Goal: Transaction & Acquisition: Purchase product/service

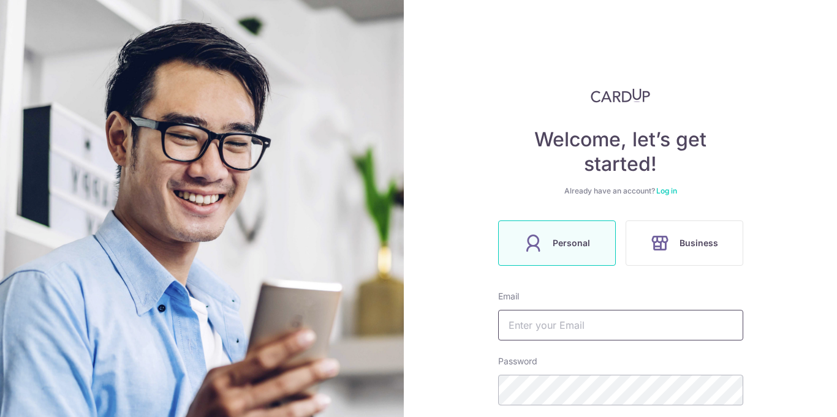
scroll to position [118, 0]
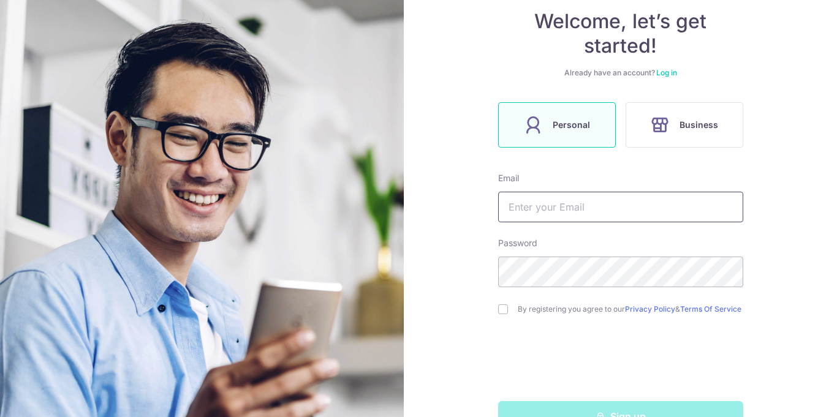
click at [544, 203] on input "text" at bounding box center [620, 207] width 245 height 31
type input "chisaulim@yahoo.com.sg"
click at [507, 313] on input "checkbox" at bounding box center [503, 309] width 10 height 10
checkbox input "true"
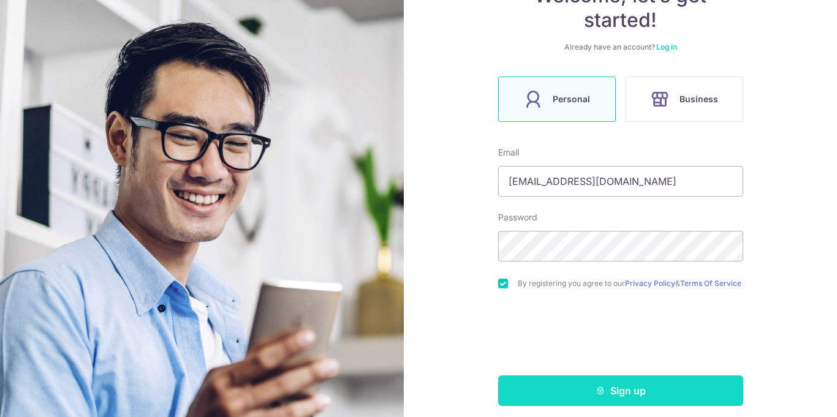
scroll to position [152, 0]
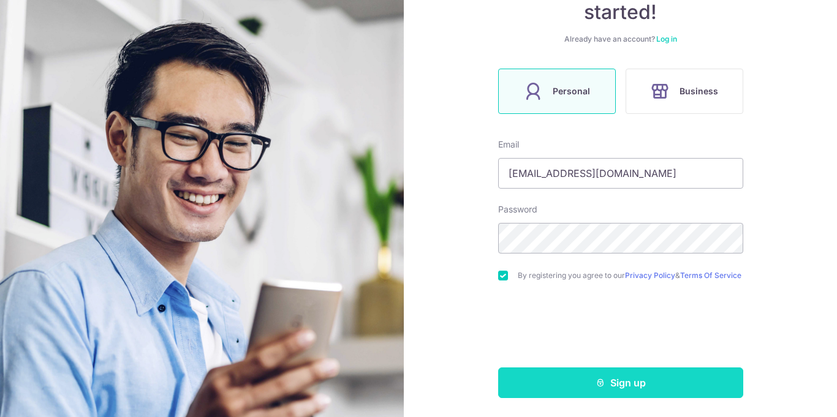
click at [630, 390] on button "Sign up" at bounding box center [620, 383] width 245 height 31
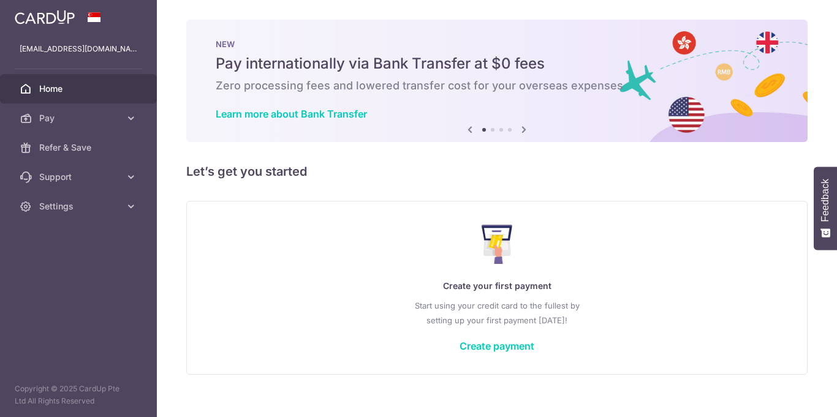
click at [132, 119] on icon at bounding box center [131, 118] width 12 height 12
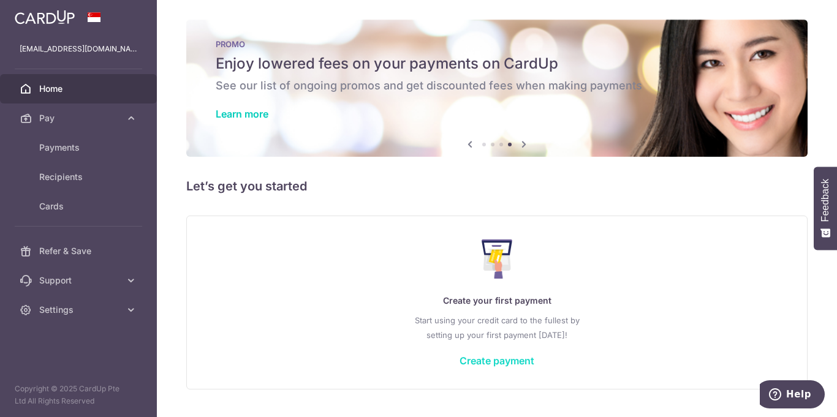
click at [510, 361] on link "Create payment" at bounding box center [496, 361] width 75 height 12
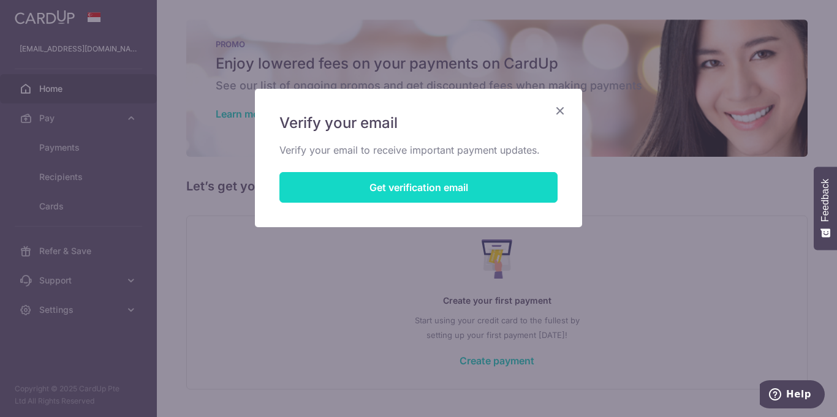
click at [402, 189] on button "Get verification email" at bounding box center [418, 187] width 278 height 31
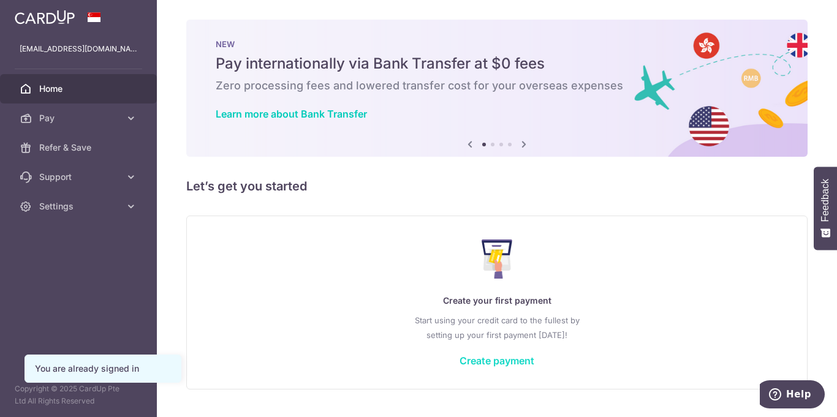
click at [492, 360] on link "Create payment" at bounding box center [496, 361] width 75 height 12
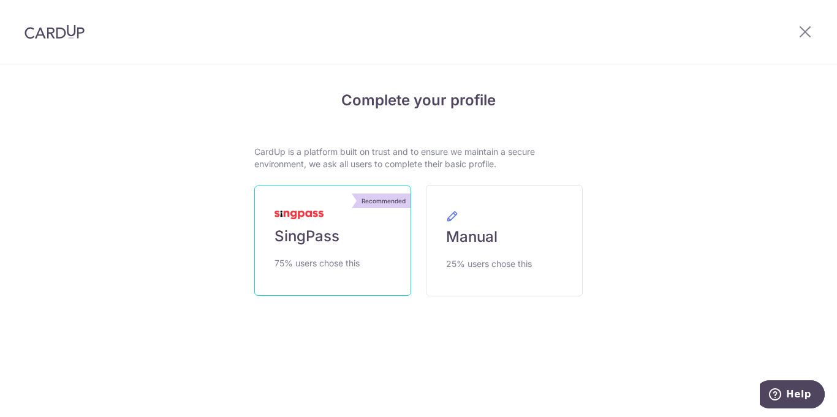
click at [323, 237] on span "SingPass" at bounding box center [306, 237] width 65 height 20
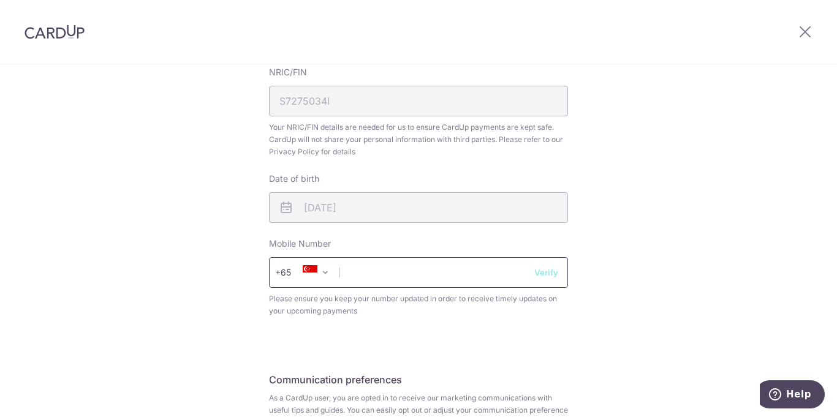
scroll to position [370, 0]
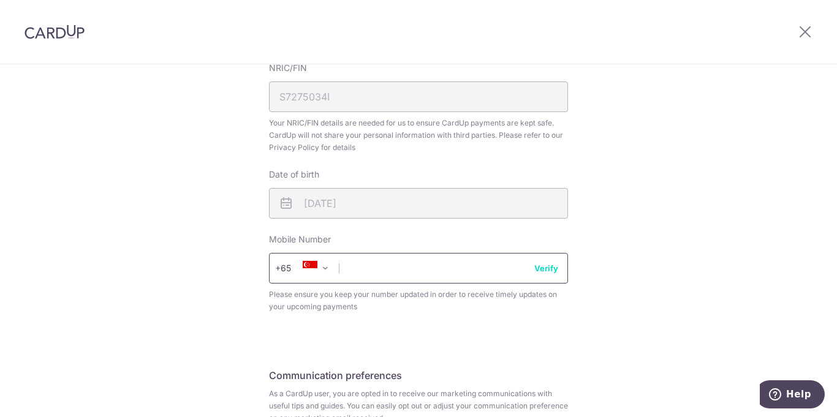
click at [447, 271] on input "text" at bounding box center [418, 268] width 299 height 31
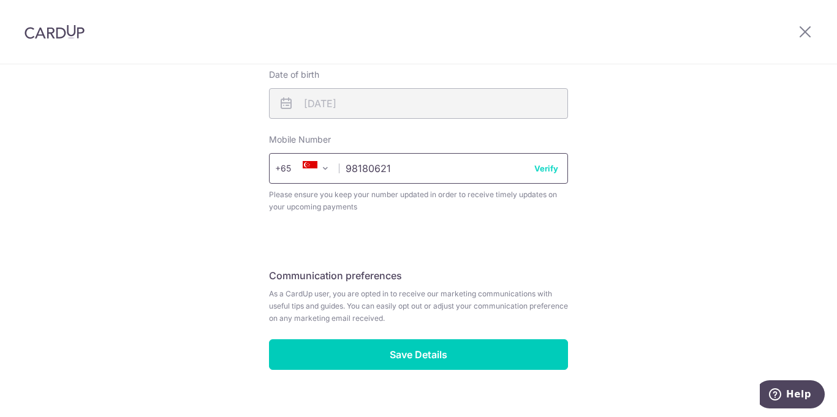
scroll to position [490, 0]
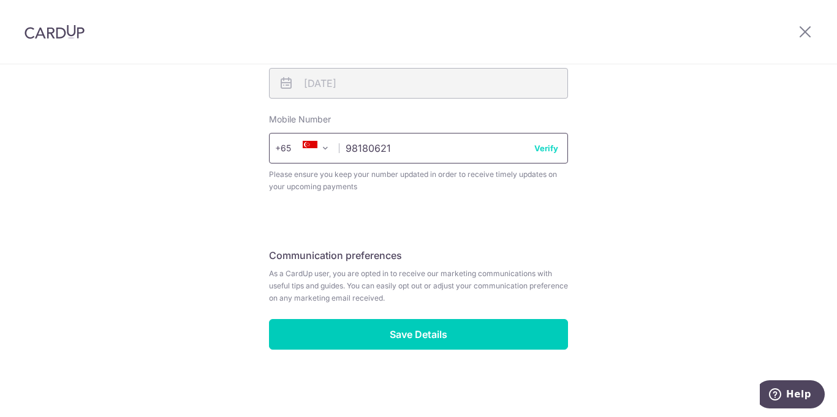
type input "98180621"
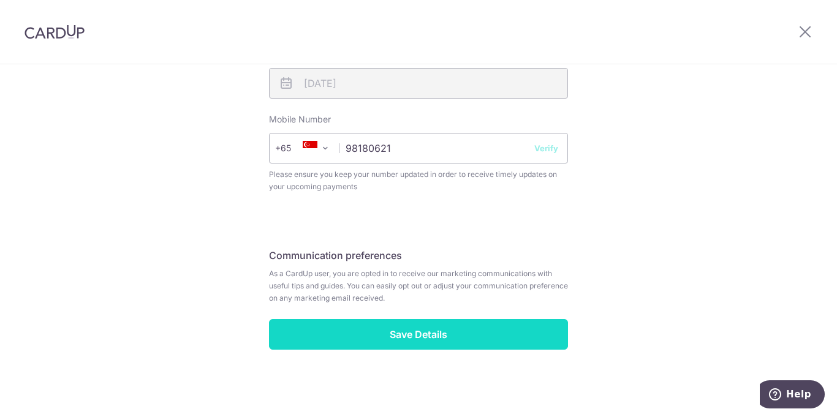
click at [415, 336] on input "Save Details" at bounding box center [418, 334] width 299 height 31
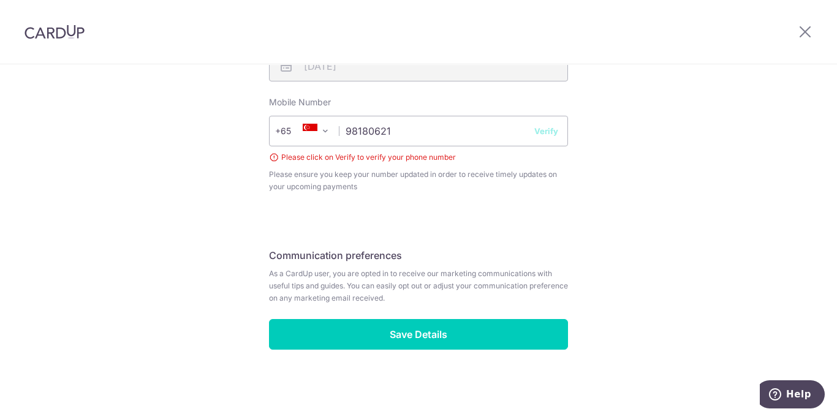
click at [545, 132] on button "Verify" at bounding box center [546, 131] width 24 height 12
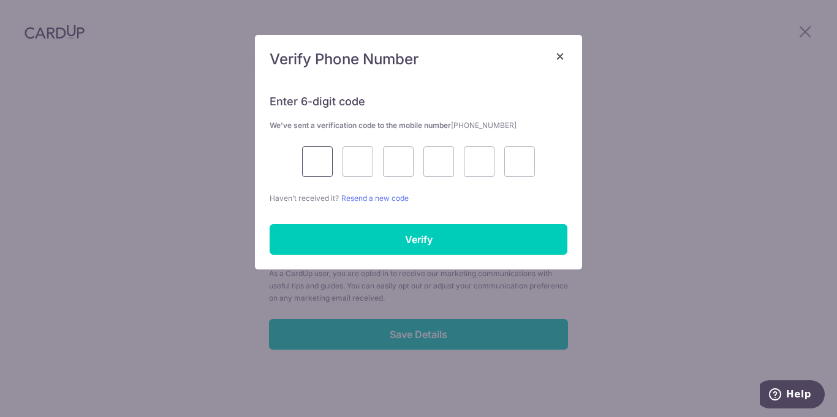
click at [315, 159] on input "text" at bounding box center [317, 161] width 31 height 31
type input "9"
type input "8"
type input "5"
type input "1"
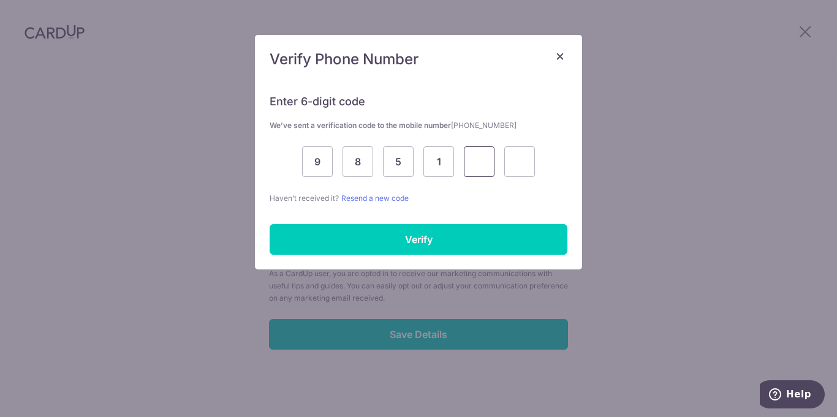
type input "1"
type input "7"
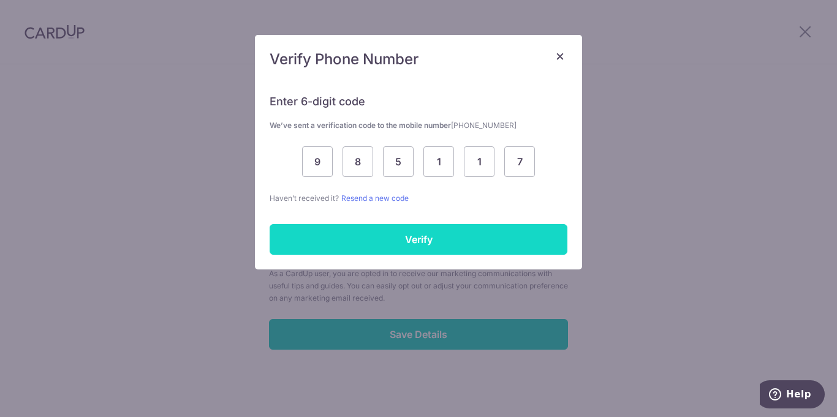
click at [480, 244] on input "Verify" at bounding box center [419, 239] width 298 height 31
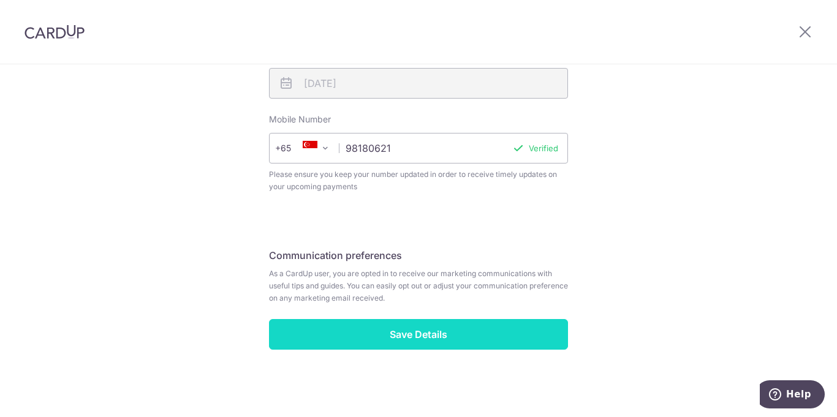
click at [431, 341] on input "Save Details" at bounding box center [418, 334] width 299 height 31
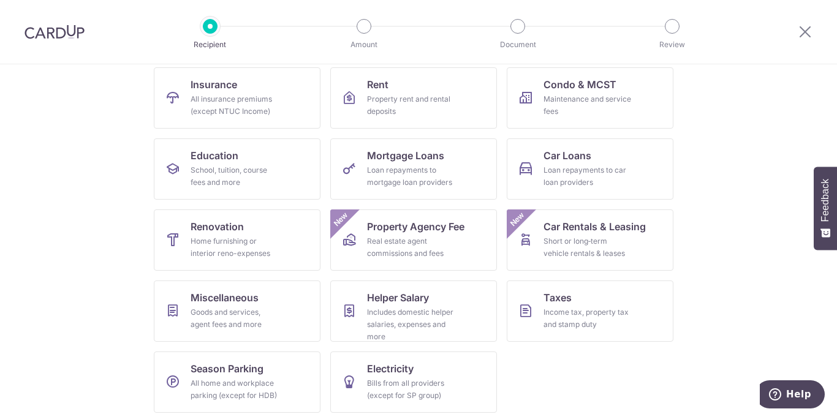
scroll to position [131, 0]
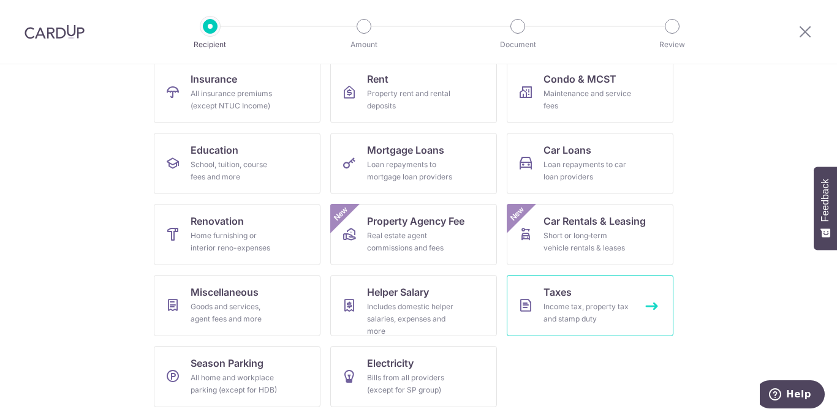
click at [579, 309] on div "Income tax, property tax and stamp duty" at bounding box center [587, 313] width 88 height 25
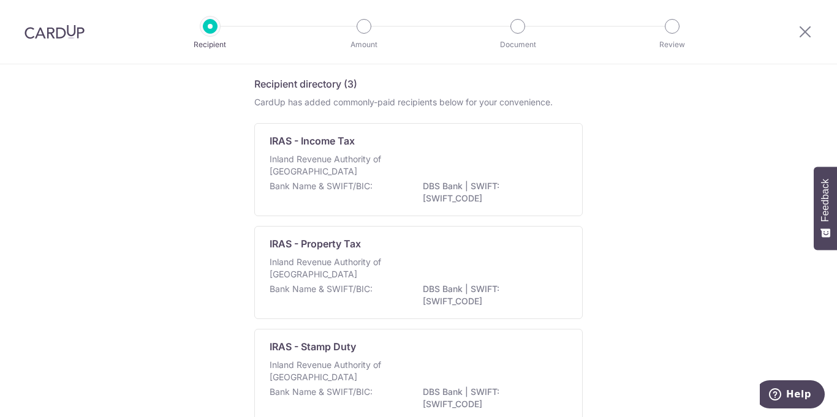
scroll to position [22, 0]
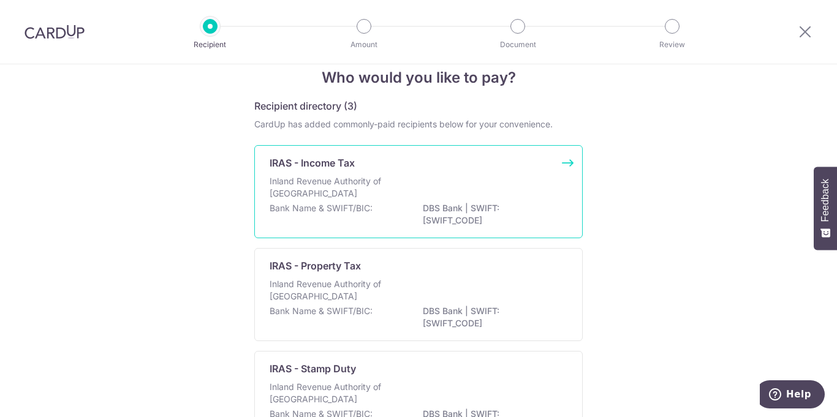
click at [344, 189] on p "Inland Revenue Authority of [GEOGRAPHIC_DATA]" at bounding box center [335, 187] width 130 height 25
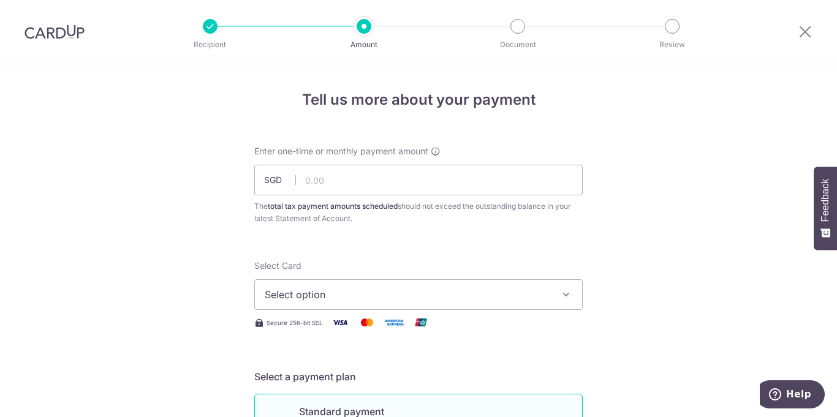
click at [326, 156] on span "Enter one-time or monthly payment amount" at bounding box center [341, 151] width 174 height 12
click at [314, 175] on input "text" at bounding box center [418, 180] width 328 height 31
click at [325, 150] on span "Enter one-time or monthly payment amount" at bounding box center [341, 151] width 174 height 12
click at [379, 180] on input "text" at bounding box center [418, 180] width 328 height 31
type input "6,537.00"
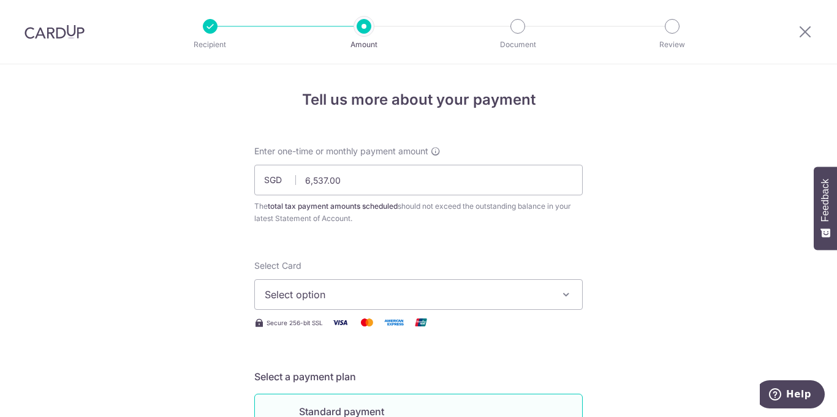
click at [338, 306] on button "Select option" at bounding box center [418, 294] width 328 height 31
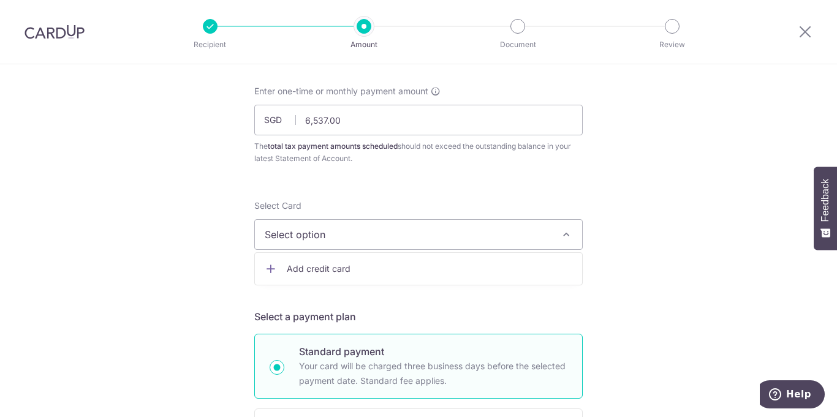
scroll to position [53, 0]
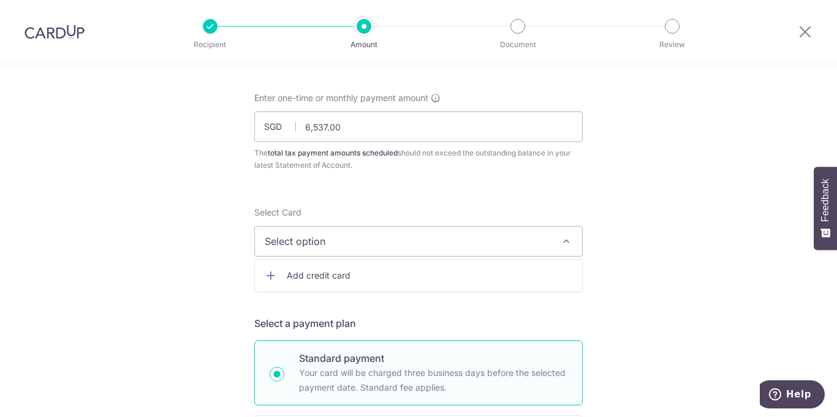
click at [316, 276] on span "Add credit card" at bounding box center [429, 276] width 285 height 12
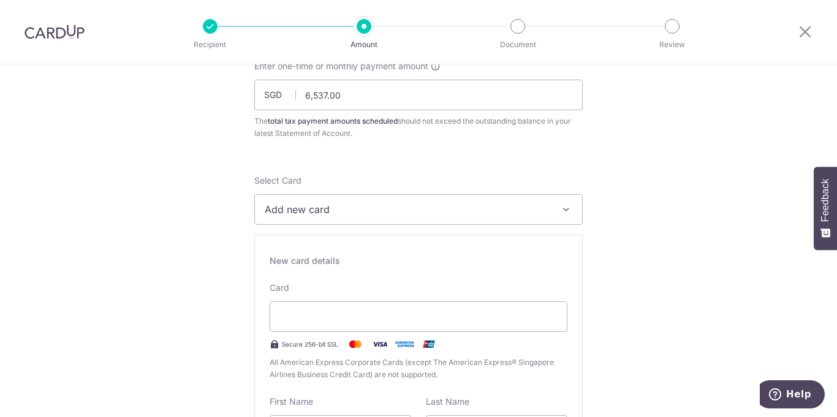
scroll to position [87, 0]
type input "06 / 2030"
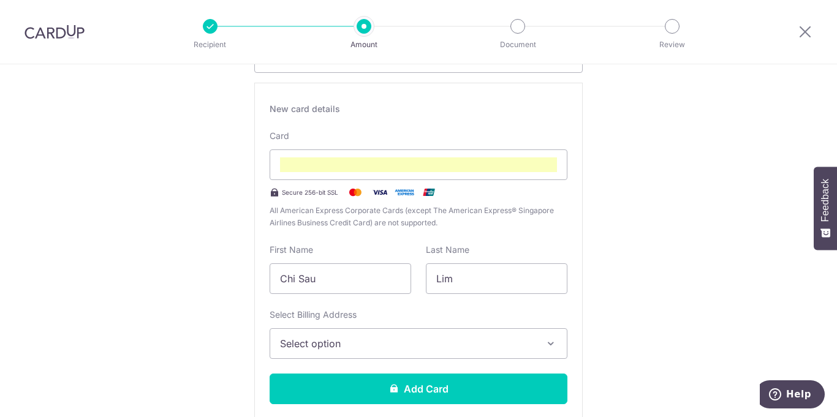
scroll to position [246, 0]
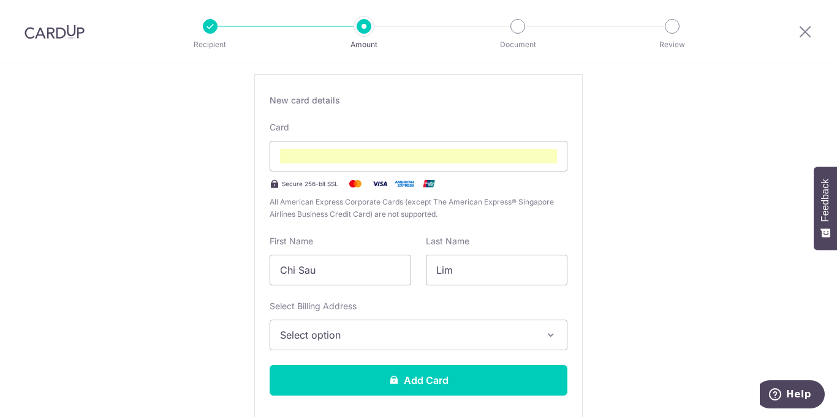
click at [550, 335] on icon "button" at bounding box center [551, 335] width 12 height 12
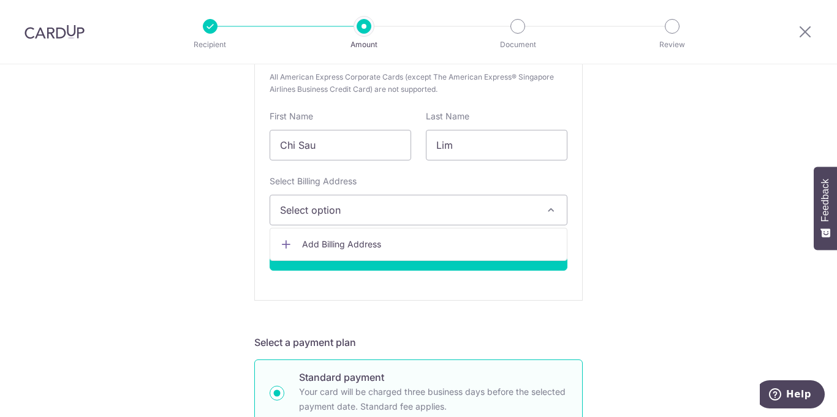
scroll to position [371, 0]
click at [359, 241] on span "Add Billing Address" at bounding box center [429, 244] width 255 height 12
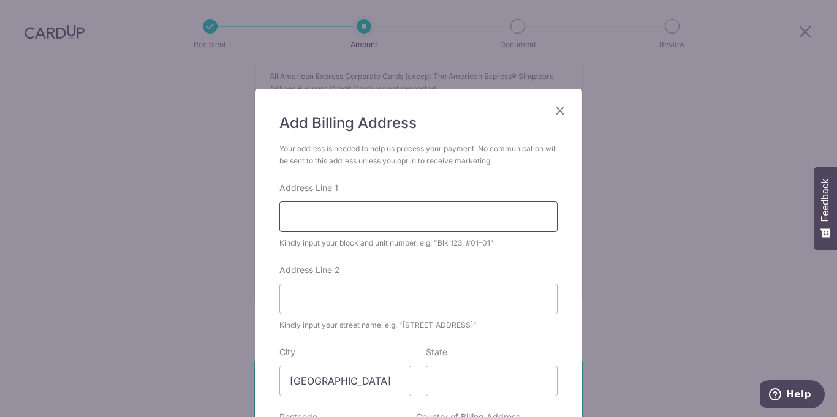
click at [380, 224] on input "Address Line 1" at bounding box center [418, 217] width 278 height 31
type input "62 Li Hwan Terrace"
type input "Singapore"
type input "556988"
select select "159"
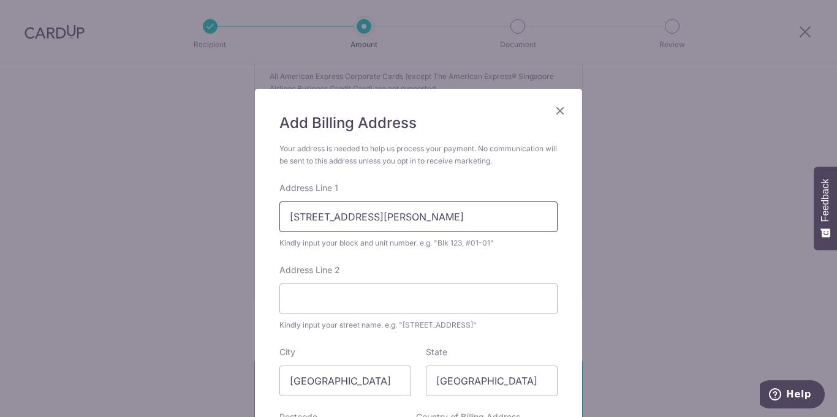
scroll to position [203, 0]
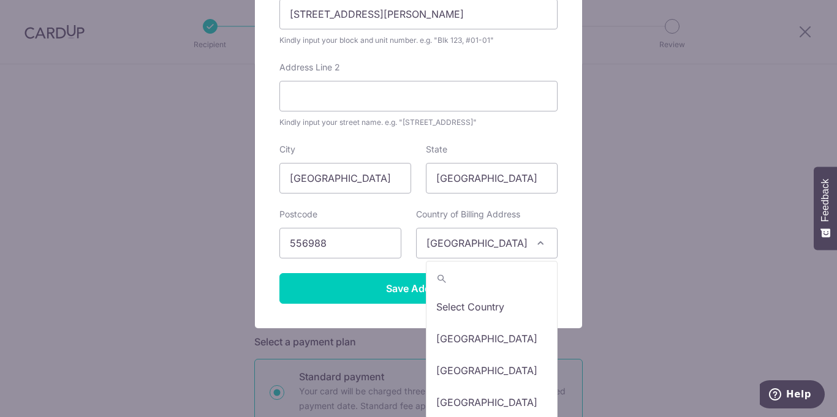
click at [546, 244] on span at bounding box center [540, 243] width 15 height 15
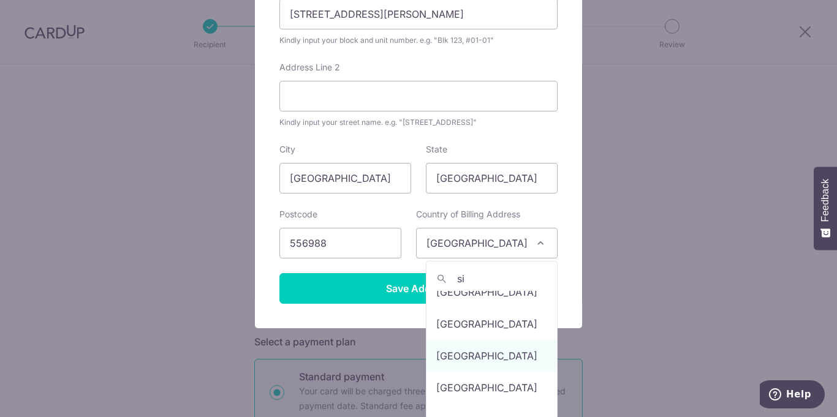
scroll to position [0, 0]
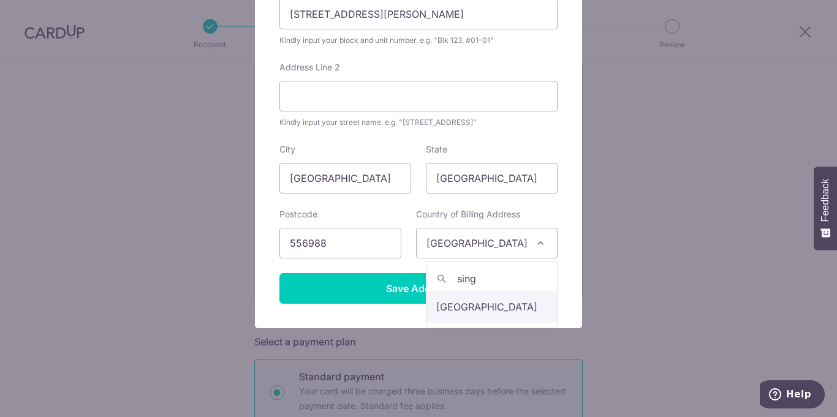
type input "sing"
select select "199"
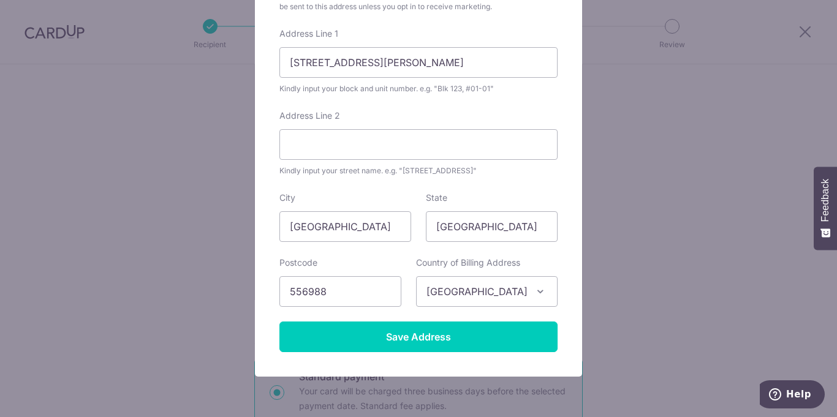
scroll to position [151, 0]
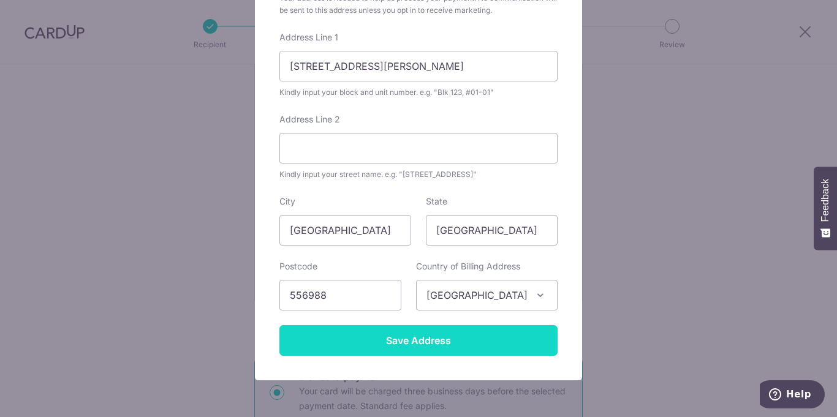
click at [411, 342] on input "Save Address" at bounding box center [418, 340] width 278 height 31
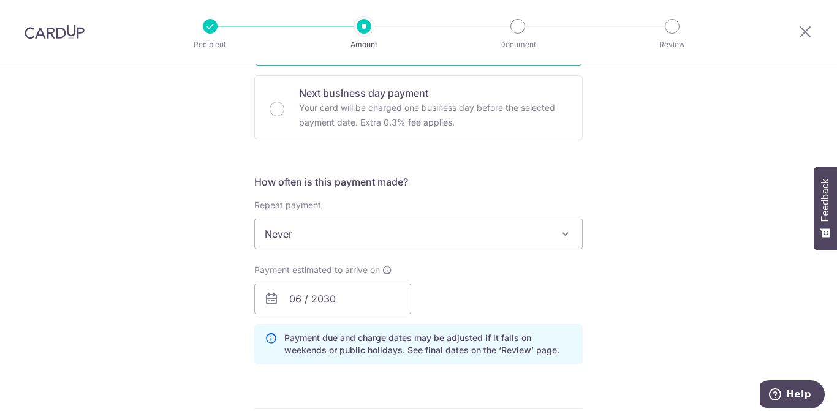
scroll to position [736, 0]
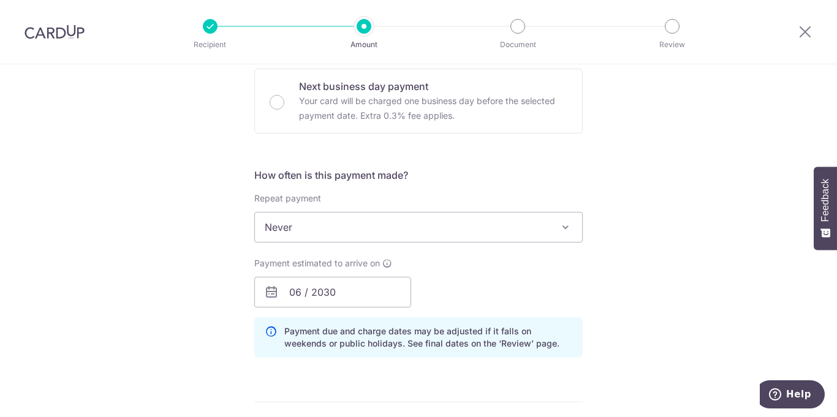
click at [562, 225] on span at bounding box center [565, 227] width 15 height 15
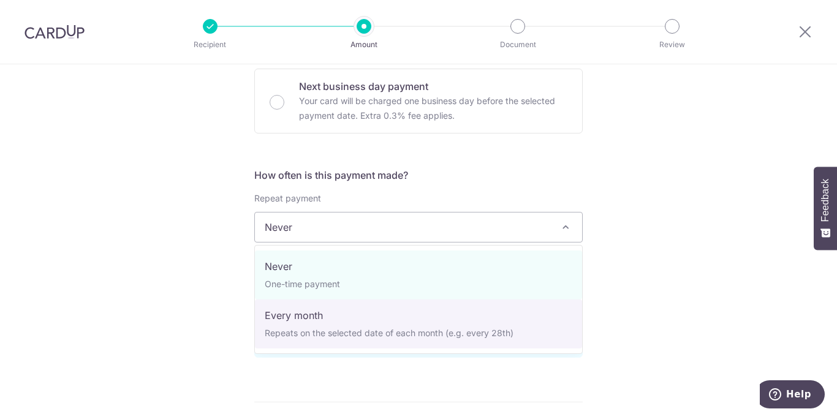
select select "3"
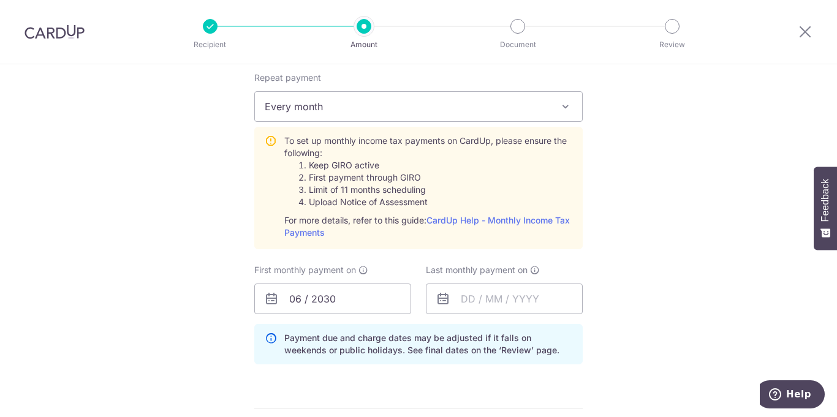
scroll to position [864, 0]
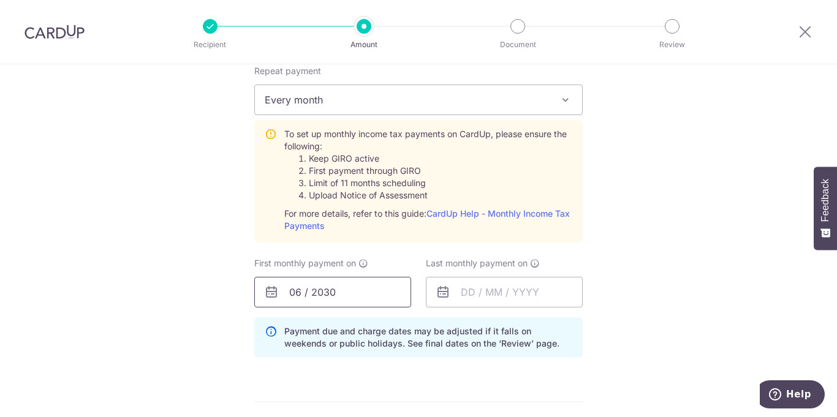
click at [333, 300] on input "06 / 2030" at bounding box center [332, 292] width 157 height 31
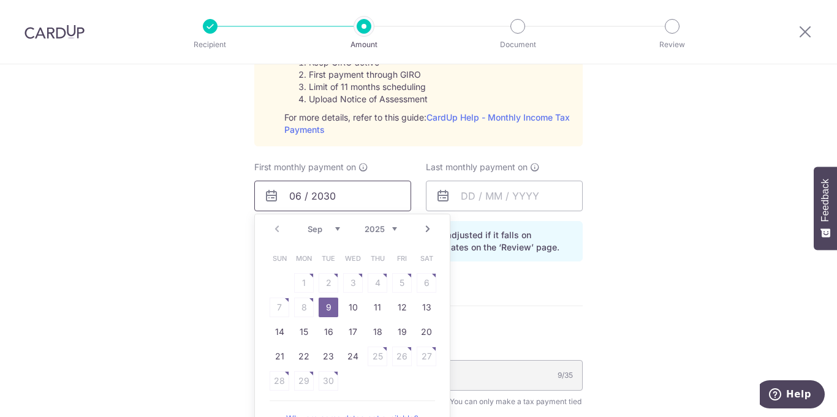
scroll to position [975, 0]
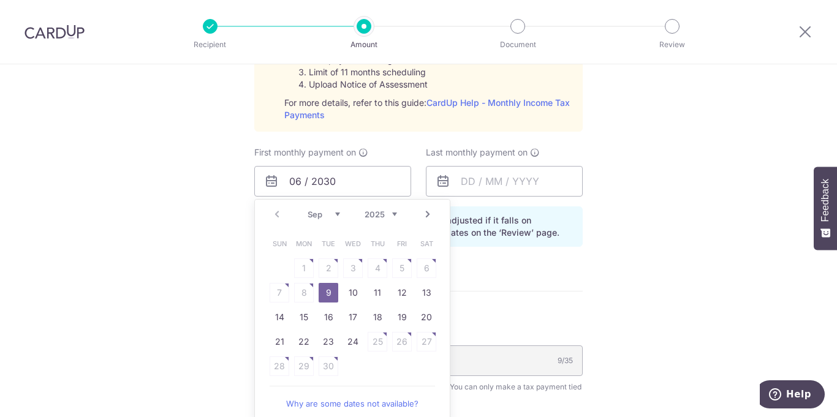
click at [364, 403] on link "Why are some dates not available?" at bounding box center [352, 403] width 165 height 25
click at [356, 342] on link "24" at bounding box center [353, 342] width 20 height 20
type input "[DATE]"
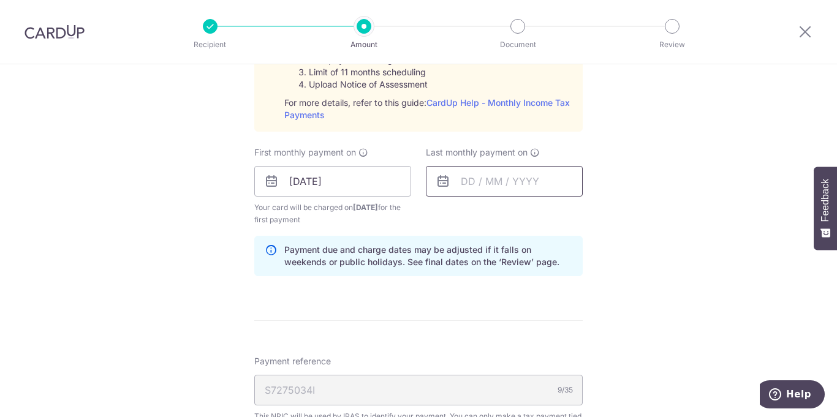
click at [518, 183] on input "text" at bounding box center [504, 181] width 157 height 31
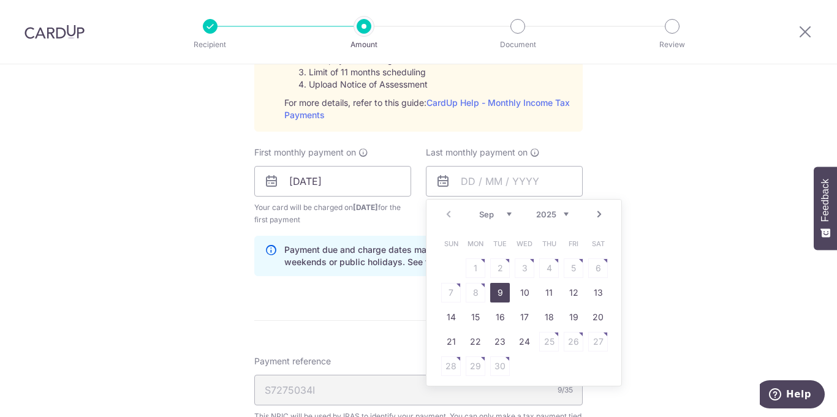
click at [564, 213] on select "2025 2026" at bounding box center [552, 214] width 32 height 10
click at [508, 213] on select "Jan Feb Mar Apr May Jun Jul Aug Sep Oct" at bounding box center [495, 214] width 32 height 10
click at [525, 342] on link "25" at bounding box center [525, 342] width 20 height 20
type input "25/03/2026"
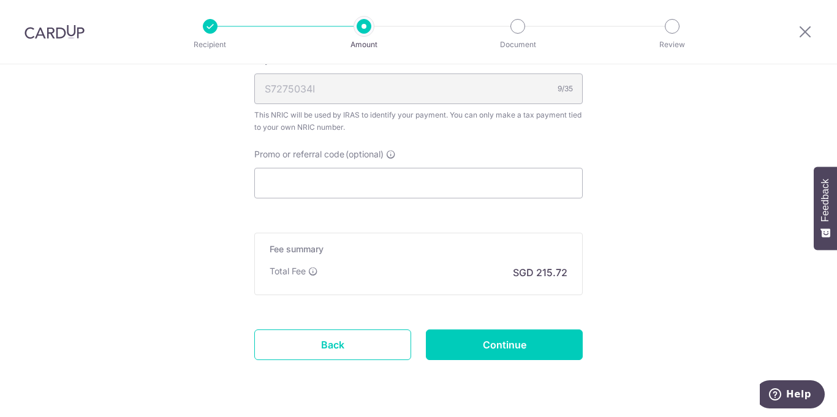
scroll to position [1281, 0]
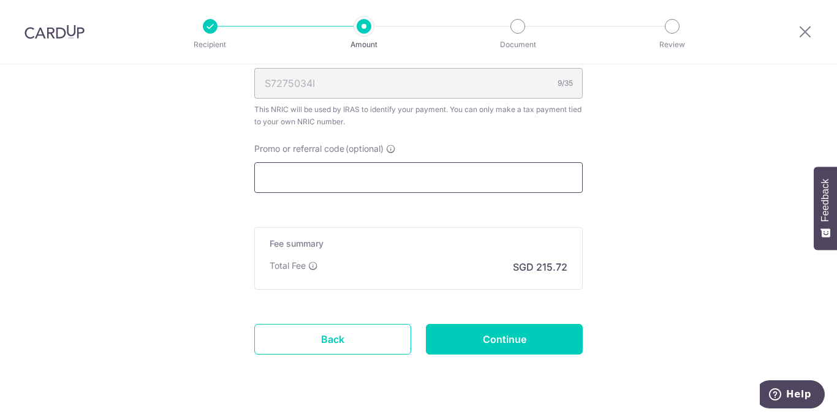
click at [414, 188] on input "Promo or referral code (optional)" at bounding box center [418, 177] width 328 height 31
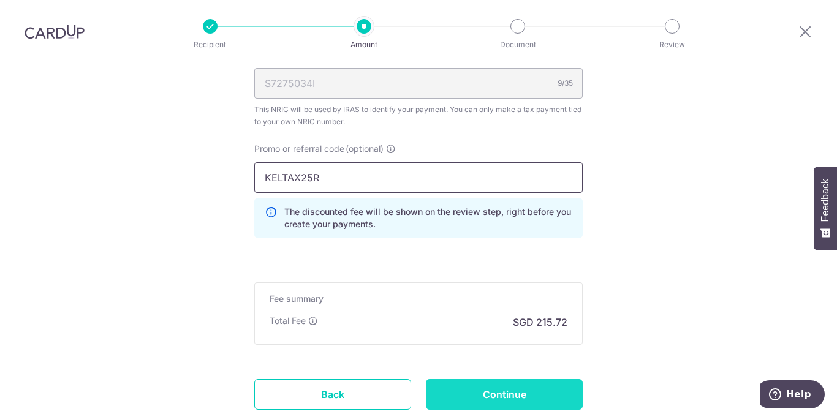
type input "KELTAX25R"
click at [478, 394] on input "Continue" at bounding box center [504, 394] width 157 height 31
type input "Create Schedule"
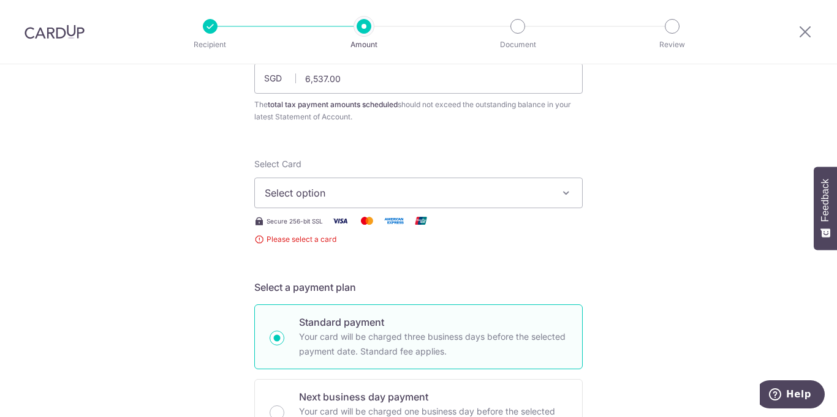
scroll to position [53, 0]
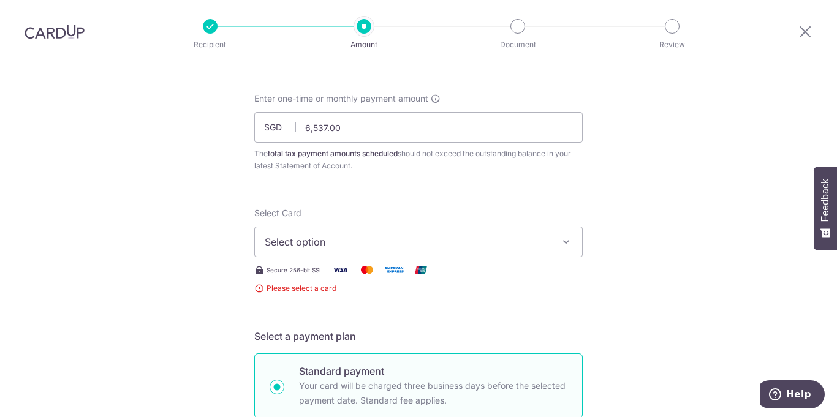
click at [568, 241] on icon "button" at bounding box center [566, 242] width 12 height 12
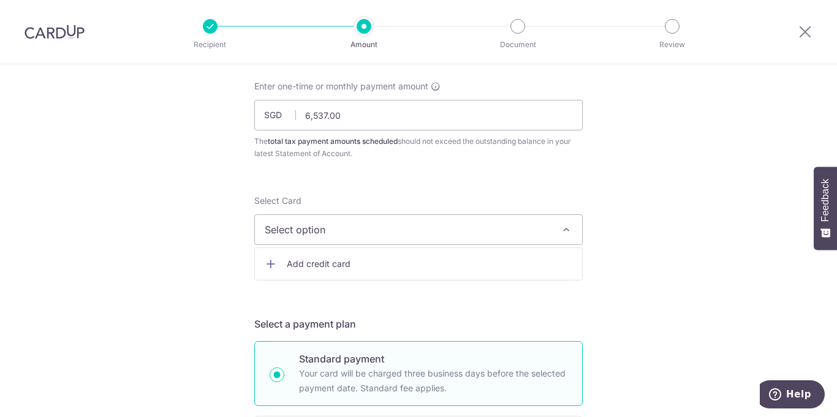
click at [345, 264] on span "Add credit card" at bounding box center [429, 264] width 285 height 12
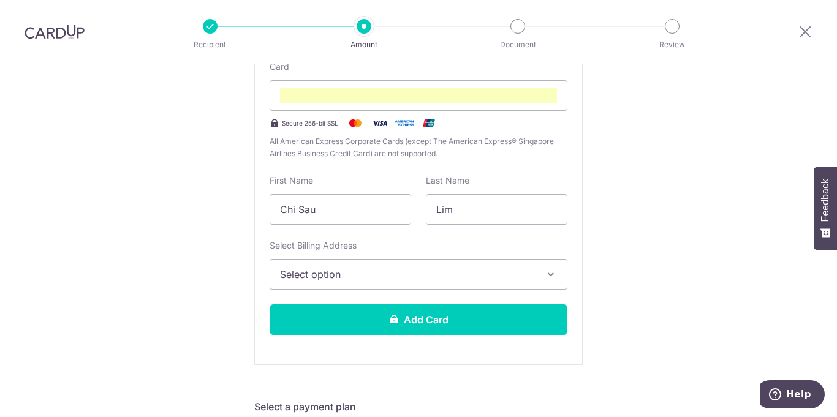
scroll to position [314, 0]
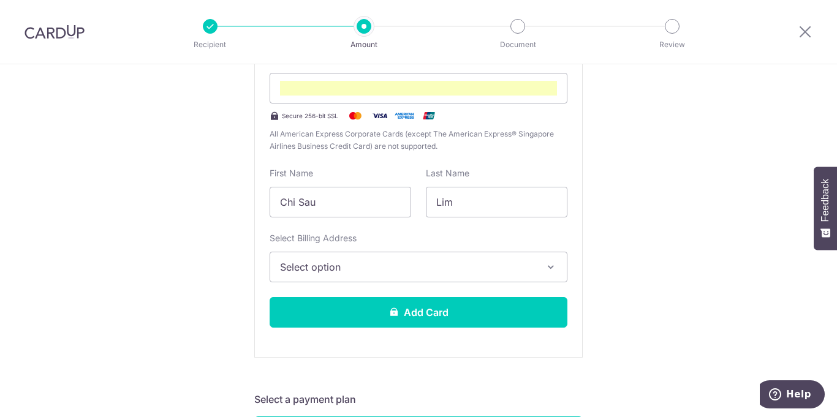
click at [554, 269] on icon "button" at bounding box center [551, 267] width 12 height 12
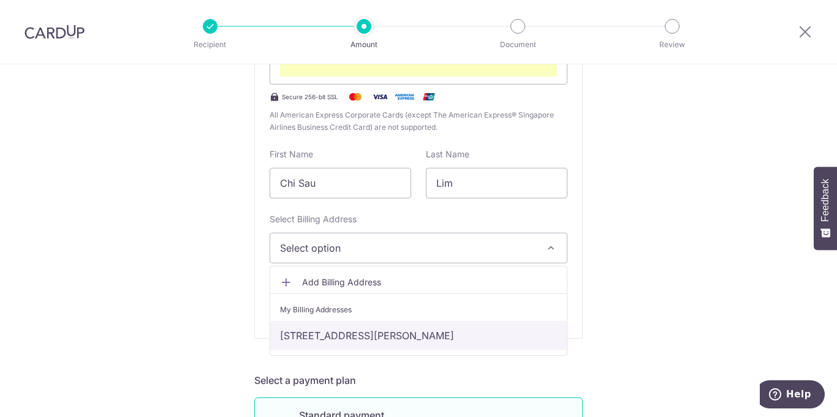
scroll to position [333, 0]
click at [373, 333] on link "[STREET_ADDRESS][PERSON_NAME]" at bounding box center [418, 334] width 296 height 29
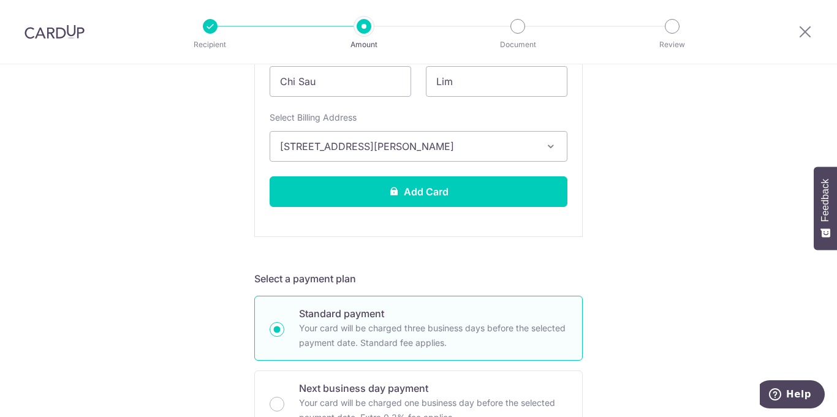
scroll to position [442, 0]
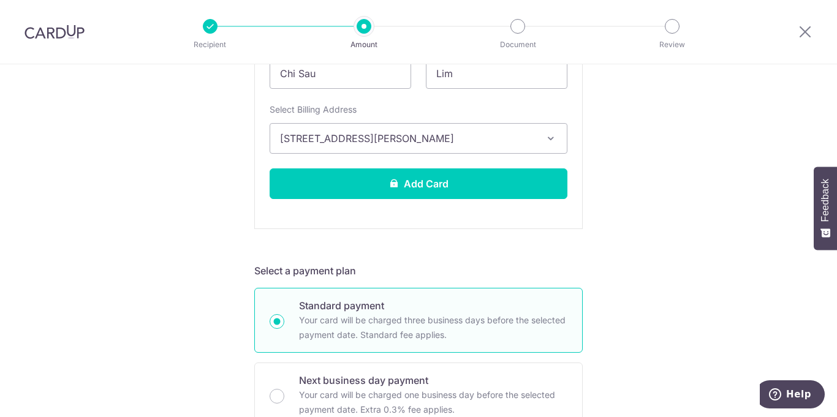
click at [549, 135] on icon "button" at bounding box center [551, 138] width 12 height 12
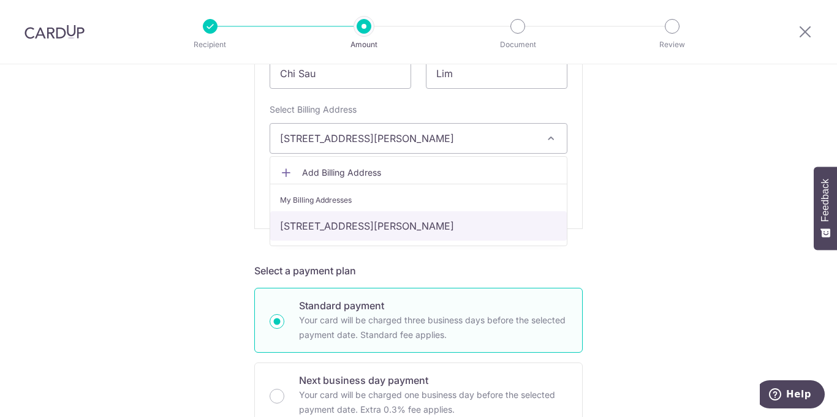
click at [513, 229] on link "[STREET_ADDRESS][PERSON_NAME]" at bounding box center [418, 225] width 296 height 29
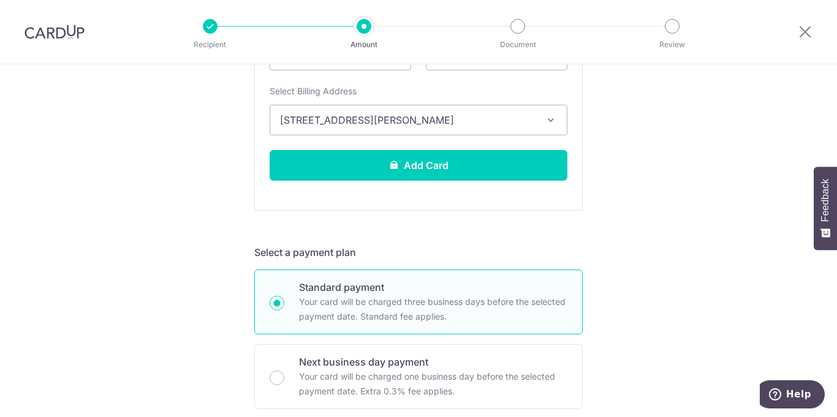
scroll to position [461, 0]
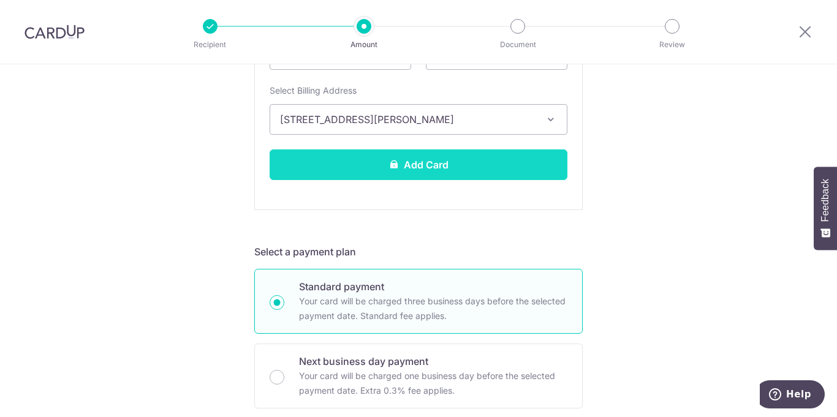
click at [432, 172] on button "Add Card" at bounding box center [419, 164] width 298 height 31
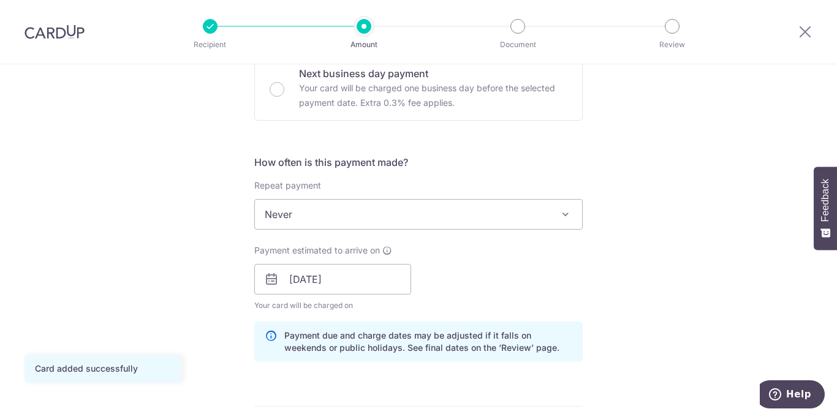
scroll to position [423, 0]
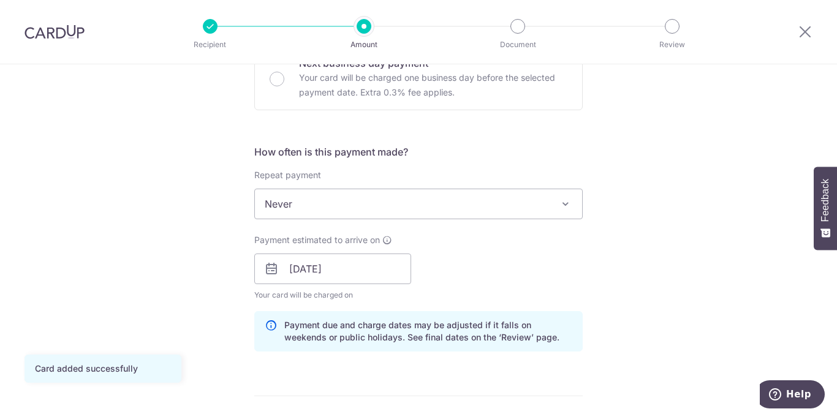
click at [571, 207] on span at bounding box center [565, 204] width 15 height 15
click at [356, 201] on span "Never" at bounding box center [418, 203] width 327 height 29
click at [562, 201] on span at bounding box center [565, 204] width 15 height 15
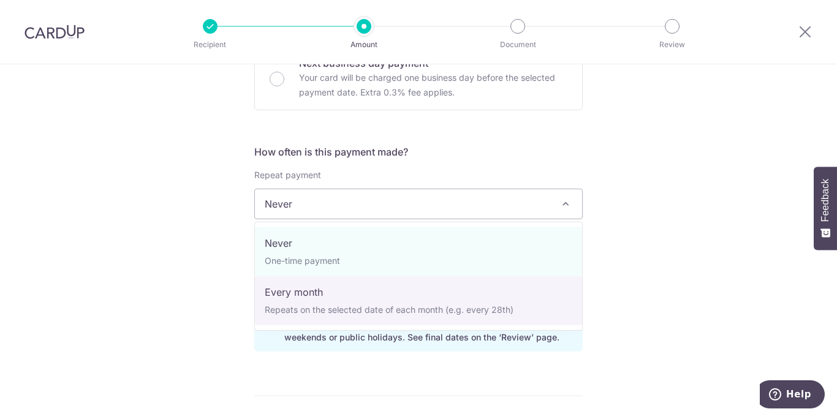
select select "3"
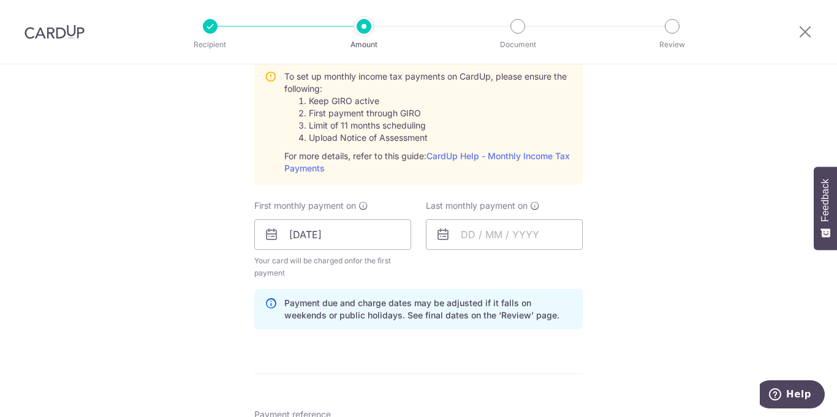
scroll to position [586, 0]
click at [507, 241] on input "text" at bounding box center [504, 234] width 157 height 31
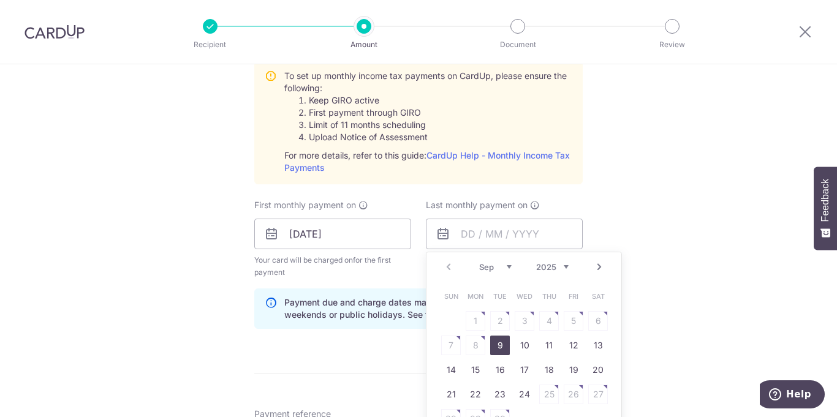
click at [566, 266] on select "2025 2026" at bounding box center [552, 267] width 32 height 10
click at [510, 266] on select "Jan Feb Mar Apr May Jun [DATE] Aug Sep Oct" at bounding box center [495, 267] width 32 height 10
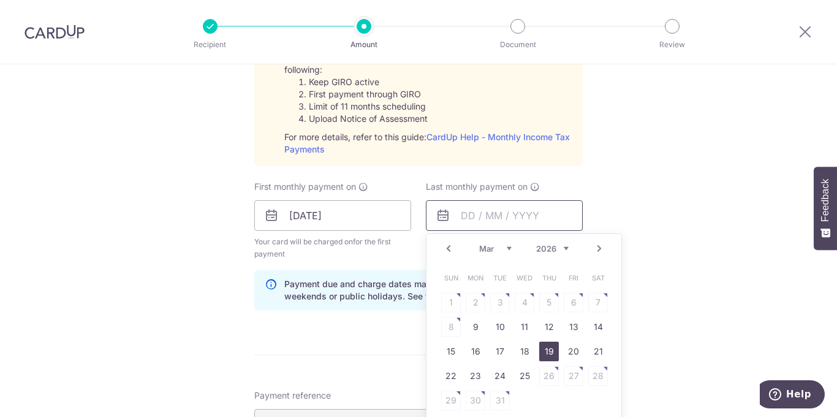
scroll to position [605, 0]
click at [522, 377] on link "25" at bounding box center [525, 376] width 20 height 20
type input "[DATE]"
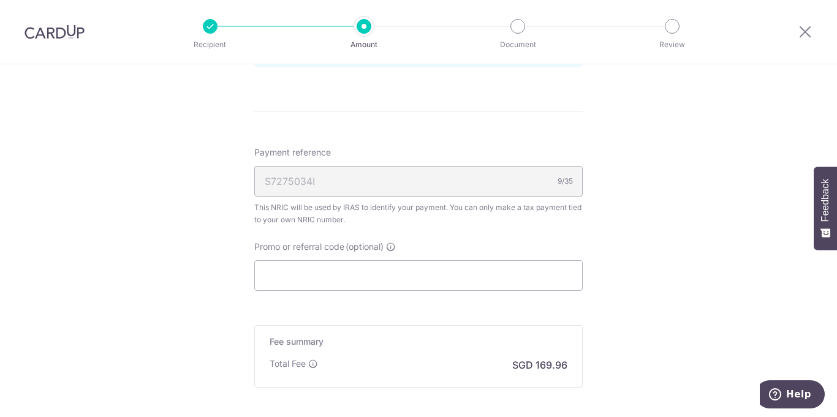
scroll to position [851, 0]
click at [385, 273] on input "Promo or referral code (optional)" at bounding box center [418, 272] width 328 height 31
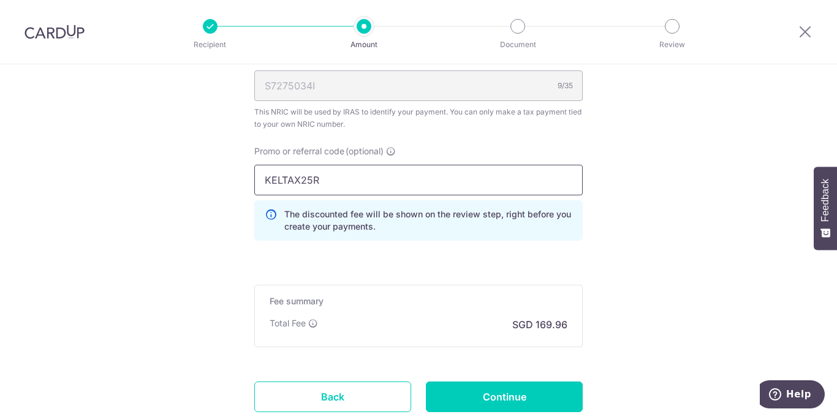
scroll to position [959, 0]
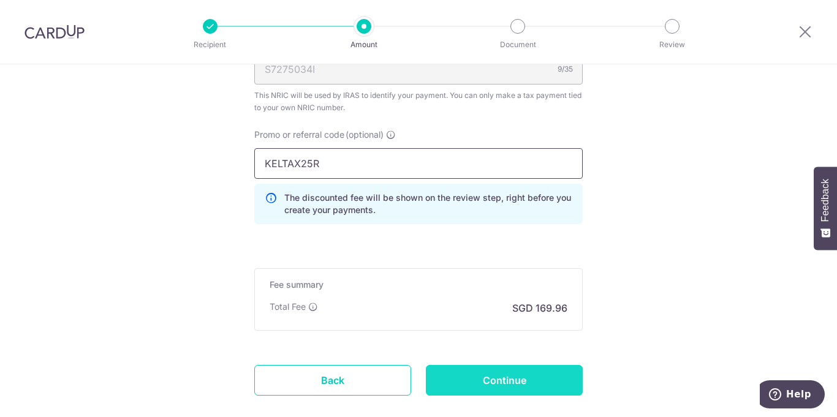
type input "KELTAX25R"
click at [507, 382] on input "Continue" at bounding box center [504, 380] width 157 height 31
type input "Create Schedule"
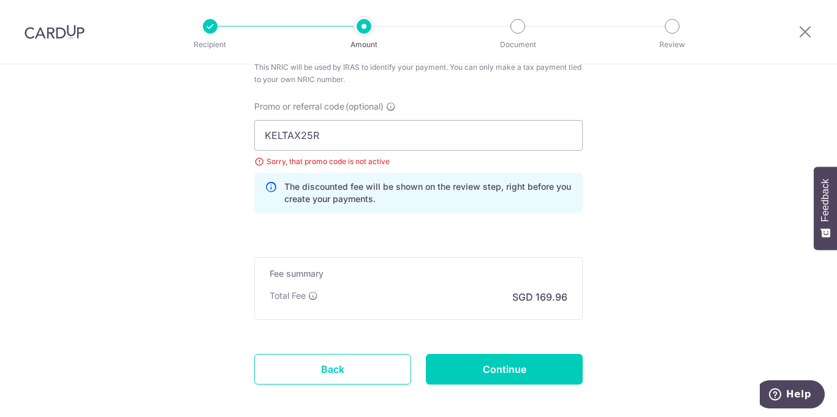
scroll to position [789, 0]
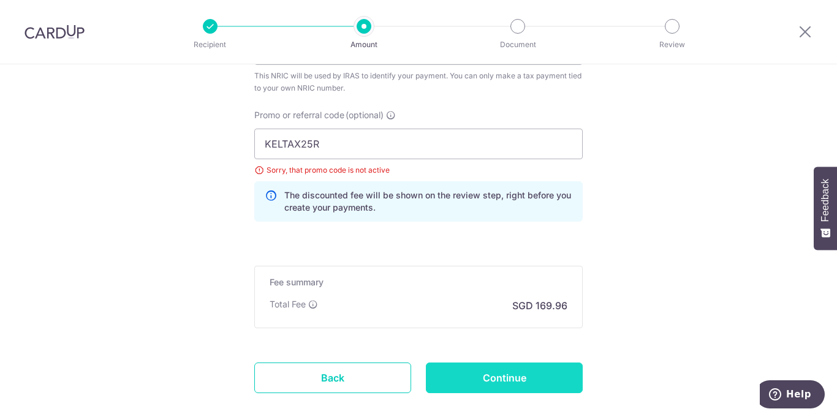
click at [527, 379] on input "Continue" at bounding box center [504, 378] width 157 height 31
type input "Update Schedule"
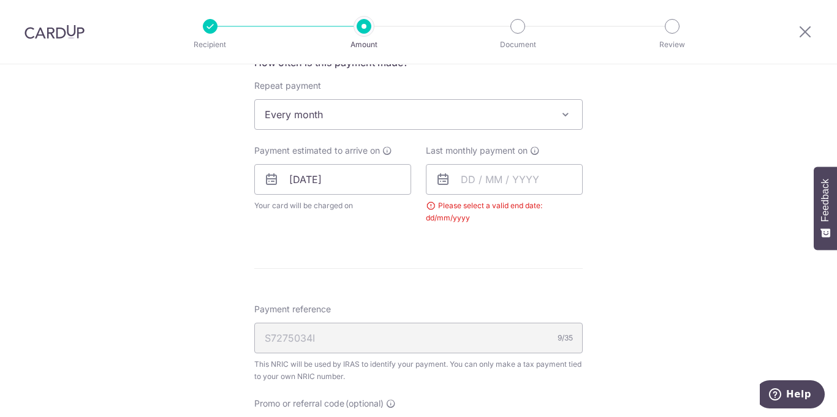
scroll to position [504, 0]
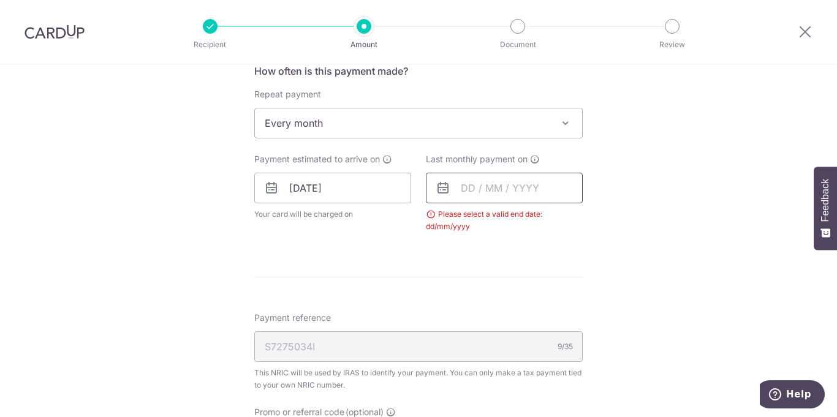
click at [485, 190] on input "text" at bounding box center [504, 188] width 157 height 31
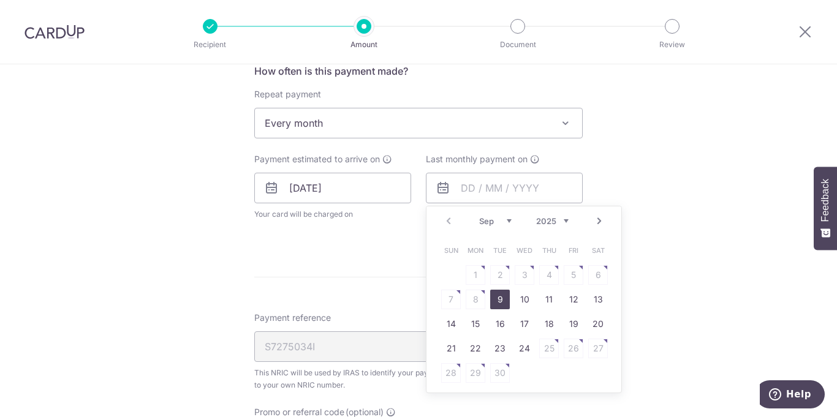
click at [567, 220] on select "2025 2026" at bounding box center [552, 221] width 32 height 10
click at [510, 221] on select "Jan Feb Mar Apr May Jun [DATE] Aug Sep Oct" at bounding box center [495, 221] width 32 height 10
click at [522, 349] on link "25" at bounding box center [525, 349] width 20 height 20
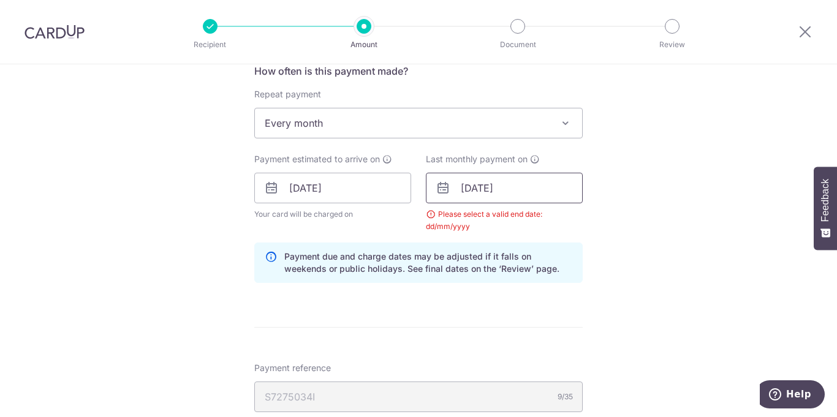
click at [470, 188] on input "25/03/2026" at bounding box center [504, 188] width 157 height 31
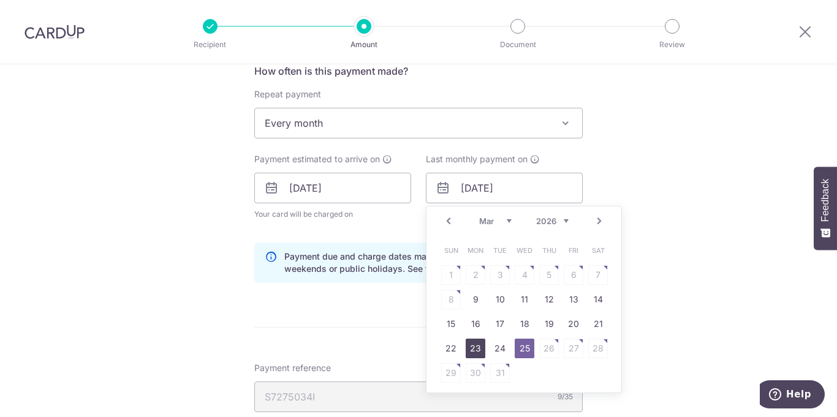
click at [480, 349] on link "23" at bounding box center [476, 349] width 20 height 20
type input "23/03/2026"
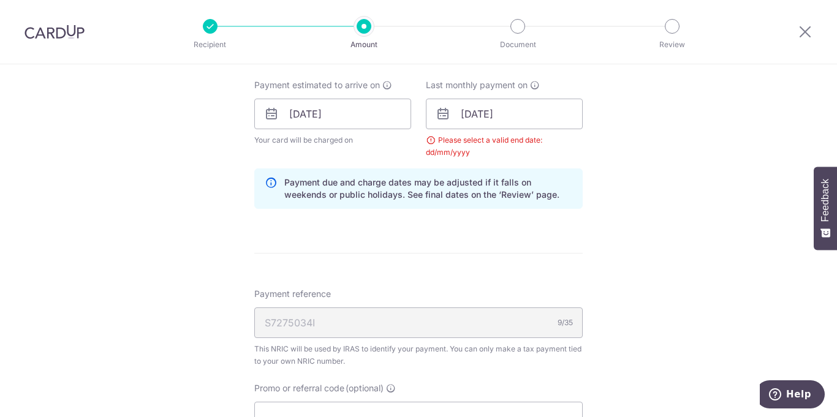
scroll to position [847, 0]
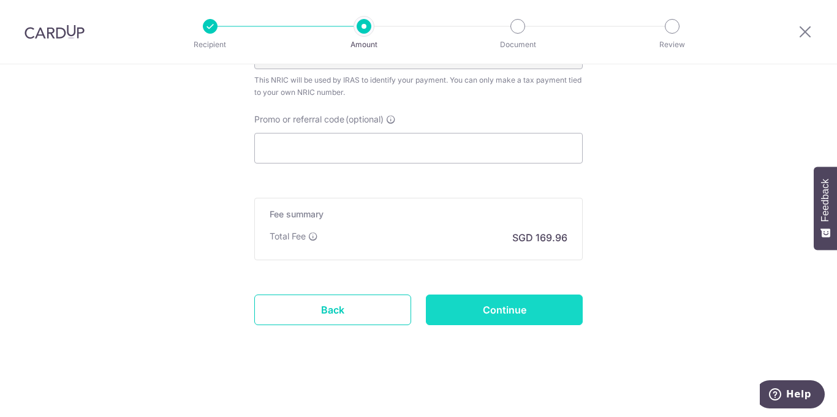
click at [515, 311] on input "Continue" at bounding box center [504, 310] width 157 height 31
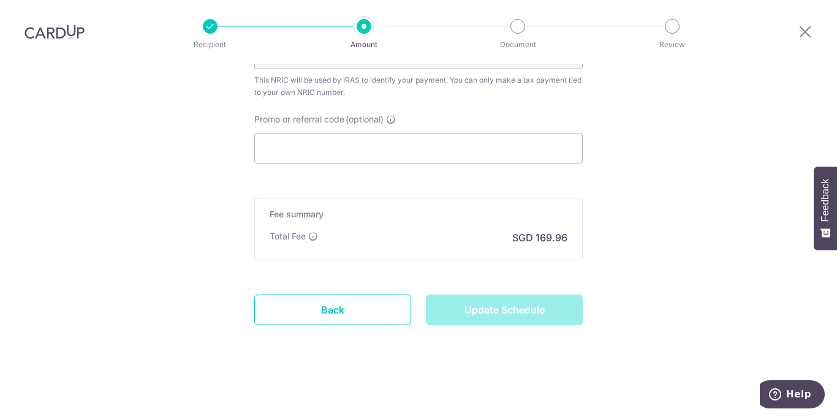
type input "Update Schedule"
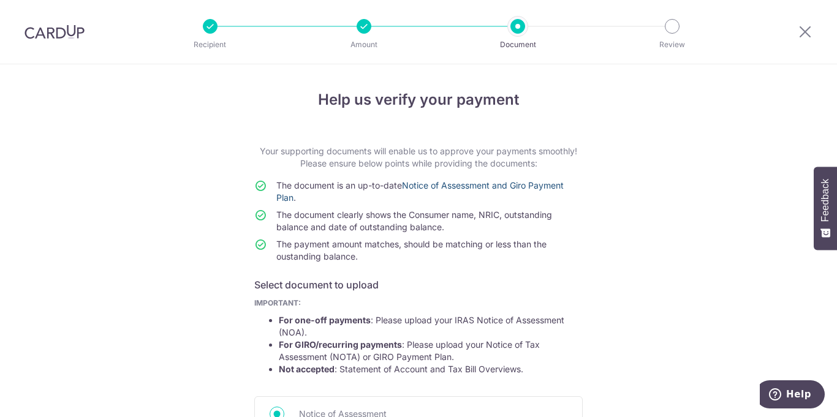
click at [483, 184] on link "Notice of Assessment and Giro Payment Plan" at bounding box center [419, 191] width 287 height 23
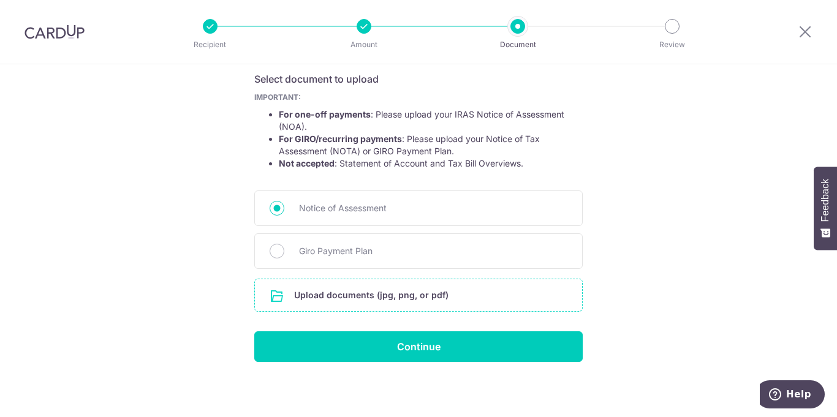
scroll to position [208, 0]
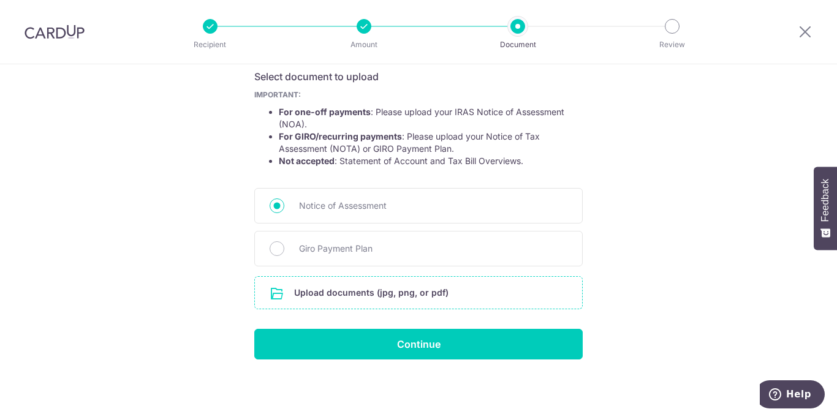
click at [391, 294] on input "file" at bounding box center [418, 293] width 327 height 32
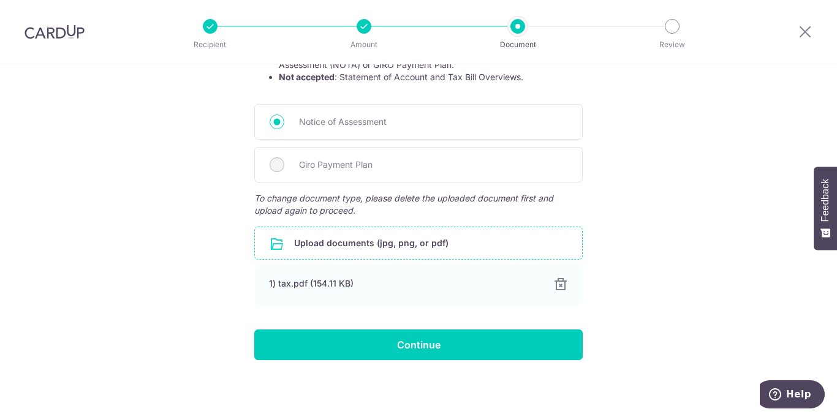
scroll to position [293, 0]
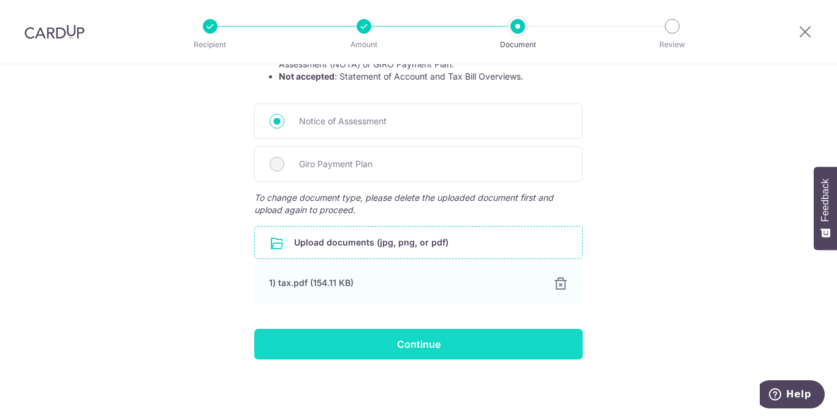
click at [417, 347] on input "Continue" at bounding box center [418, 344] width 328 height 31
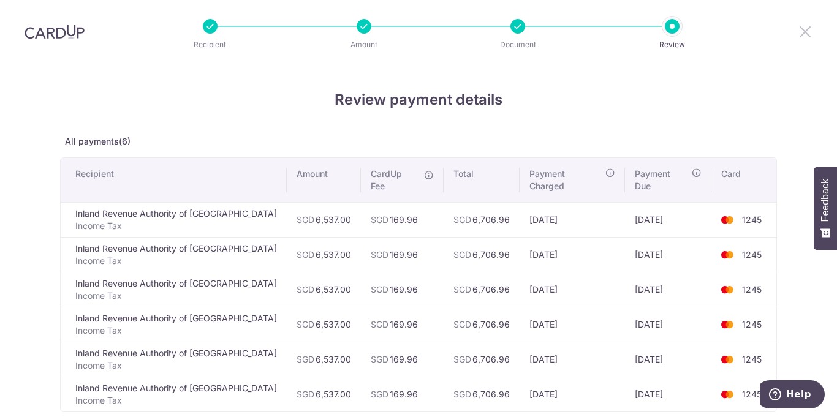
click at [806, 28] on icon at bounding box center [805, 31] width 15 height 15
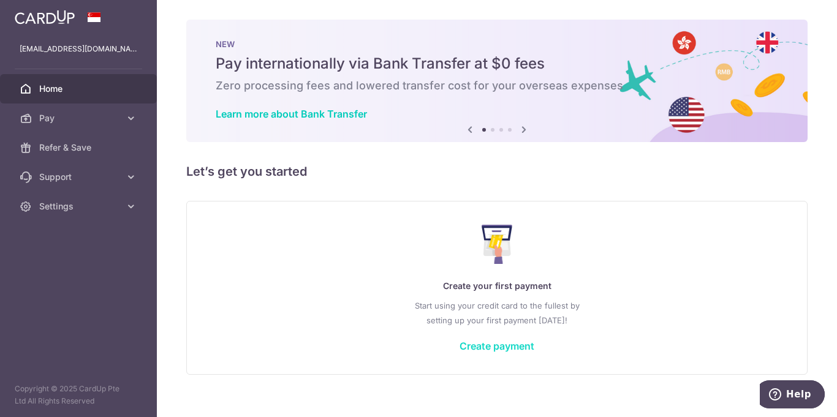
click at [513, 344] on link "Create payment" at bounding box center [496, 346] width 75 height 12
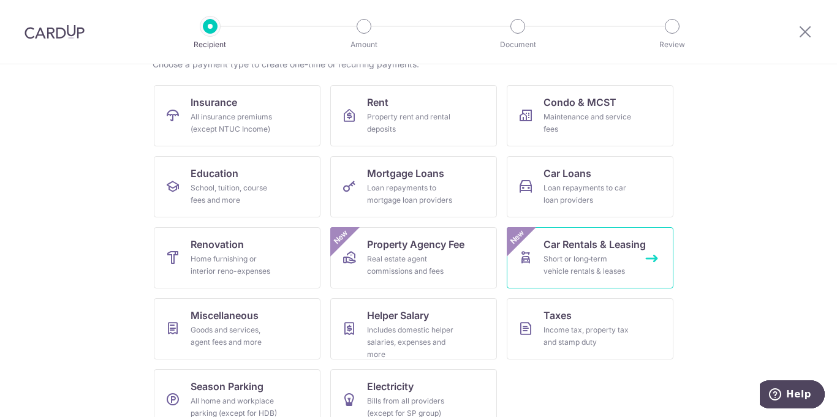
scroll to position [131, 0]
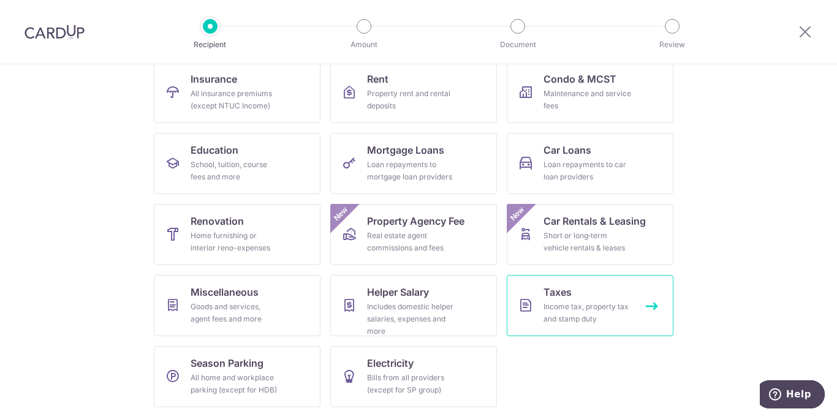
click at [585, 306] on div "Income tax, property tax and stamp duty" at bounding box center [587, 313] width 88 height 25
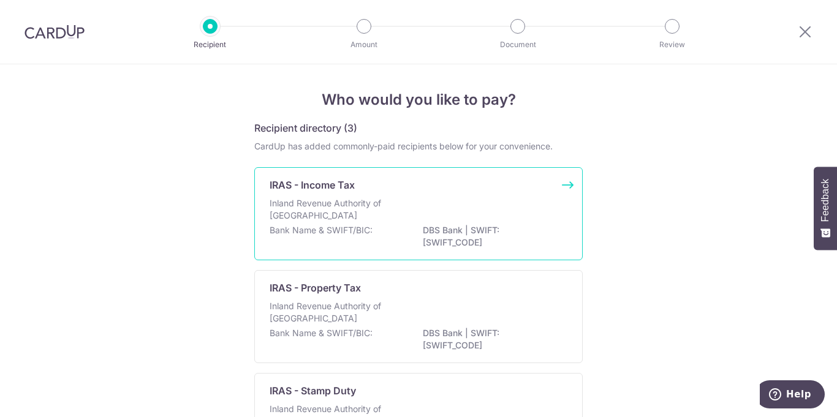
click at [340, 217] on p "Inland Revenue Authority of Singapore" at bounding box center [335, 209] width 130 height 25
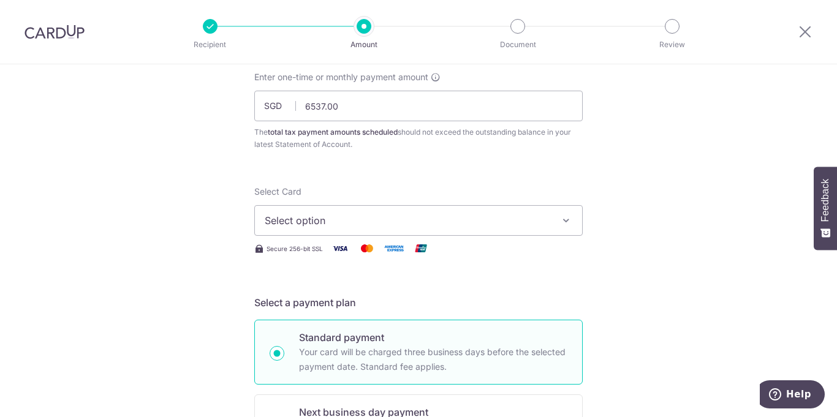
scroll to position [76, 0]
type input "6,537.00"
click at [565, 221] on icon "button" at bounding box center [566, 219] width 12 height 12
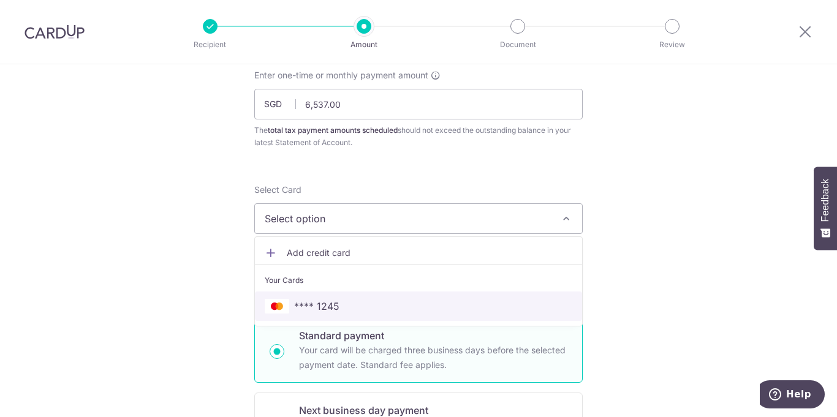
click at [328, 306] on span "**** 1245" at bounding box center [316, 306] width 45 height 15
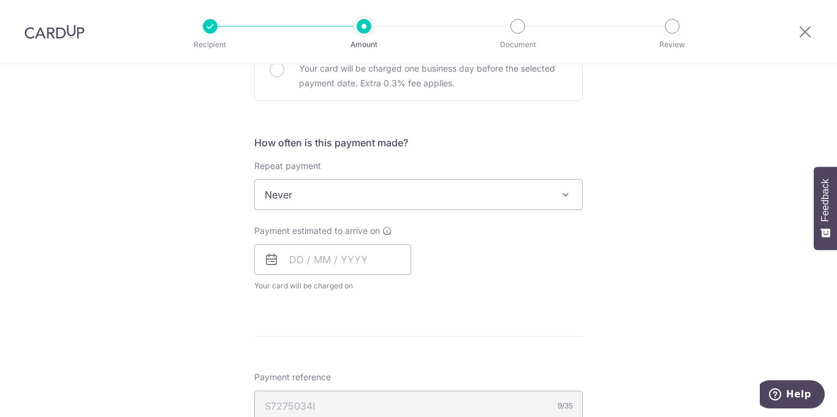
scroll to position [437, 0]
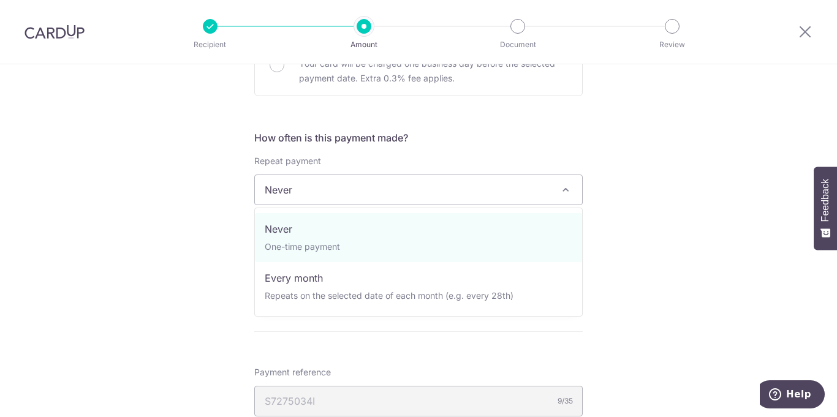
click at [568, 189] on span at bounding box center [565, 190] width 15 height 15
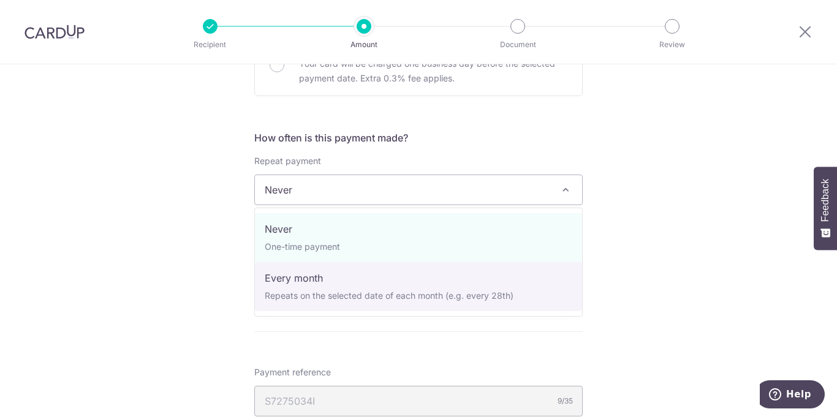
select select "3"
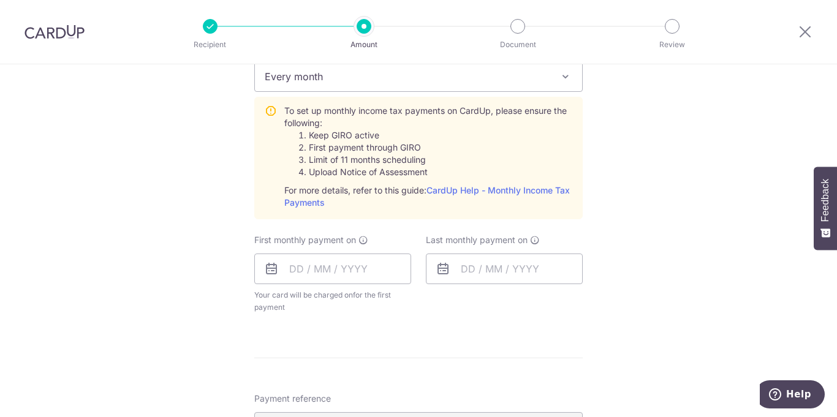
scroll to position [560, 0]
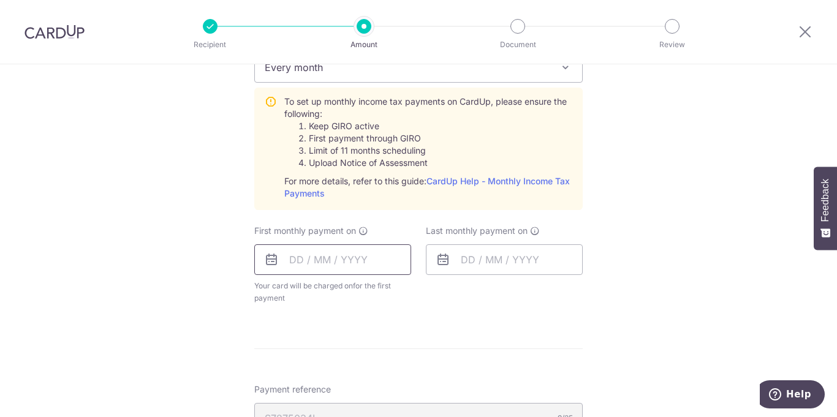
click at [306, 261] on input "text" at bounding box center [332, 259] width 157 height 31
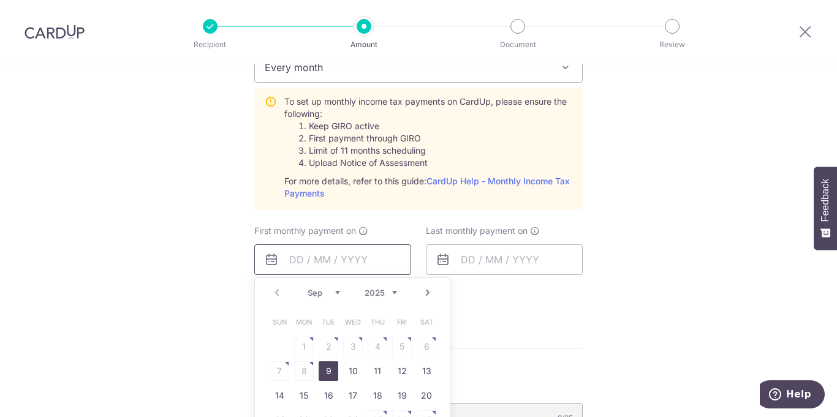
click at [296, 264] on input "text" at bounding box center [332, 259] width 157 height 31
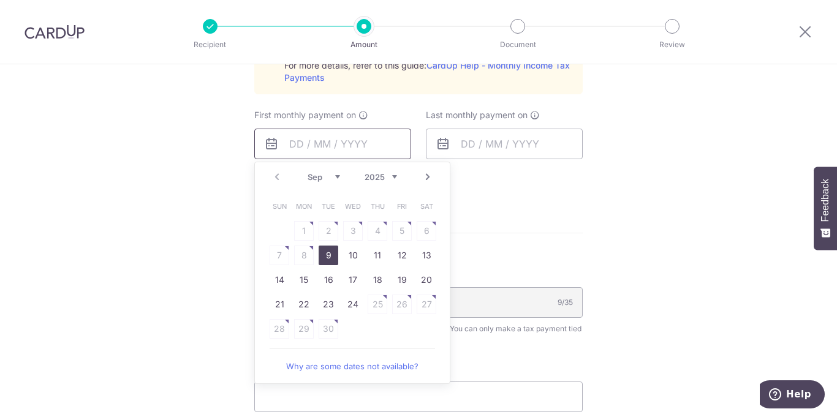
scroll to position [677, 0]
click at [353, 304] on link "24" at bounding box center [353, 303] width 20 height 20
type input "[DATE]"
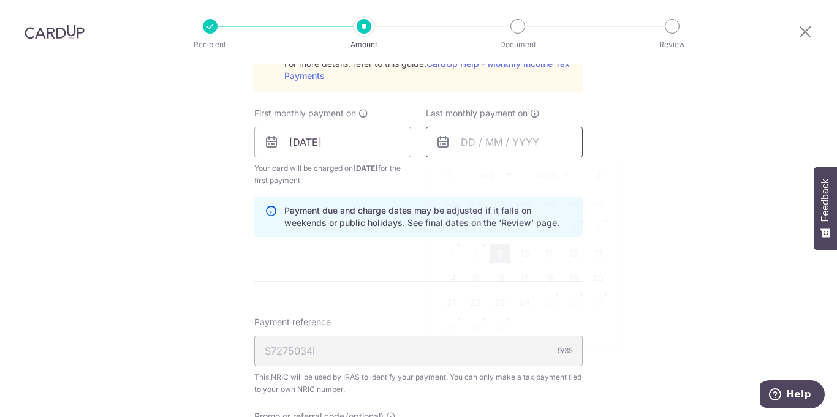
click at [515, 146] on input "text" at bounding box center [504, 142] width 157 height 31
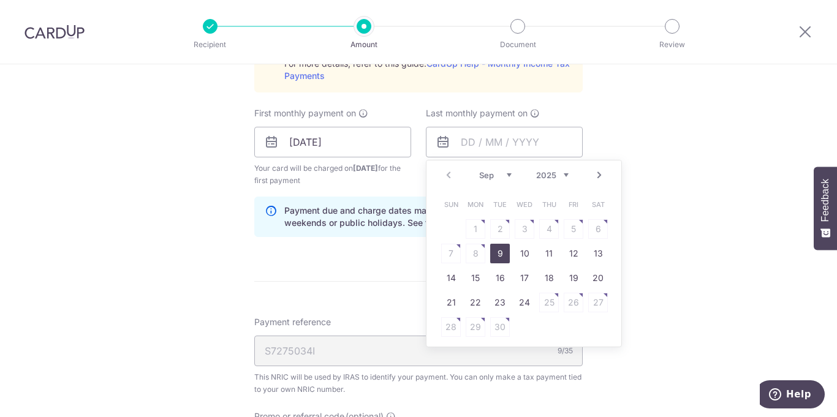
click at [567, 175] on select "2025 2026" at bounding box center [552, 175] width 32 height 10
click at [508, 175] on select "Jan Feb Mar Apr May Jun [DATE] Aug Sep Oct" at bounding box center [495, 175] width 32 height 10
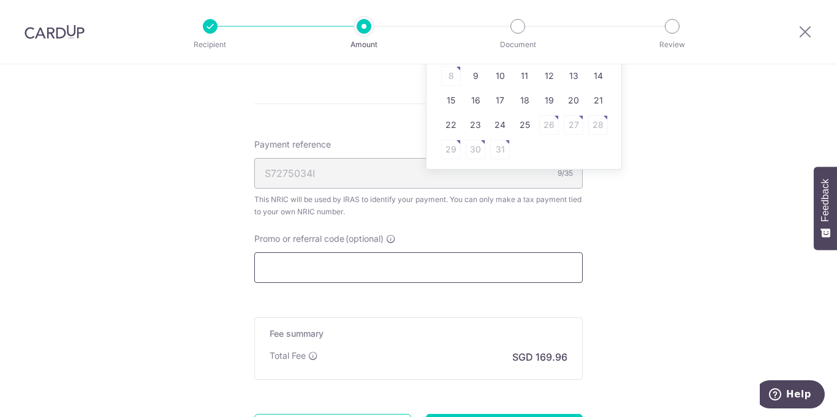
scroll to position [867, 0]
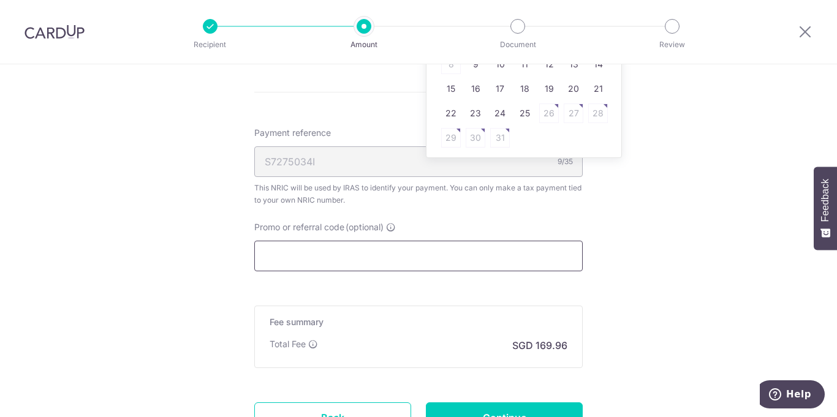
click at [368, 261] on input "Promo or referral code (optional)" at bounding box center [418, 256] width 328 height 31
paste input "MCTAX25N"
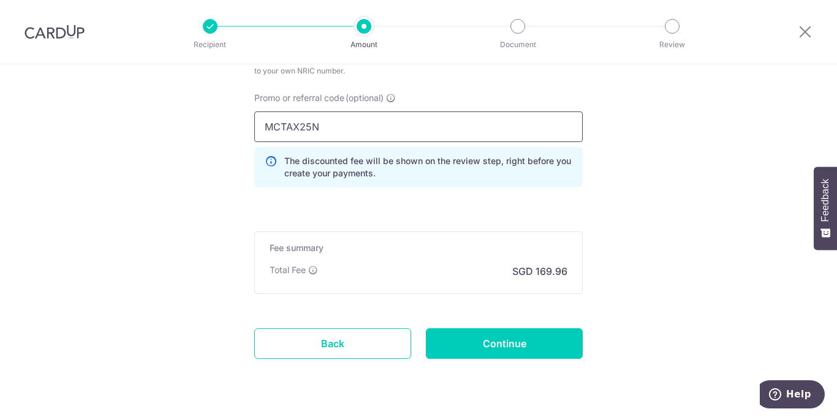
scroll to position [997, 0]
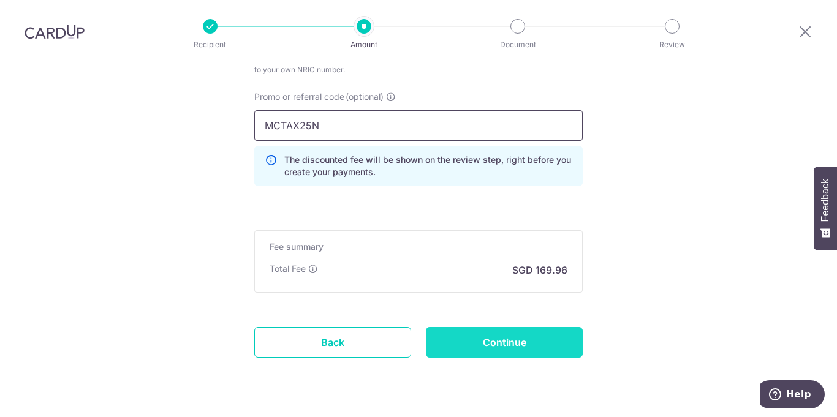
type input "MCTAX25N"
click at [496, 336] on input "Continue" at bounding box center [504, 342] width 157 height 31
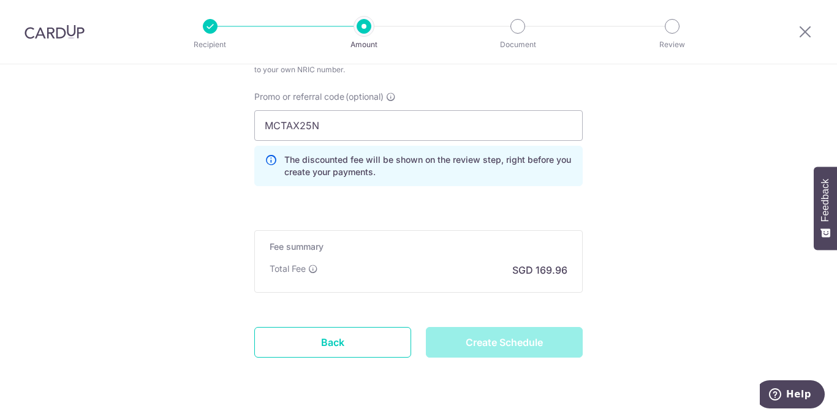
type input "Create Schedule"
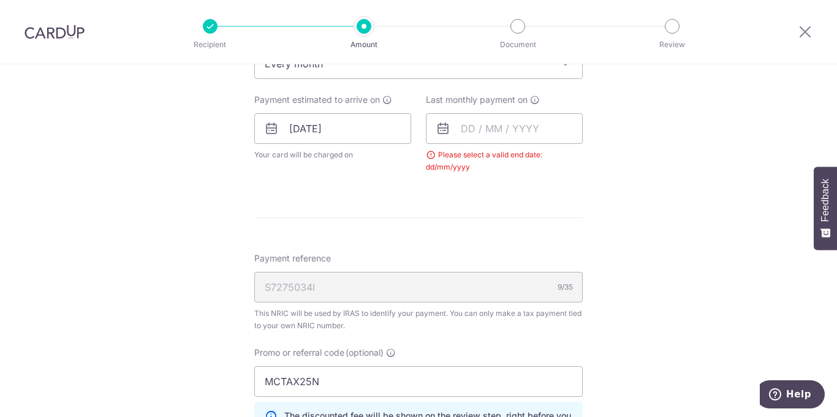
scroll to position [546, 0]
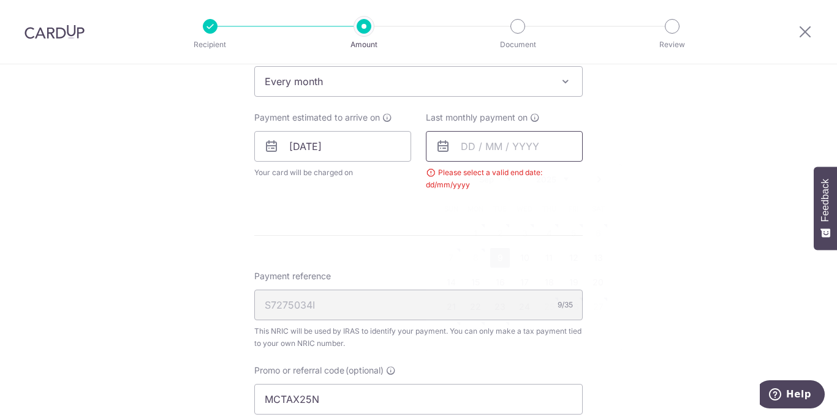
click at [475, 144] on input "text" at bounding box center [504, 146] width 157 height 31
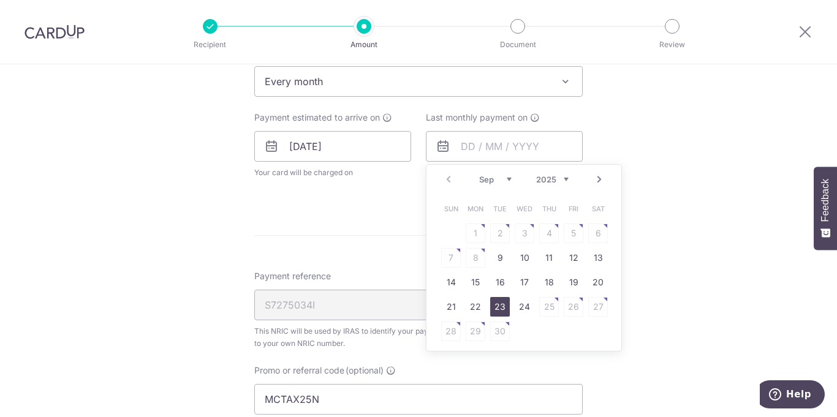
click at [506, 307] on link "23" at bounding box center [500, 307] width 20 height 20
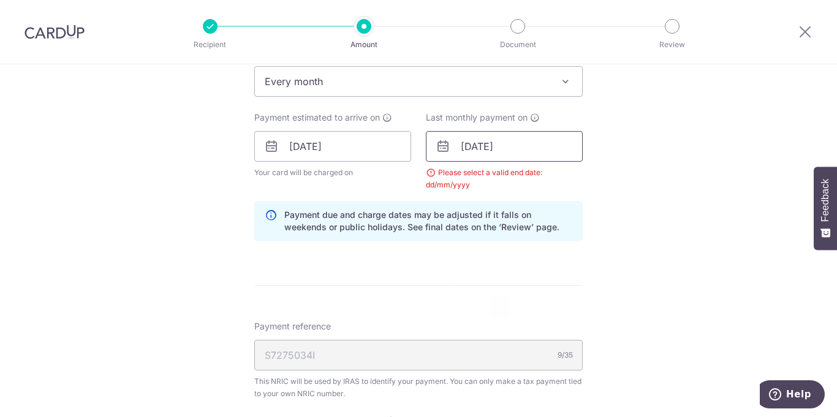
click at [486, 149] on input "23/09/2025" at bounding box center [504, 146] width 157 height 31
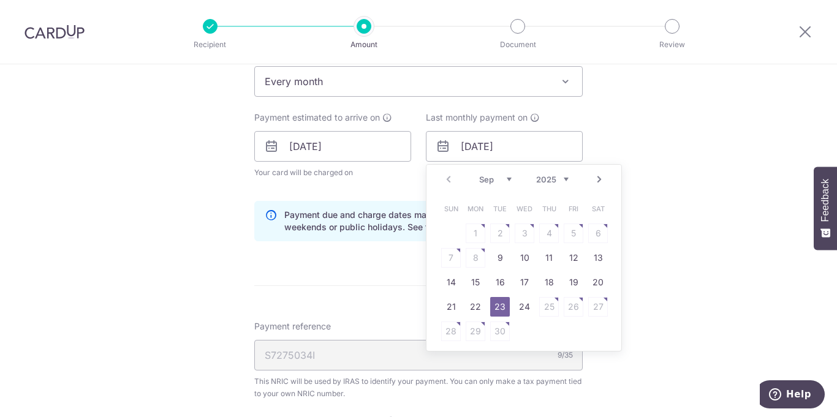
click at [567, 176] on select "2025 2026" at bounding box center [552, 180] width 32 height 10
click at [511, 179] on select "Jan Feb Mar Apr May Jun [DATE] Aug Sep Oct" at bounding box center [495, 180] width 32 height 10
click at [486, 148] on input "23/09/2025" at bounding box center [504, 146] width 157 height 31
click at [480, 307] on link "23" at bounding box center [476, 307] width 20 height 20
type input "23/03/2026"
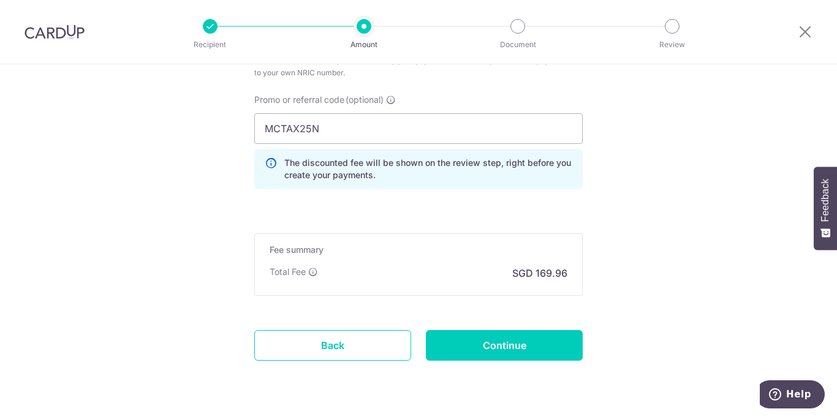
scroll to position [870, 0]
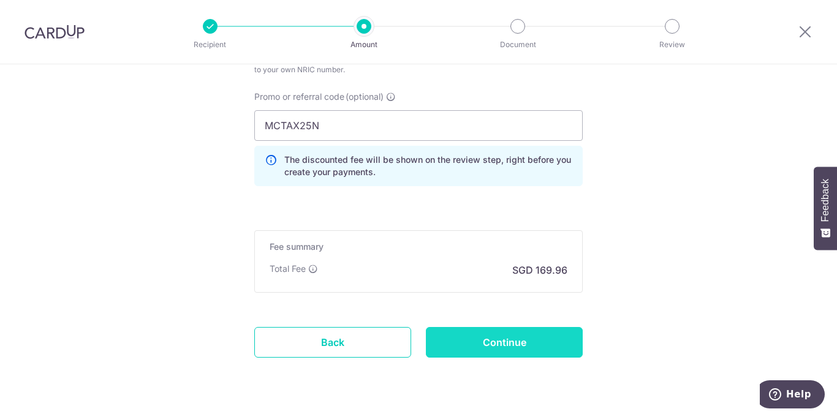
click at [516, 347] on input "Continue" at bounding box center [504, 342] width 157 height 31
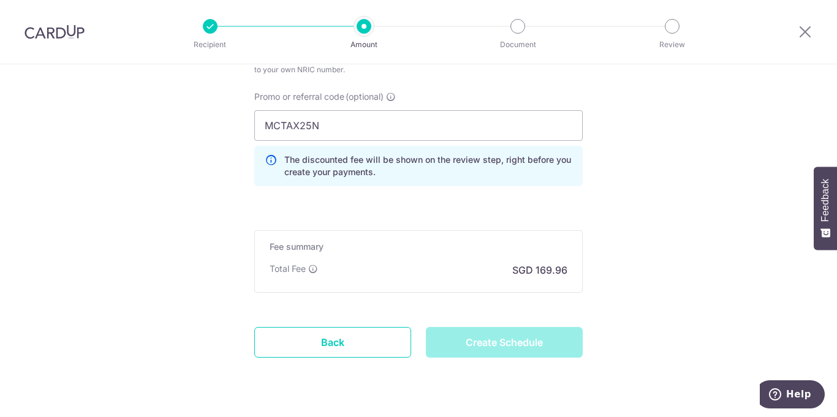
type input "Create Schedule"
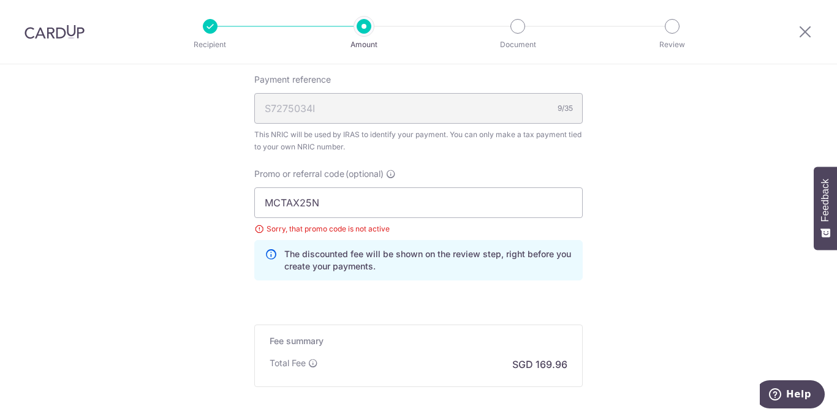
scroll to position [726, 0]
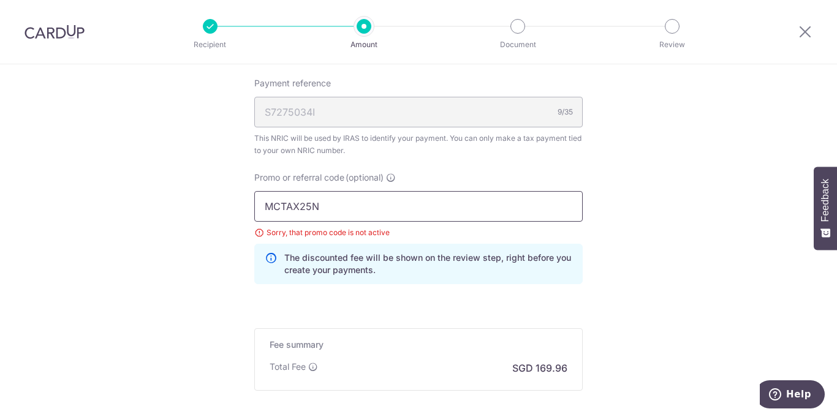
click at [385, 192] on input "MCTAX25N" at bounding box center [418, 206] width 328 height 31
type input "M"
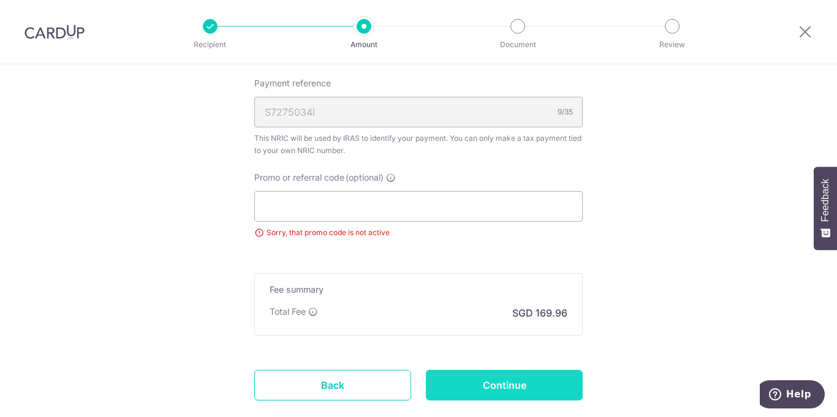
click at [510, 388] on input "Continue" at bounding box center [504, 385] width 157 height 31
type input "Update Schedule"
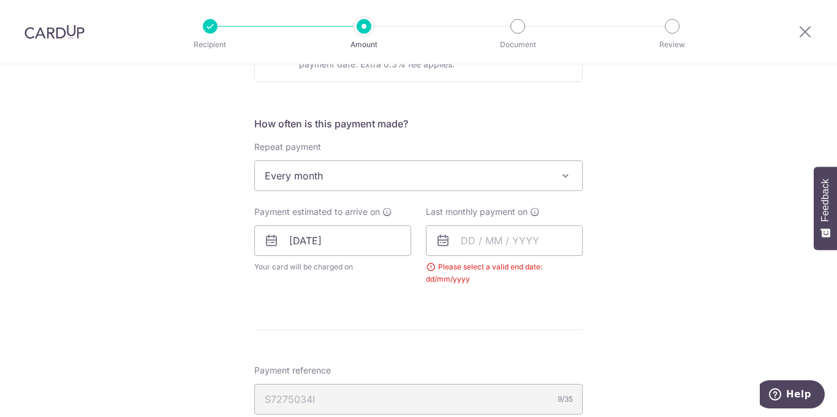
scroll to position [442, 0]
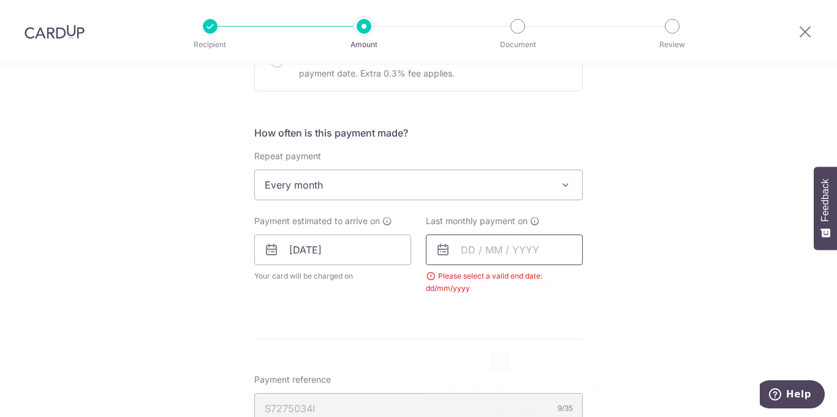
click at [460, 255] on input "text" at bounding box center [504, 250] width 157 height 31
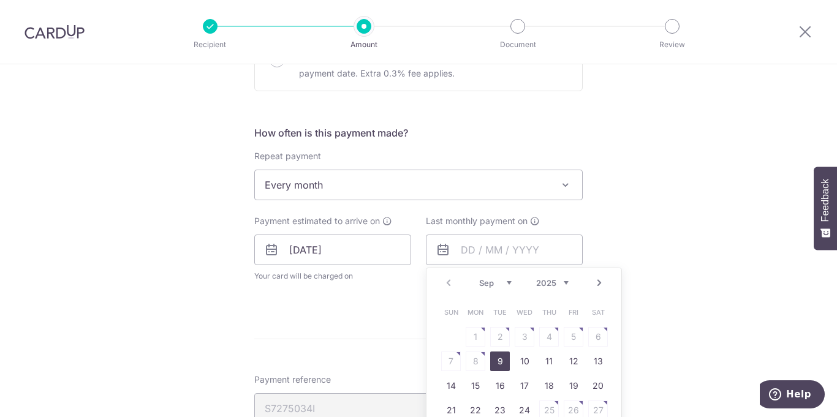
click at [562, 281] on select "2025 2026" at bounding box center [552, 283] width 32 height 10
click at [509, 281] on select "Jan Feb Mar Apr May Jun [DATE] Aug Sep Oct" at bounding box center [495, 283] width 32 height 10
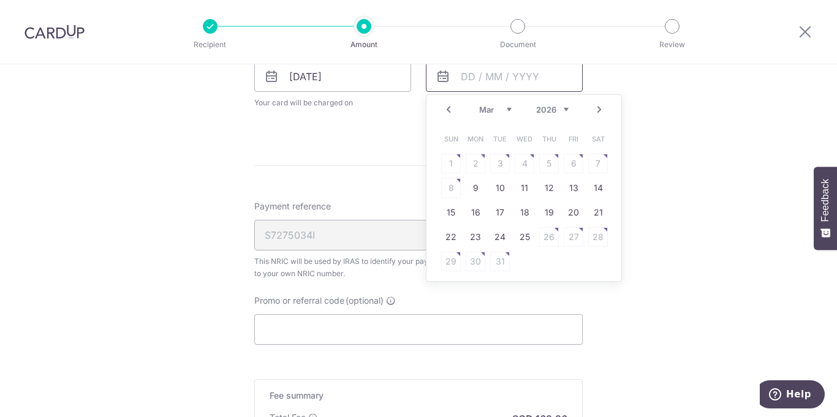
scroll to position [602, 0]
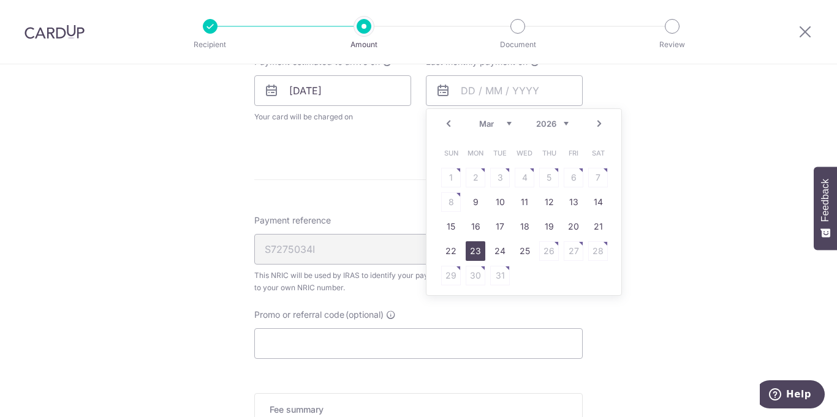
click at [472, 248] on link "23" at bounding box center [476, 251] width 20 height 20
type input "23/03/2026"
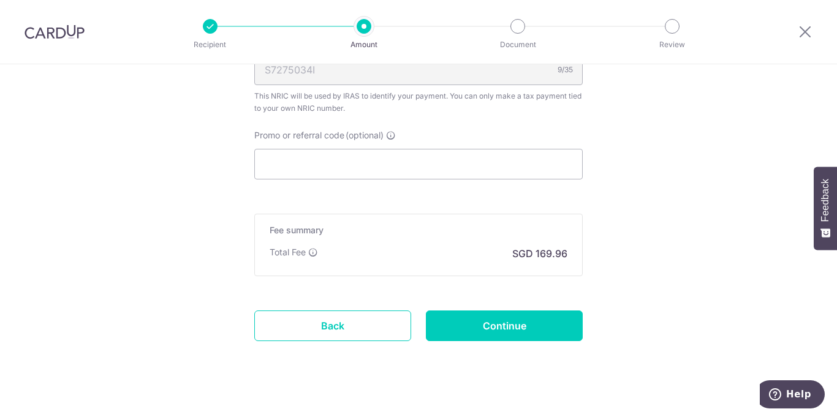
scroll to position [845, 0]
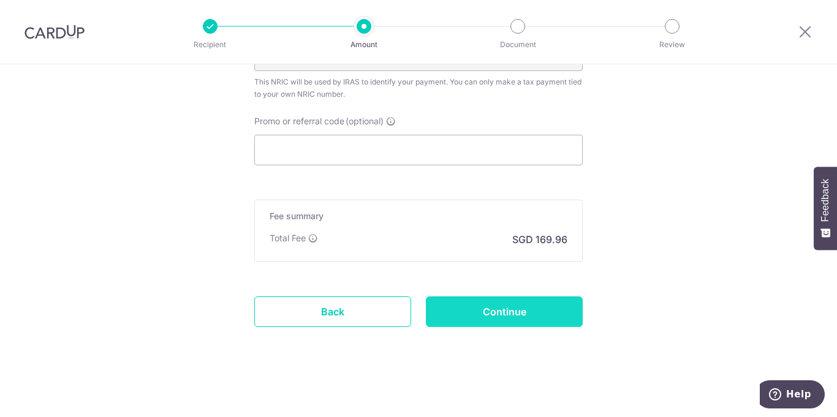
click at [491, 318] on input "Continue" at bounding box center [504, 311] width 157 height 31
type input "Update Schedule"
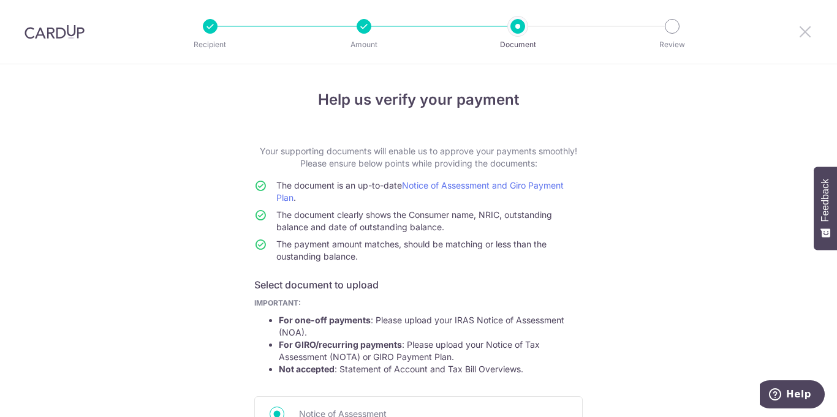
click at [804, 32] on icon at bounding box center [805, 31] width 15 height 15
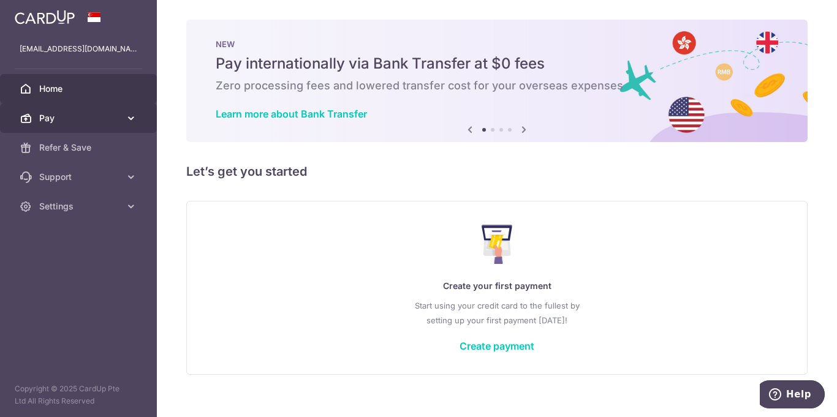
click at [134, 117] on icon at bounding box center [131, 118] width 12 height 12
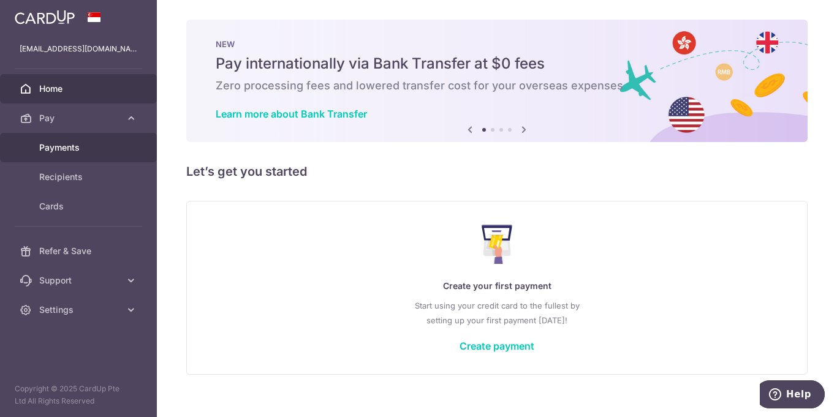
click at [94, 149] on span "Payments" at bounding box center [79, 147] width 81 height 12
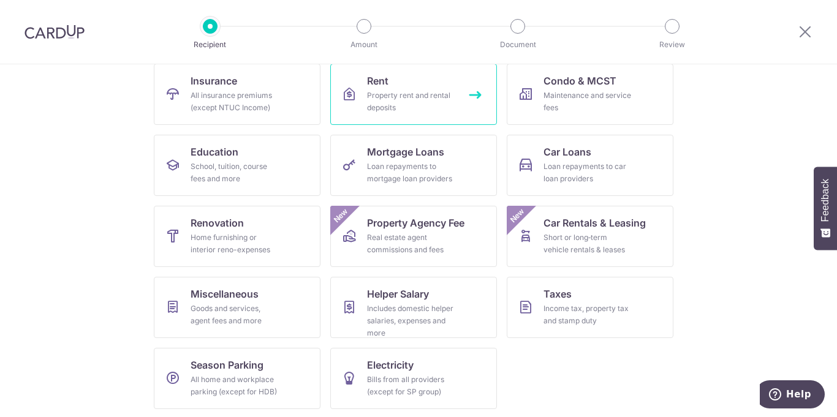
scroll to position [131, 0]
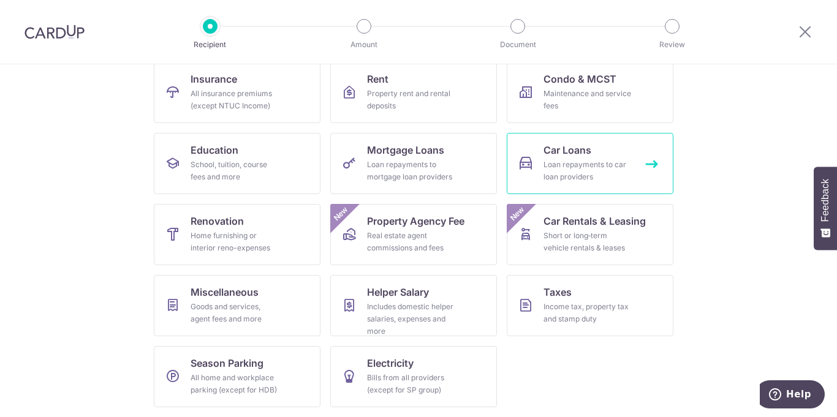
click at [573, 167] on div "Loan repayments to car loan providers" at bounding box center [587, 171] width 88 height 25
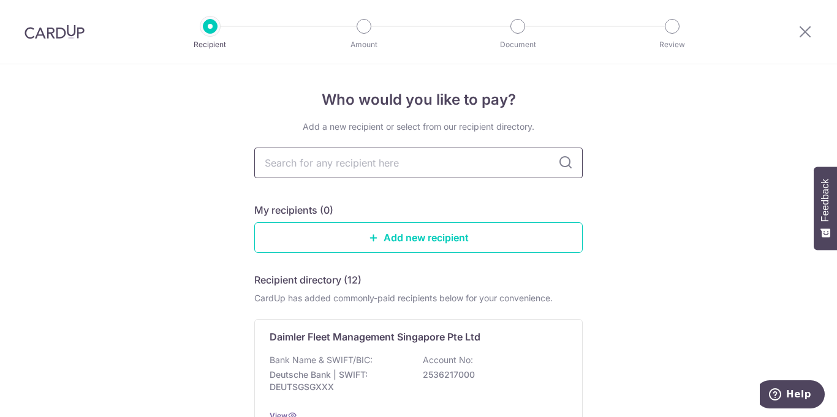
click at [507, 167] on input "text" at bounding box center [418, 163] width 328 height 31
type input "dbs"
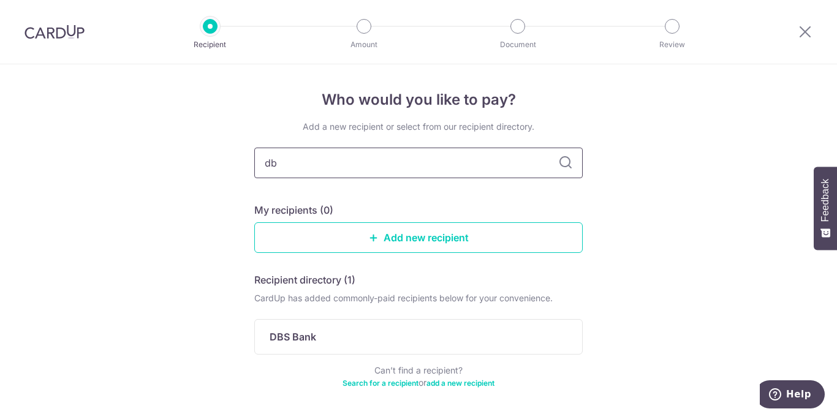
type input "d"
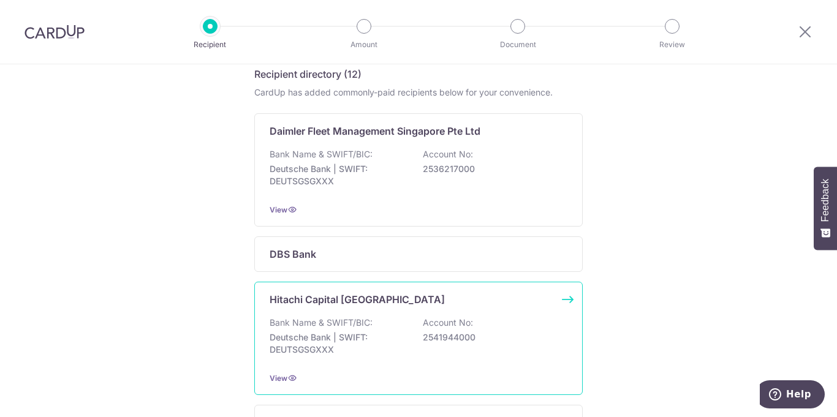
scroll to position [223, 0]
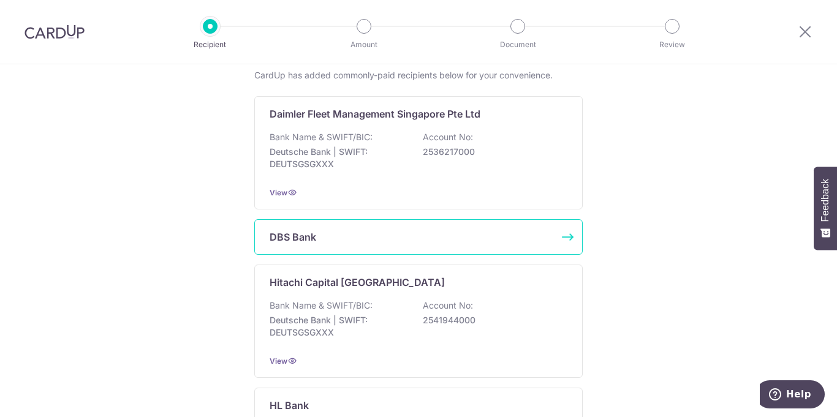
click at [304, 240] on p "DBS Bank" at bounding box center [293, 237] width 47 height 15
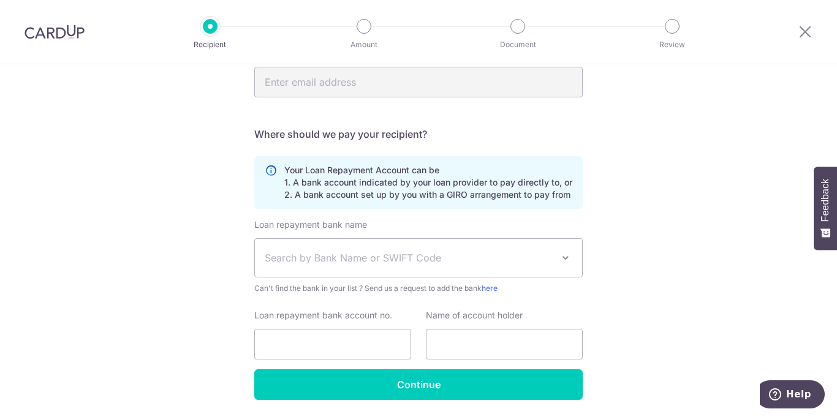
scroll to position [129, 0]
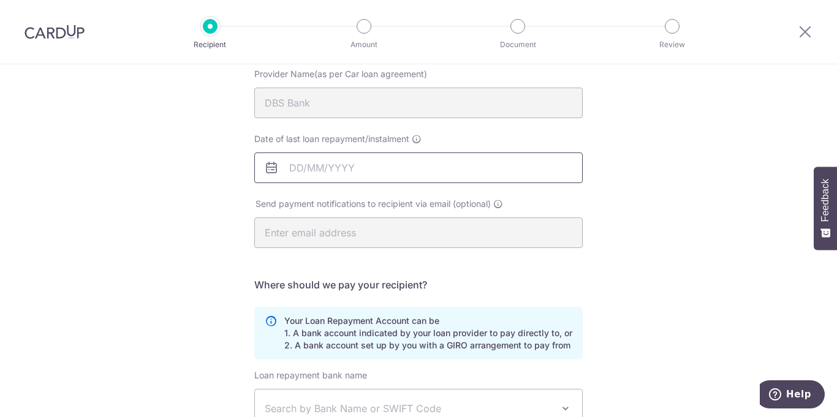
click at [320, 169] on input "Date of last loan repayment/instalment" at bounding box center [418, 168] width 328 height 31
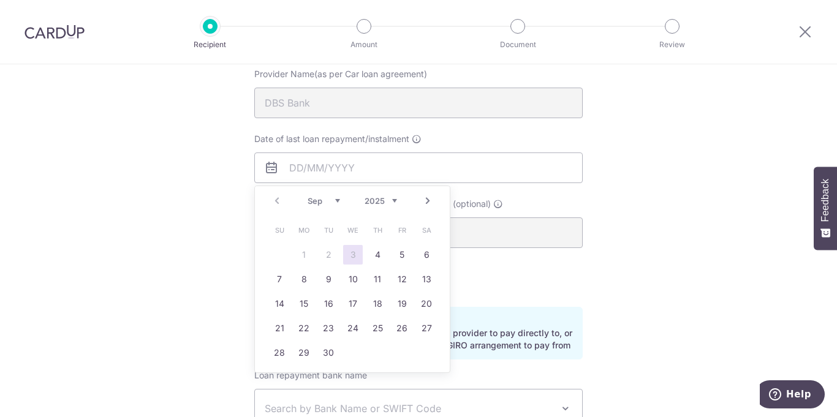
click at [340, 202] on div "Sep Oct Nov Dec 2025 2026 2027 2028 2029 2030 2031 2032 2033 2034 2035" at bounding box center [351, 201] width 89 height 10
click at [396, 202] on select "2025 2026 2027 2028 2029 2030 2031 2032 2033 2034 2035" at bounding box center [380, 201] width 32 height 10
click at [338, 199] on select "Jan Feb Mar Apr May Jun Jul Aug Sep Oct Nov Dec" at bounding box center [323, 201] width 32 height 10
click at [339, 200] on select "Jan Feb Mar Apr May Jun Jul Aug Sep Oct Nov Dec" at bounding box center [323, 201] width 32 height 10
click at [307, 196] on select "Jan Feb Mar Apr May Jun Jul Aug Sep Oct Nov Dec" at bounding box center [323, 201] width 32 height 10
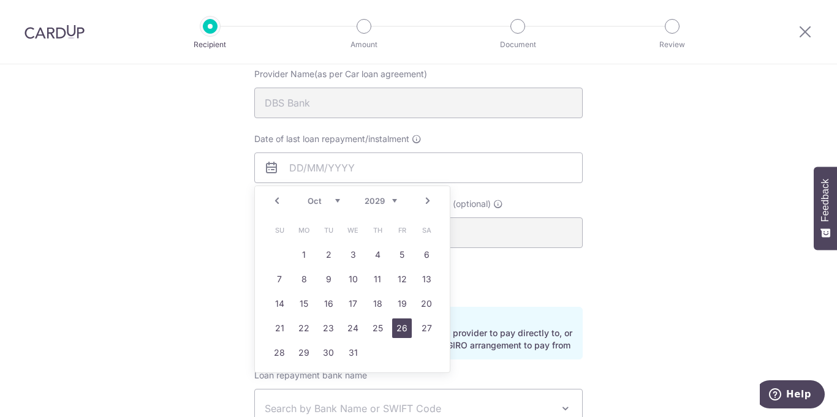
click at [399, 330] on link "26" at bounding box center [402, 329] width 20 height 20
type input "[DATE]"
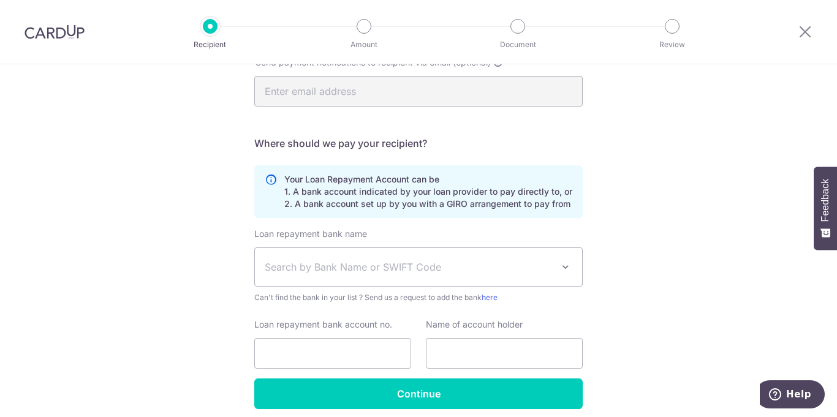
scroll to position [271, 0]
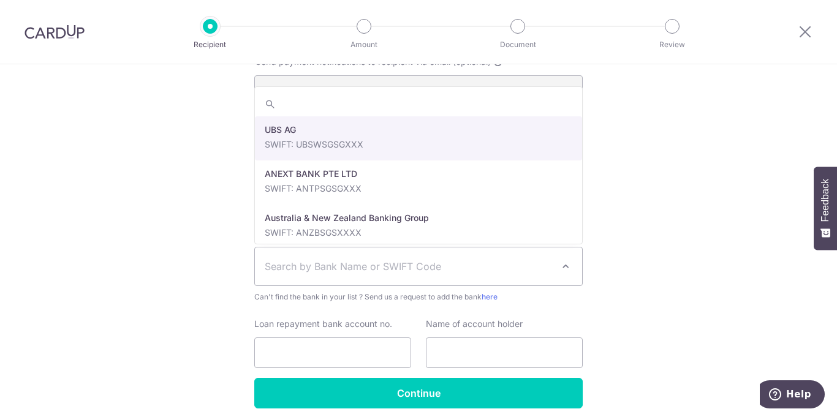
click at [565, 265] on span at bounding box center [565, 266] width 15 height 15
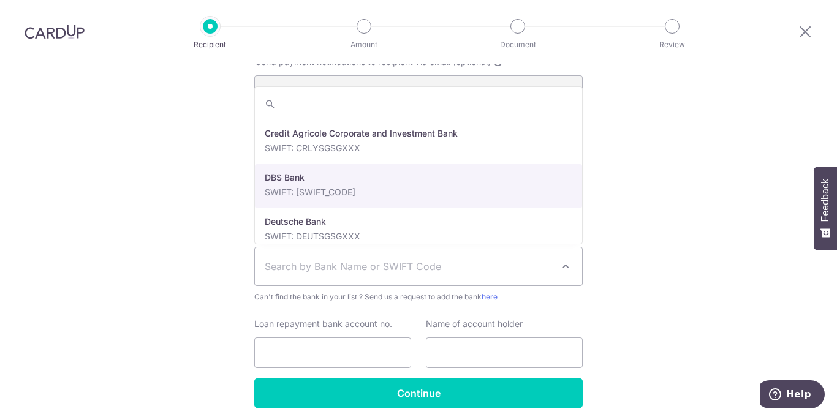
scroll to position [968, 0]
select select "6"
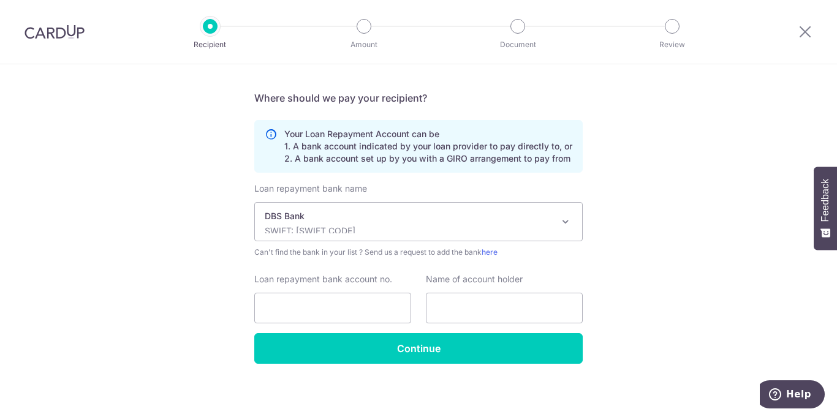
scroll to position [320, 0]
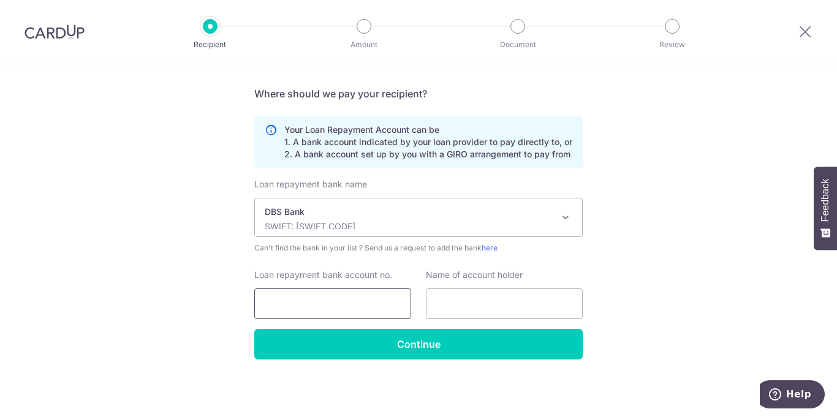
click at [295, 302] on input "Loan repayment bank account no." at bounding box center [332, 304] width 157 height 31
type input "1200788420"
click at [487, 306] on input "text" at bounding box center [504, 304] width 157 height 31
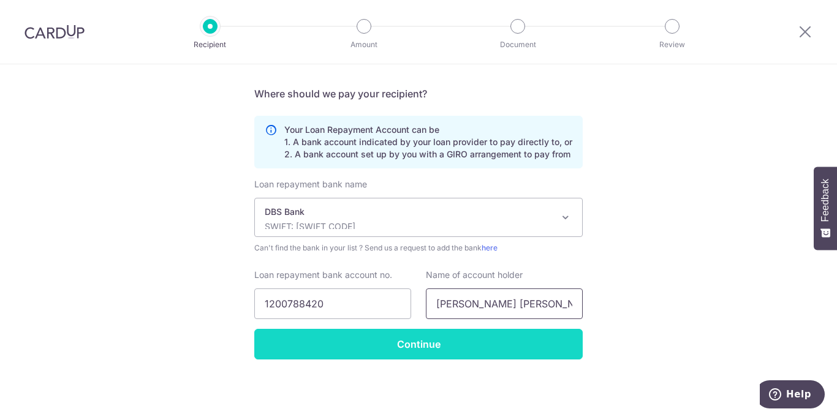
type input "LIM CHI SAU"
click at [430, 344] on input "Continue" at bounding box center [418, 344] width 328 height 31
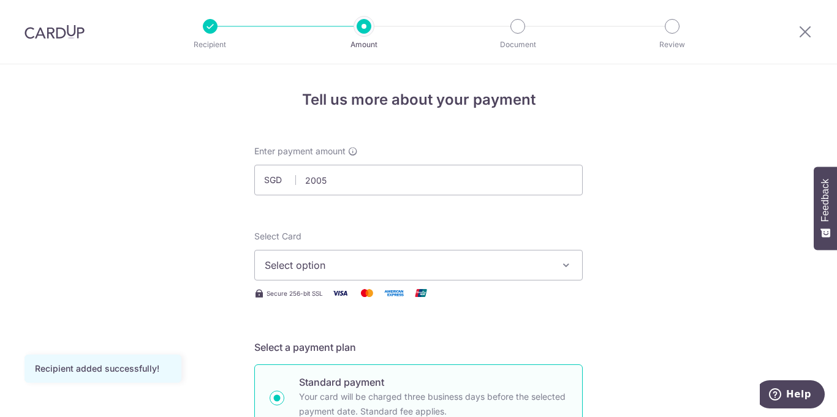
type input "2,005.00"
click at [402, 268] on span "Select option" at bounding box center [407, 265] width 285 height 15
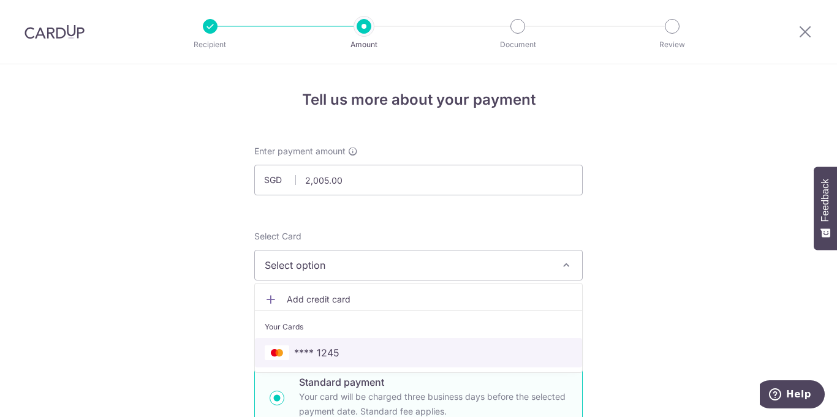
click at [327, 351] on span "**** 1245" at bounding box center [316, 352] width 45 height 15
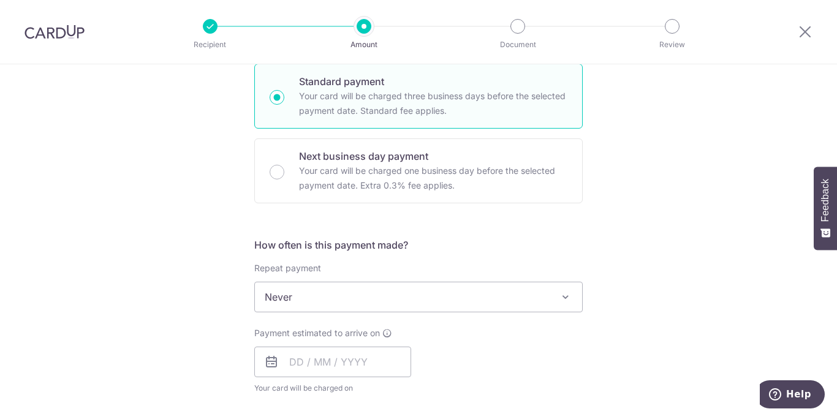
scroll to position [303, 0]
click at [564, 298] on span at bounding box center [565, 295] width 15 height 15
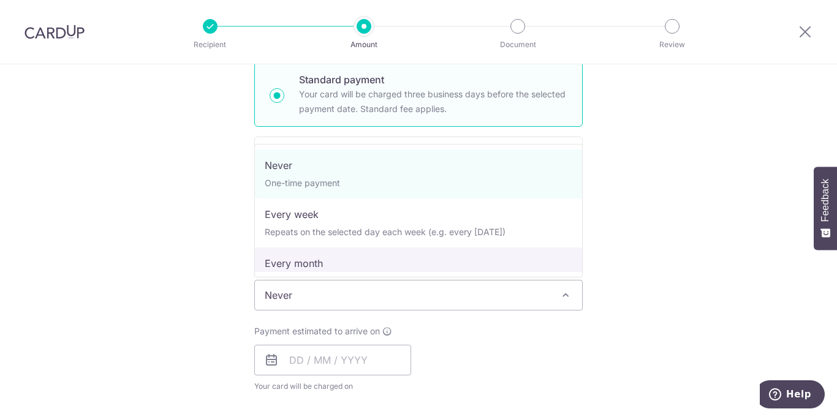
select select "3"
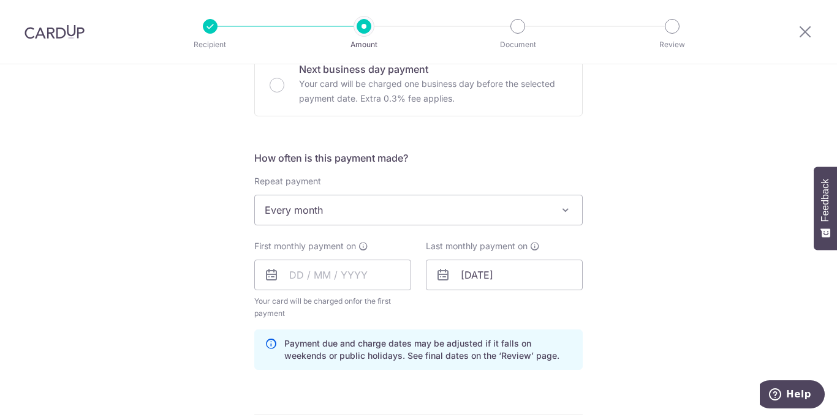
scroll to position [395, 0]
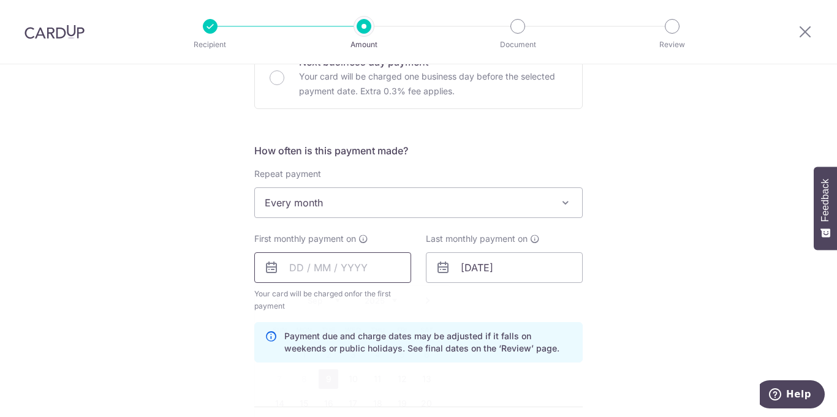
click at [292, 268] on input "text" at bounding box center [332, 267] width 157 height 31
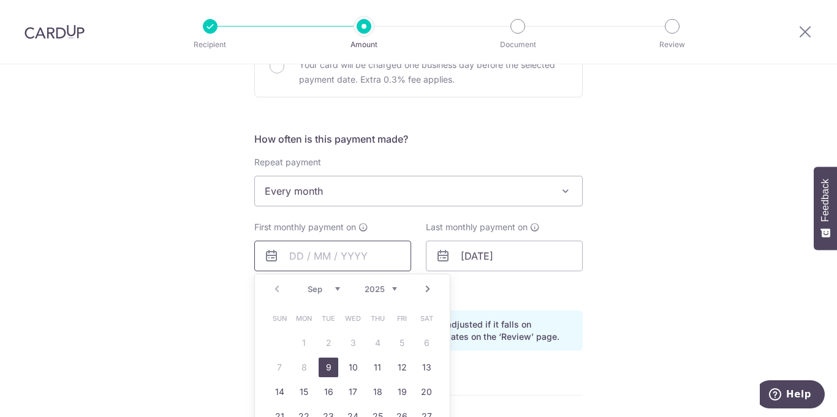
scroll to position [407, 0]
click at [632, 363] on div "Tell us more about your payment Enter payment amount SGD 2,005.00 2005.00 Recip…" at bounding box center [418, 242] width 837 height 1171
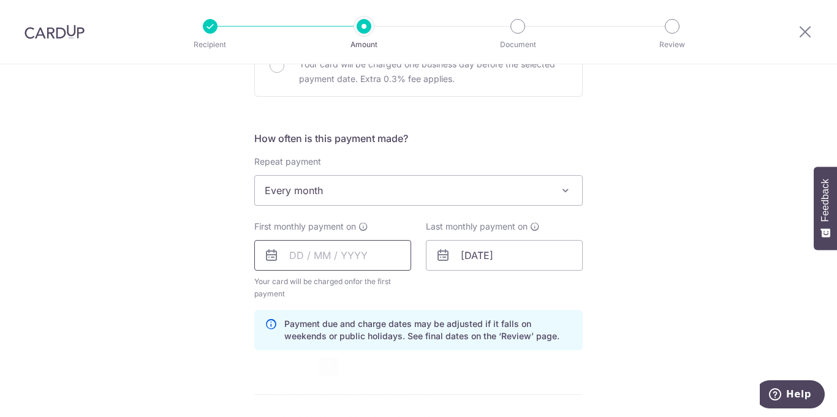
click at [317, 260] on input "text" at bounding box center [332, 255] width 157 height 31
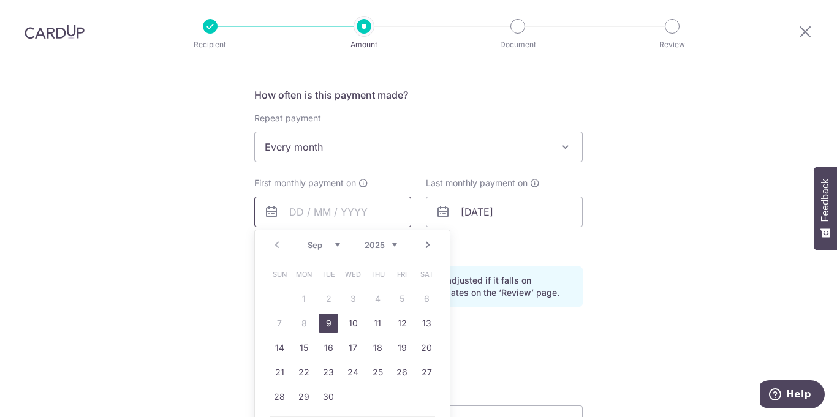
scroll to position [464, 0]
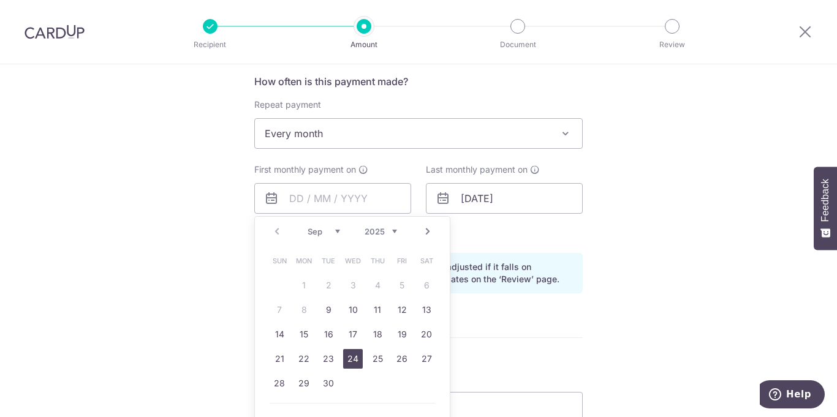
click at [358, 360] on link "24" at bounding box center [353, 359] width 20 height 20
type input "[DATE]"
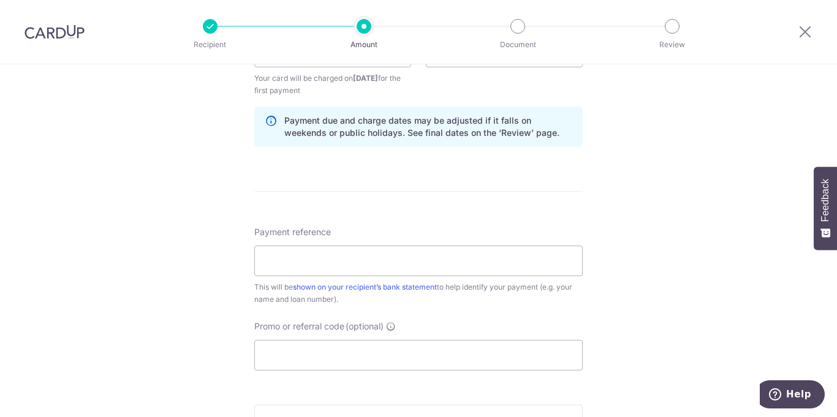
scroll to position [630, 0]
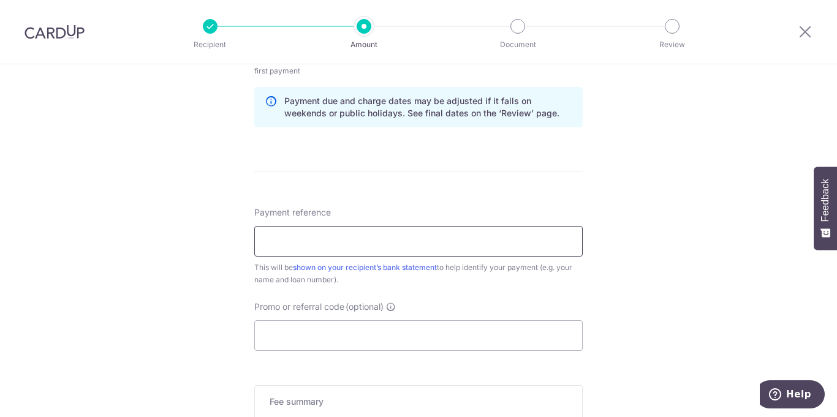
click at [362, 244] on input "Payment reference" at bounding box center [418, 241] width 328 height 31
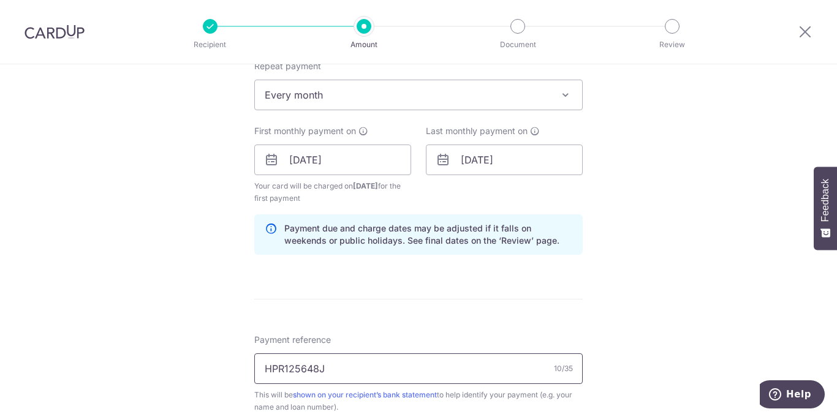
scroll to position [494, 0]
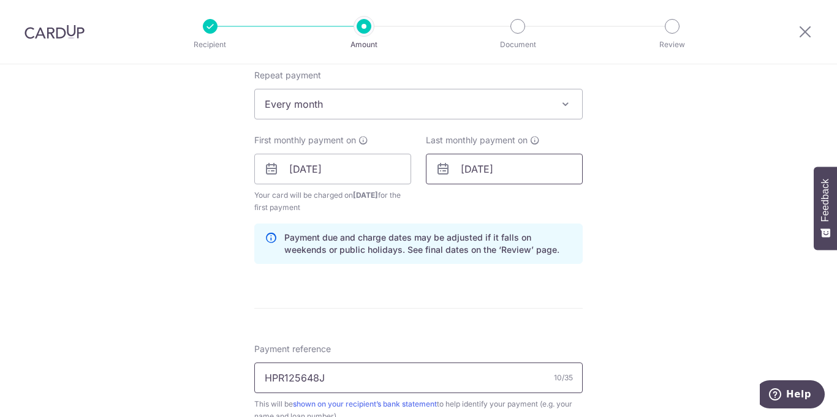
type input "HPR125648J"
click at [496, 171] on input "26/10/2029" at bounding box center [504, 169] width 157 height 31
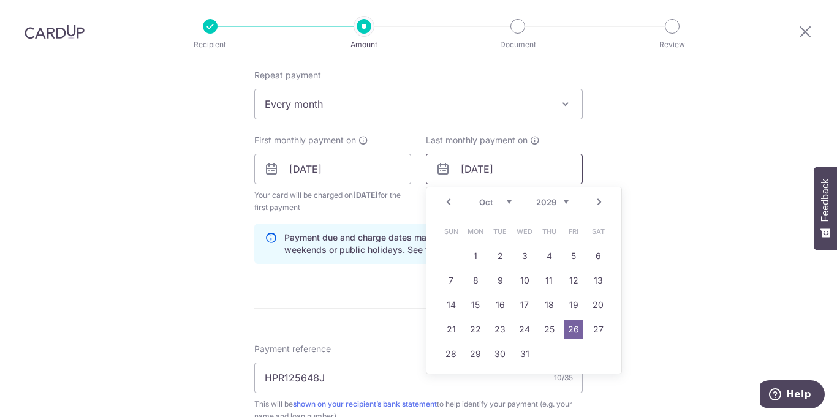
click at [516, 173] on input "26/10/2029" at bounding box center [504, 169] width 157 height 31
click at [564, 202] on select "2024 2025 2026 2027 2028 2029 2030 2031 2032 2033 2034 2035" at bounding box center [552, 202] width 32 height 10
click at [511, 202] on select "Jan Feb Mar Apr May Jun Jul Aug Sep Oct Nov Dec" at bounding box center [495, 202] width 32 height 10
click at [524, 327] on link "24" at bounding box center [525, 330] width 20 height 20
type input "24/12/2025"
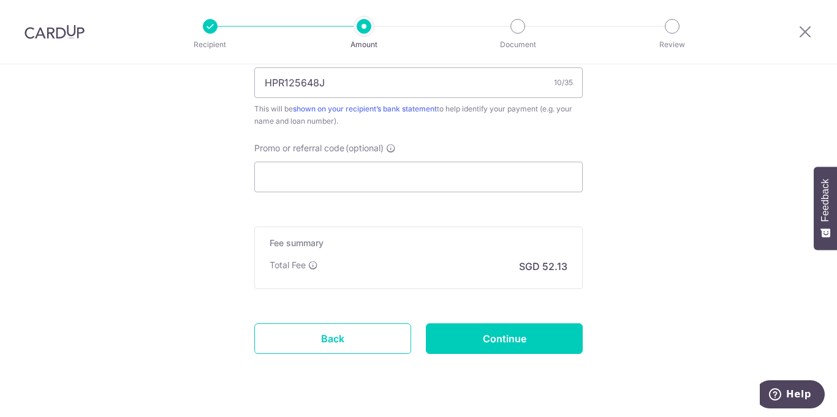
scroll to position [790, 0]
click at [497, 337] on input "Continue" at bounding box center [504, 338] width 157 height 31
type input "Create Schedule"
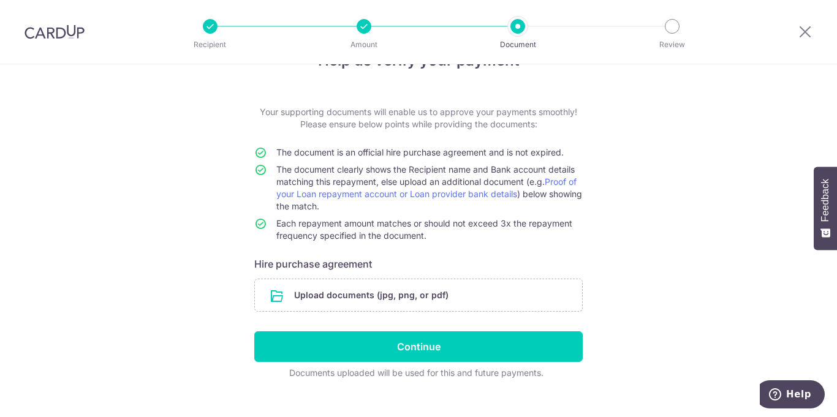
scroll to position [40, 0]
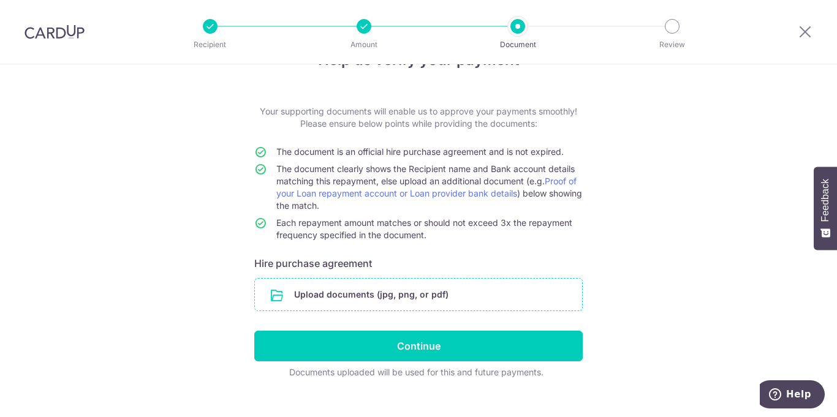
click at [384, 298] on input "file" at bounding box center [418, 295] width 327 height 32
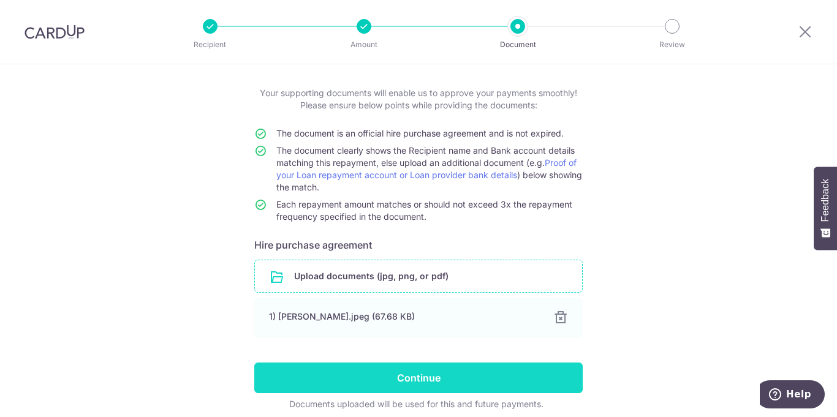
scroll to position [59, 0]
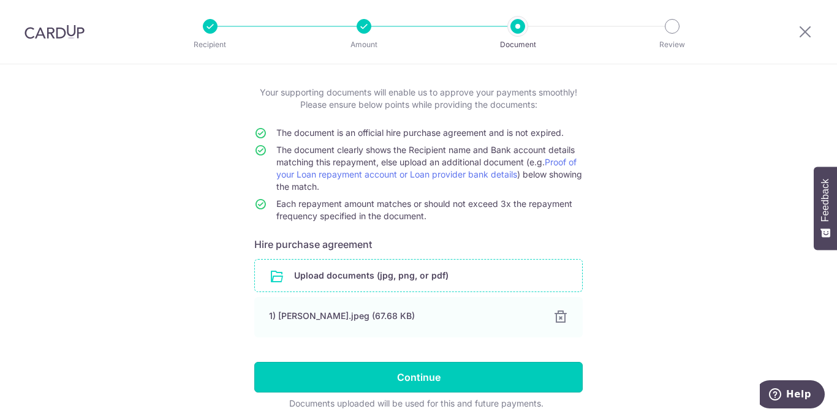
drag, startPoint x: 402, startPoint y: 379, endPoint x: 621, endPoint y: 262, distance: 248.5
click at [619, 263] on div "Help us verify your payment Your supporting documents will enable us to approve…" at bounding box center [418, 237] width 837 height 462
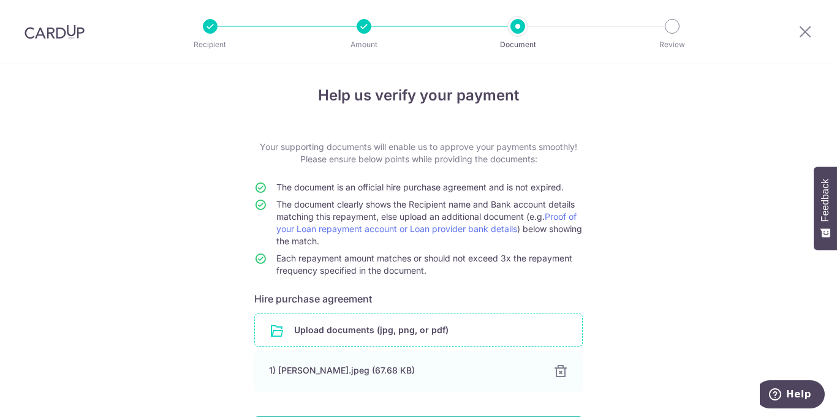
scroll to position [0, 0]
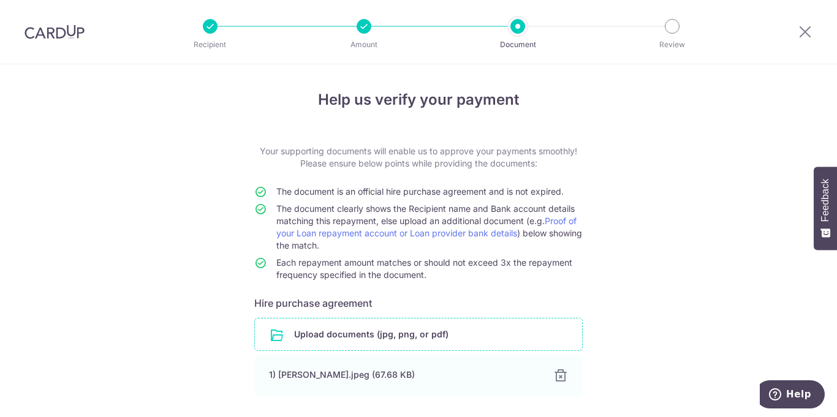
click at [365, 28] on div at bounding box center [363, 26] width 15 height 15
click at [519, 28] on div at bounding box center [517, 26] width 15 height 15
click at [809, 31] on icon at bounding box center [805, 31] width 15 height 15
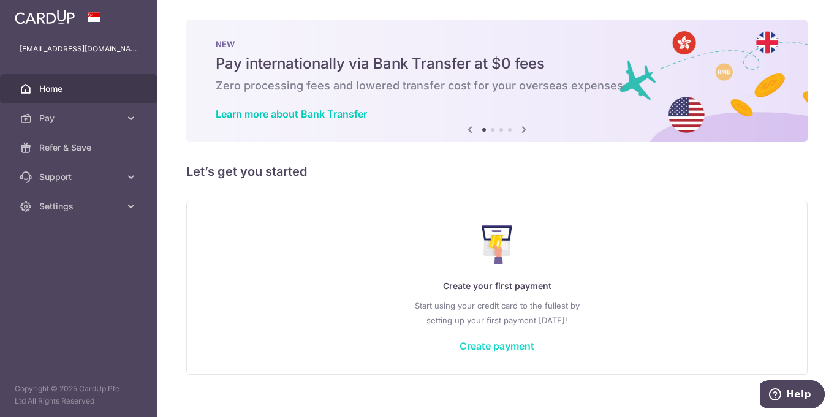
click at [516, 347] on link "Create payment" at bounding box center [496, 346] width 75 height 12
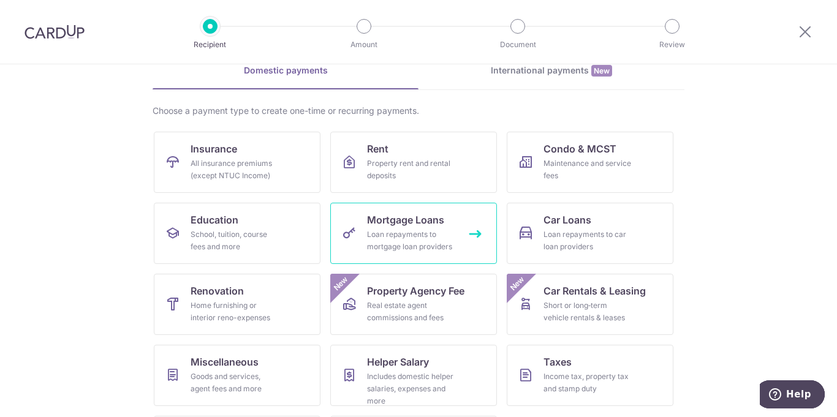
scroll to position [106, 0]
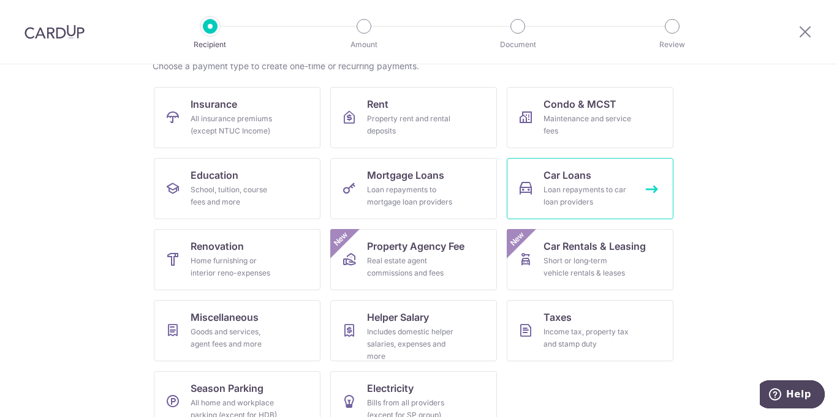
click at [578, 192] on div "Loan repayments to car loan providers" at bounding box center [587, 196] width 88 height 25
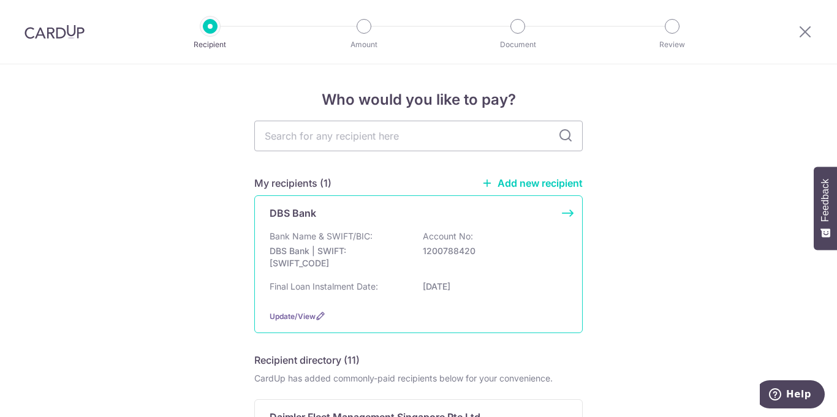
click at [337, 246] on p "DBS Bank | SWIFT: [SWIFT_CODE]" at bounding box center [338, 257] width 137 height 25
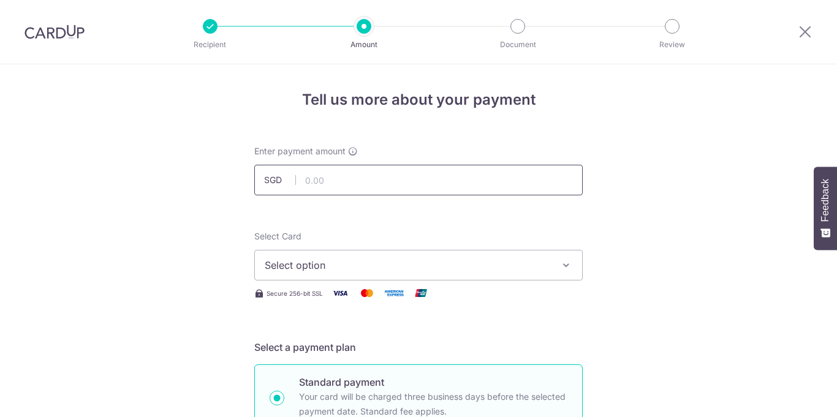
click at [346, 184] on input "text" at bounding box center [418, 180] width 328 height 31
type input "2,005.00"
click at [571, 271] on button "Select option" at bounding box center [418, 265] width 328 height 31
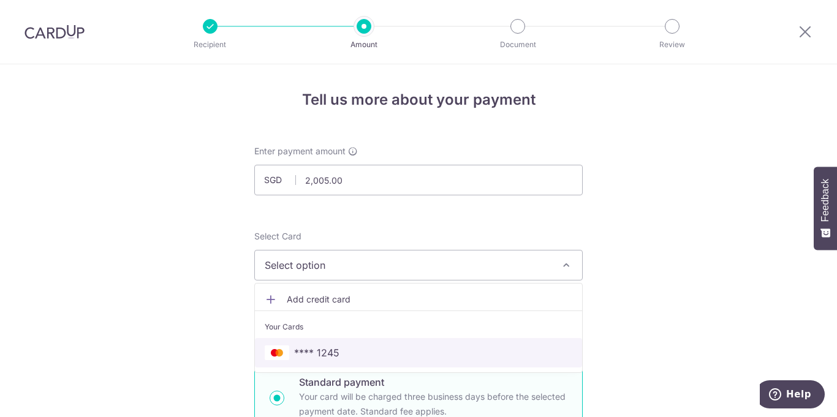
click at [318, 349] on span "**** 1245" at bounding box center [316, 352] width 45 height 15
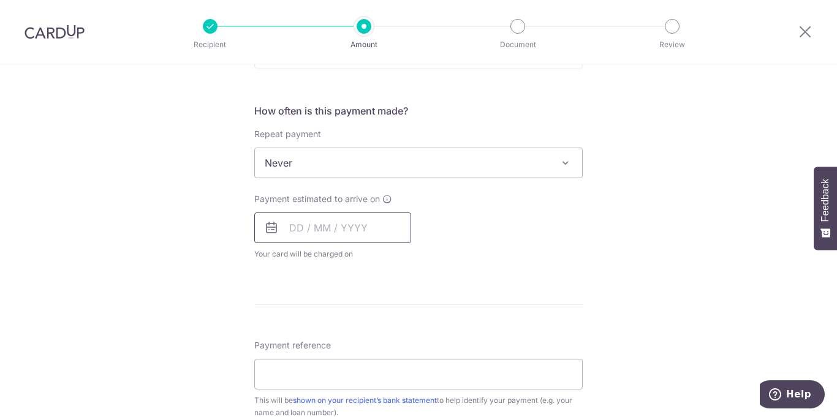
scroll to position [436, 0]
click at [292, 228] on input "text" at bounding box center [332, 227] width 157 height 31
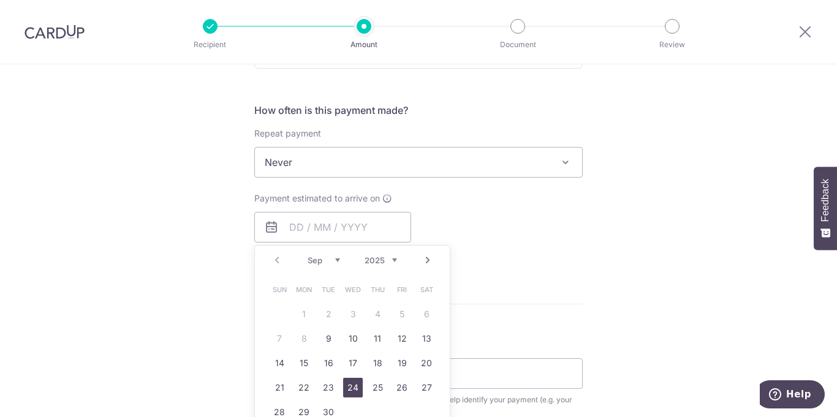
click at [356, 391] on link "24" at bounding box center [353, 388] width 20 height 20
type input "[DATE]"
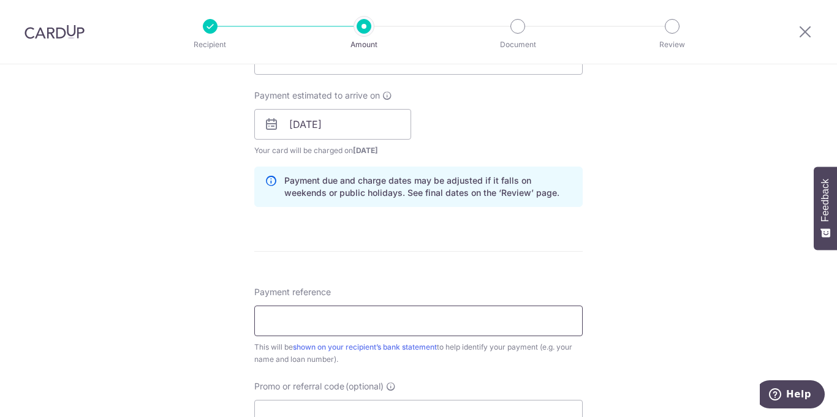
scroll to position [549, 0]
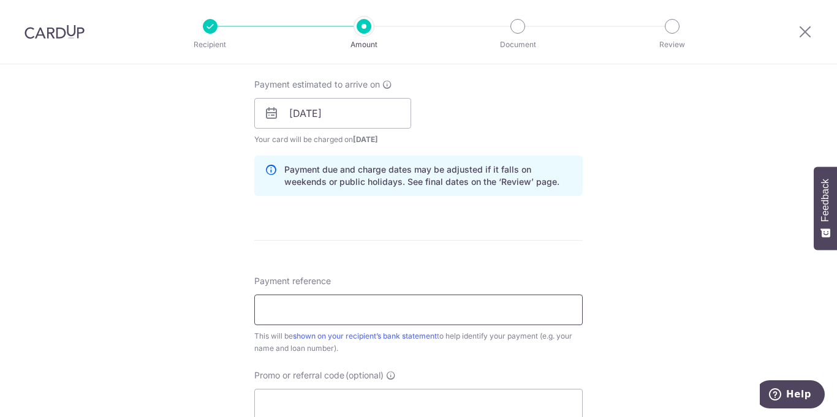
click at [370, 309] on input "Payment reference" at bounding box center [418, 310] width 328 height 31
type input "HPR125648J"
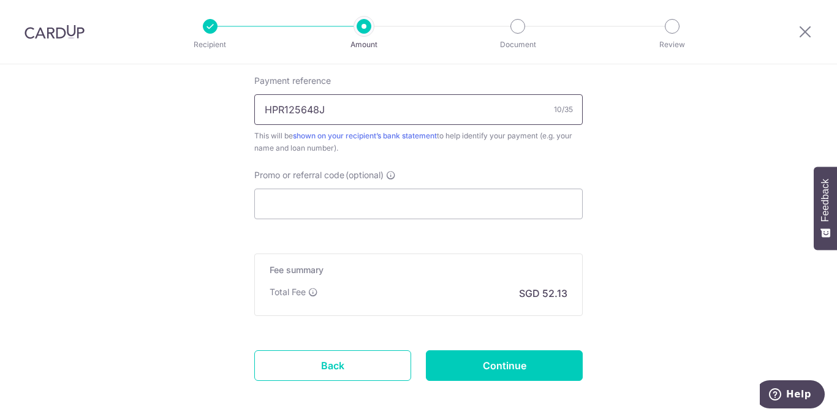
scroll to position [750, 0]
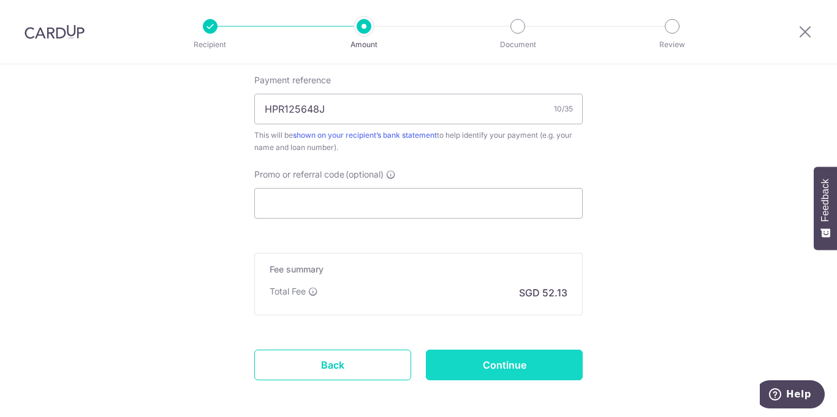
click at [518, 363] on input "Continue" at bounding box center [504, 365] width 157 height 31
type input "Create Schedule"
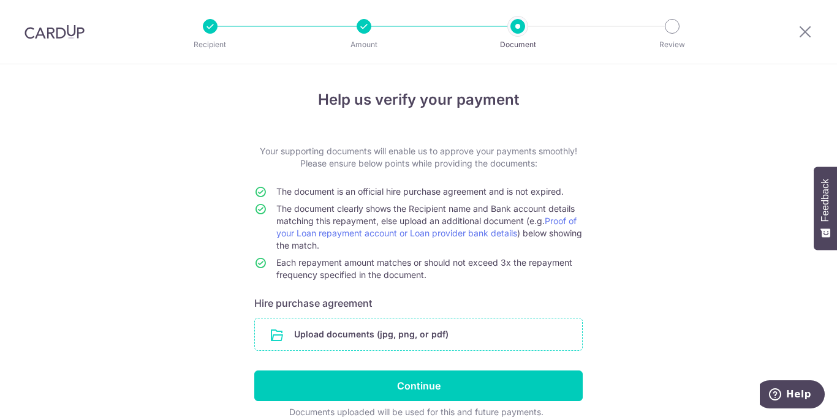
click at [407, 335] on input "file" at bounding box center [418, 335] width 327 height 32
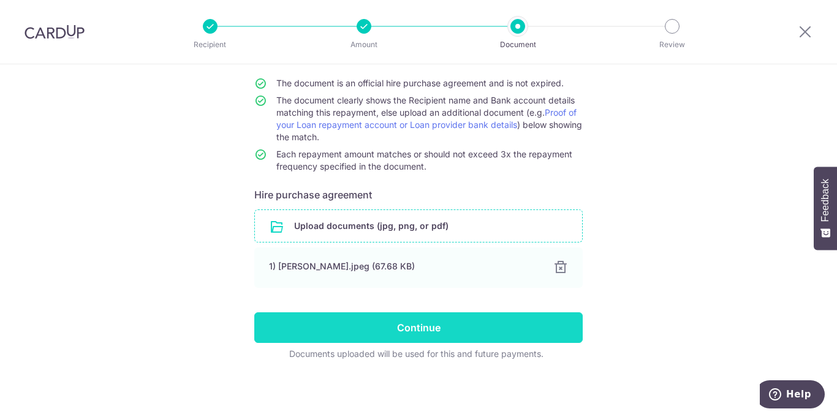
scroll to position [109, 0]
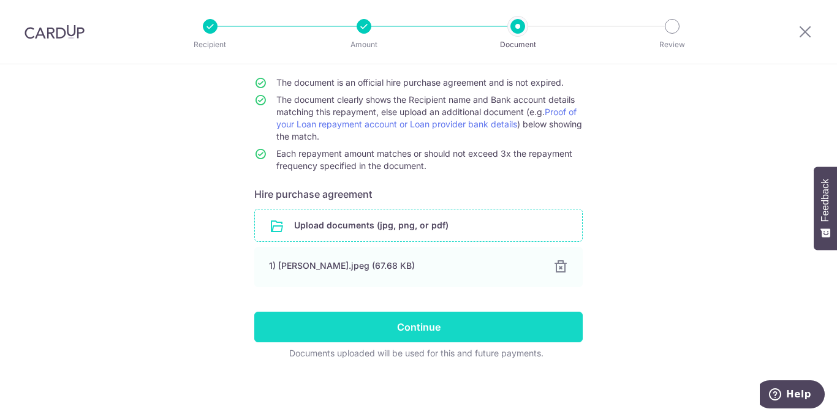
click at [402, 330] on input "Continue" at bounding box center [418, 327] width 328 height 31
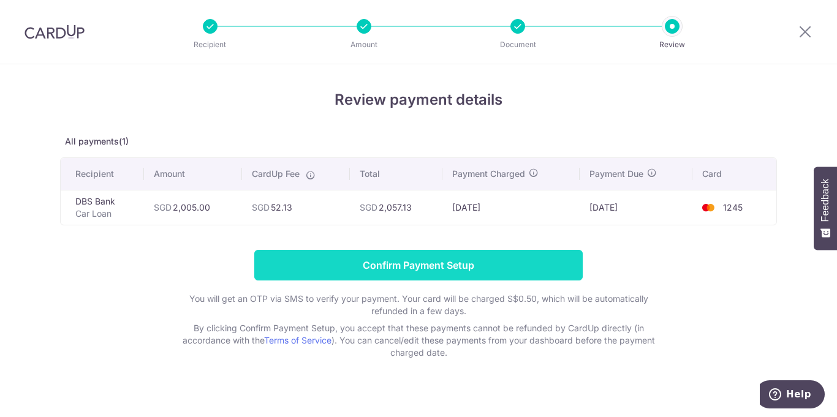
click at [432, 264] on input "Confirm Payment Setup" at bounding box center [418, 265] width 328 height 31
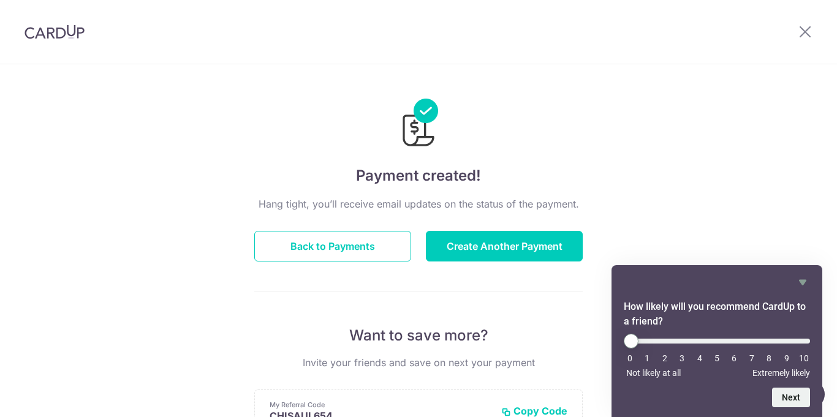
click at [710, 213] on div "Payment created! Hang tight, you’ll receive email updates on the status of the …" at bounding box center [418, 391] width 837 height 654
click at [801, 282] on icon "Hide survey" at bounding box center [802, 283] width 7 height 6
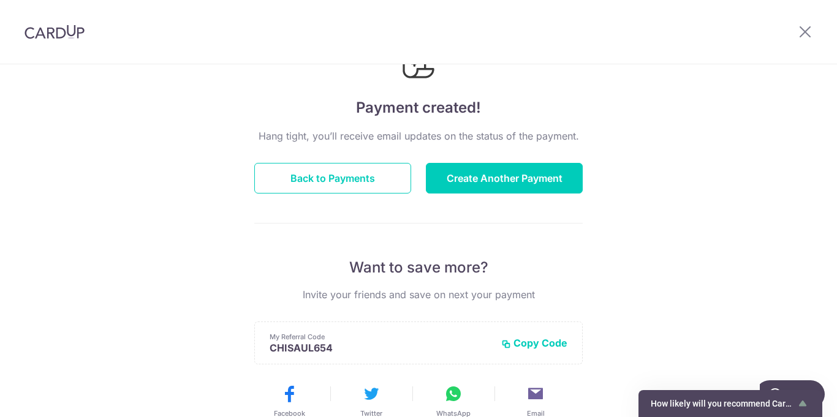
scroll to position [64, 0]
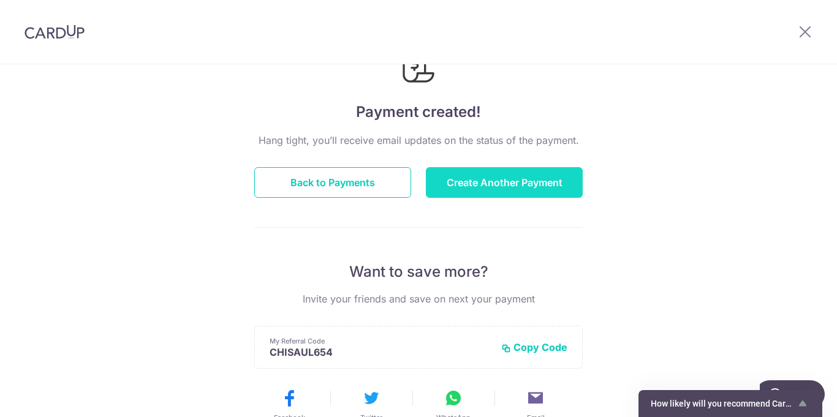
click at [504, 183] on button "Create Another Payment" at bounding box center [504, 182] width 157 height 31
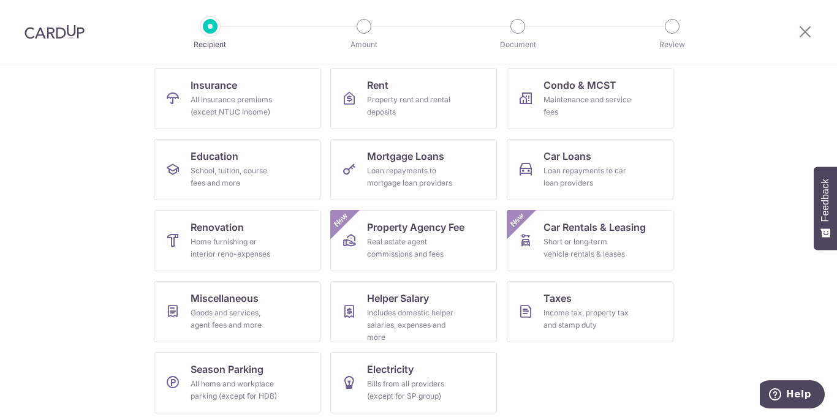
scroll to position [131, 0]
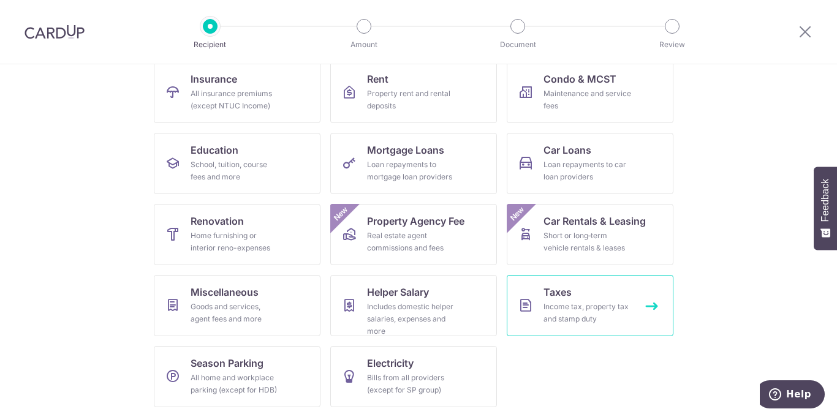
click at [587, 311] on div "Income tax, property tax and stamp duty" at bounding box center [587, 313] width 88 height 25
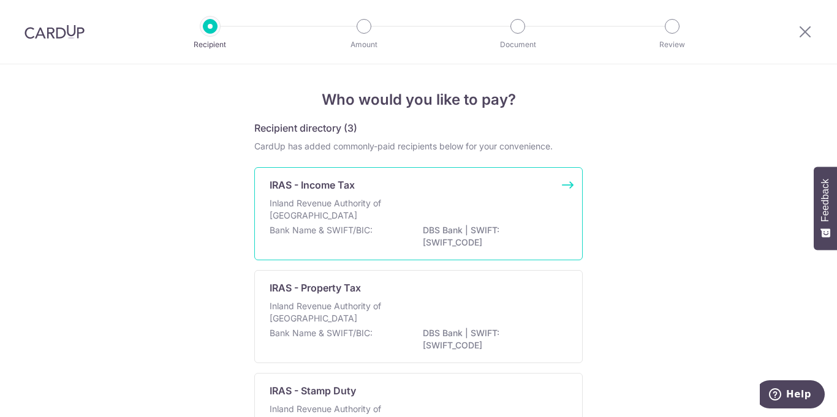
click at [325, 209] on p "Inland Revenue Authority of [GEOGRAPHIC_DATA]" at bounding box center [335, 209] width 130 height 25
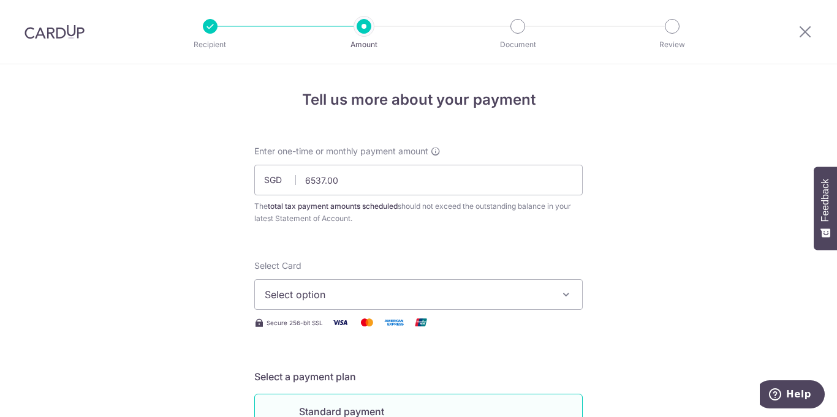
scroll to position [46, 0]
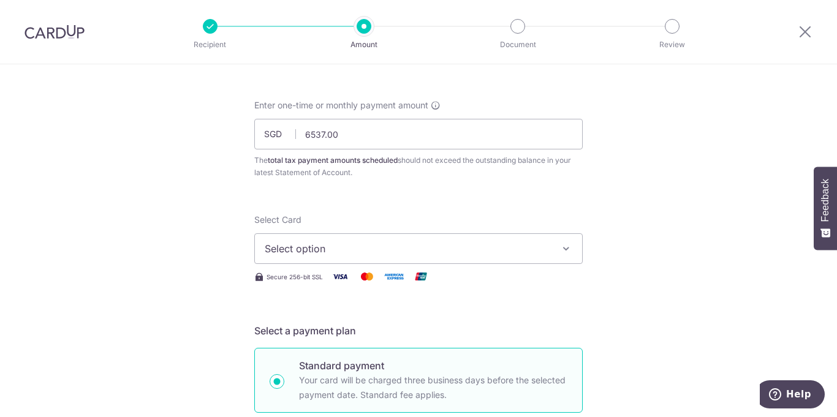
type input "6,537.00"
click at [563, 252] on icon "button" at bounding box center [566, 249] width 12 height 12
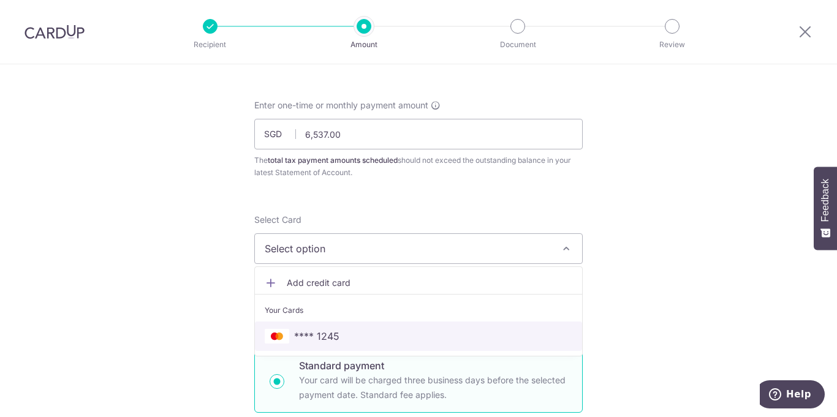
click at [336, 334] on span "**** 1245" at bounding box center [316, 336] width 45 height 15
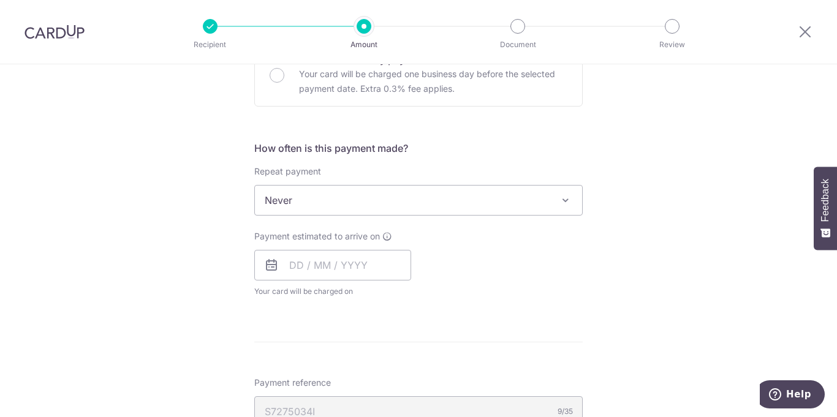
scroll to position [440, 0]
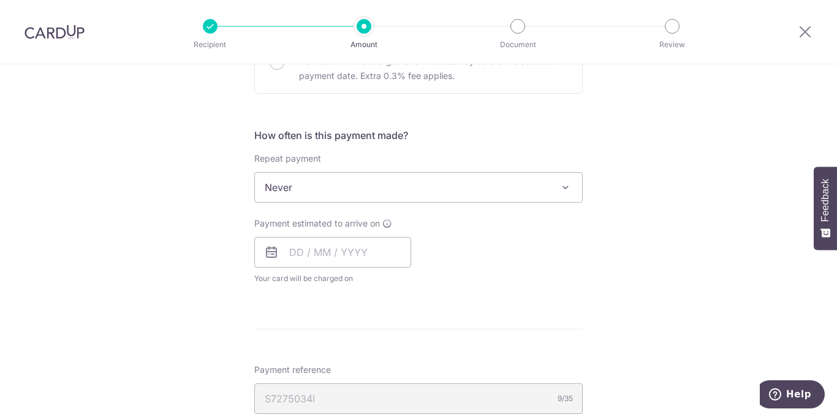
click at [571, 186] on span at bounding box center [565, 187] width 15 height 15
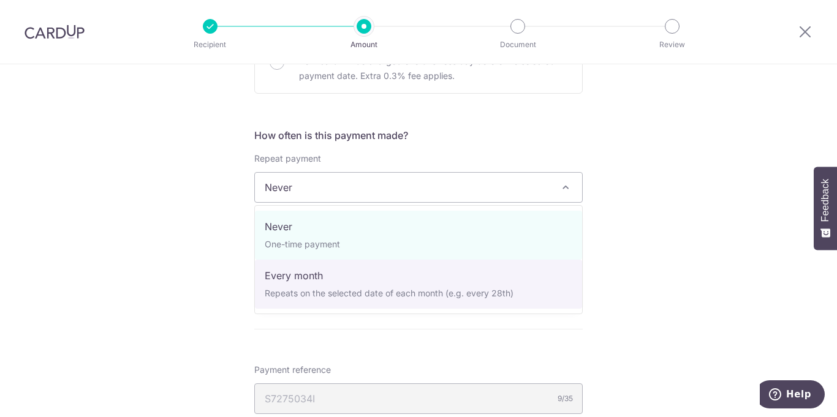
select select "3"
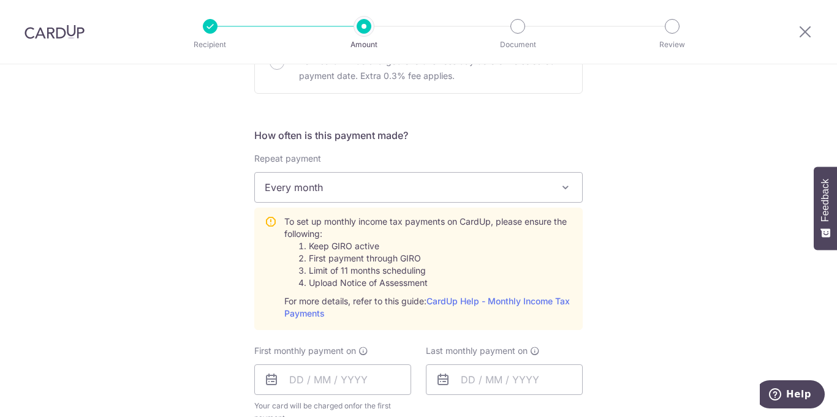
click at [569, 186] on span at bounding box center [565, 187] width 15 height 15
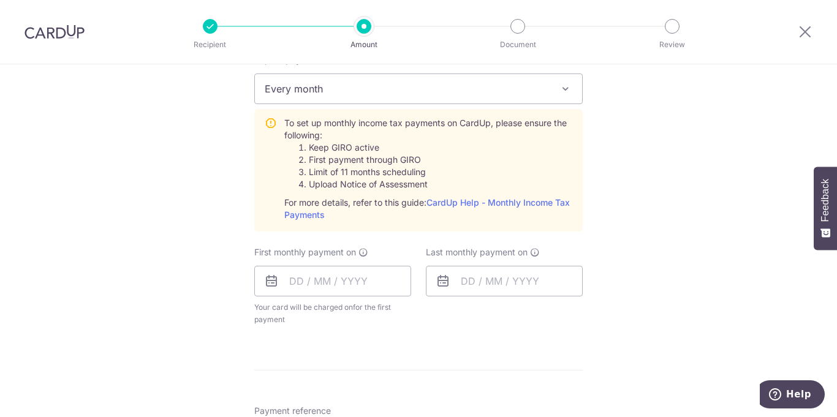
scroll to position [540, 0]
click at [325, 281] on input "text" at bounding box center [332, 280] width 157 height 31
click at [273, 276] on icon at bounding box center [271, 280] width 15 height 15
click at [289, 279] on input "text" at bounding box center [332, 280] width 157 height 31
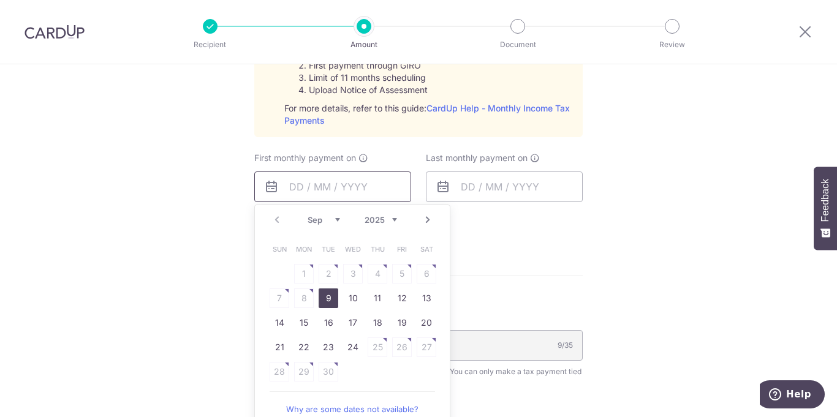
scroll to position [649, 0]
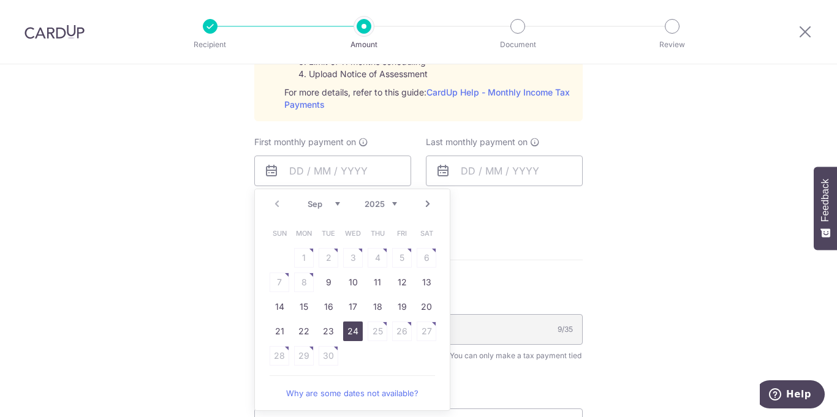
click at [353, 330] on link "24" at bounding box center [353, 332] width 20 height 20
type input "[DATE]"
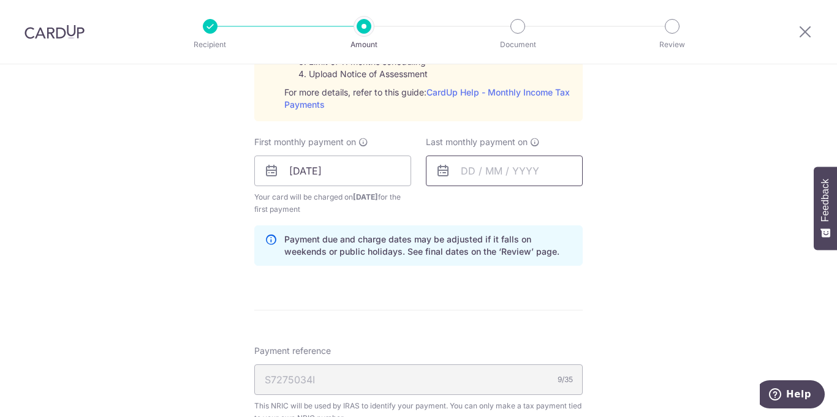
click at [469, 171] on input "text" at bounding box center [504, 171] width 157 height 31
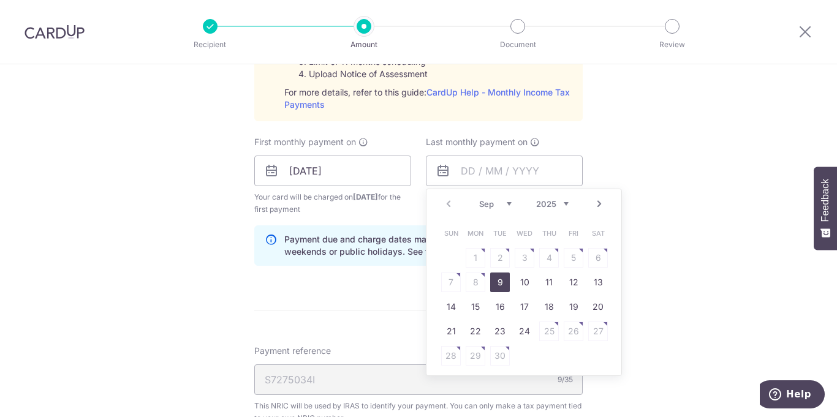
click at [508, 203] on select "Sep Oct Nov Dec" at bounding box center [495, 204] width 32 height 10
click at [567, 205] on select "2025 2026" at bounding box center [552, 204] width 32 height 10
click at [562, 204] on select "2025 2026" at bounding box center [552, 204] width 32 height 10
click at [508, 204] on select "Sep Oct Nov Dec" at bounding box center [495, 204] width 32 height 10
click at [509, 206] on select "Sep Oct Nov Dec" at bounding box center [495, 204] width 32 height 10
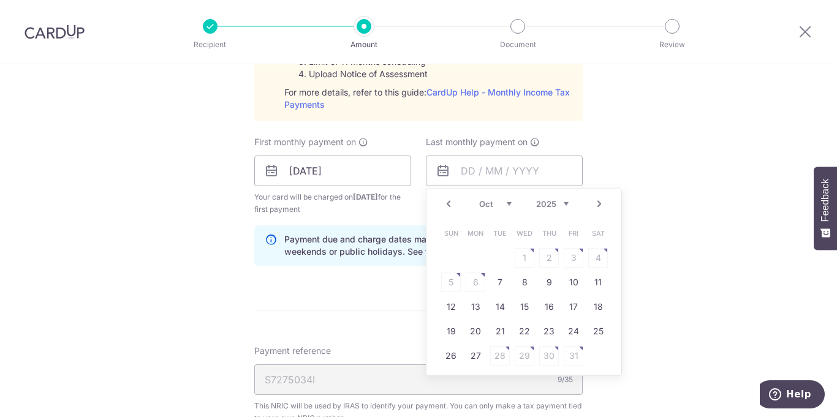
click at [509, 203] on select "Sep Oct Nov Dec" at bounding box center [495, 204] width 32 height 10
click at [511, 204] on select "Sep Oct Nov Dec" at bounding box center [495, 204] width 32 height 10
click at [509, 205] on select "Sep Oct Nov Dec" at bounding box center [495, 204] width 32 height 10
click at [479, 356] on link "24" at bounding box center [476, 356] width 20 height 20
type input "24/11/2025"
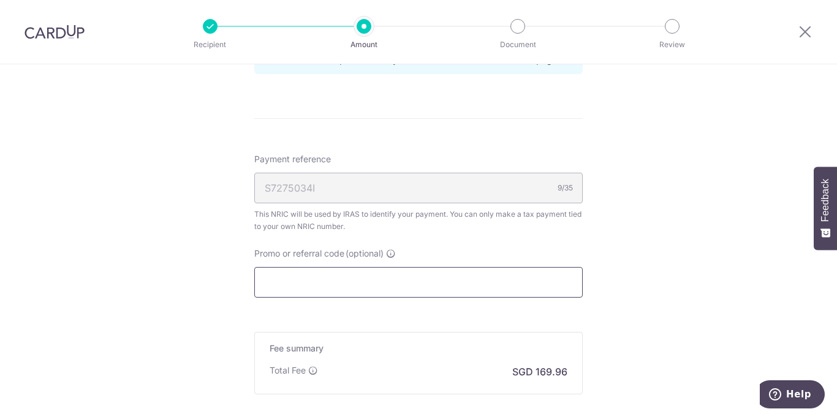
scroll to position [842, 0]
click at [402, 281] on input "Promo or referral code (optional)" at bounding box center [418, 281] width 328 height 31
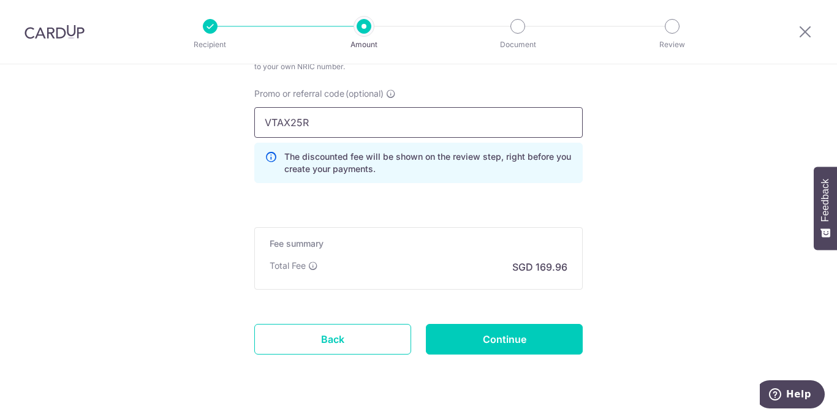
scroll to position [1001, 0]
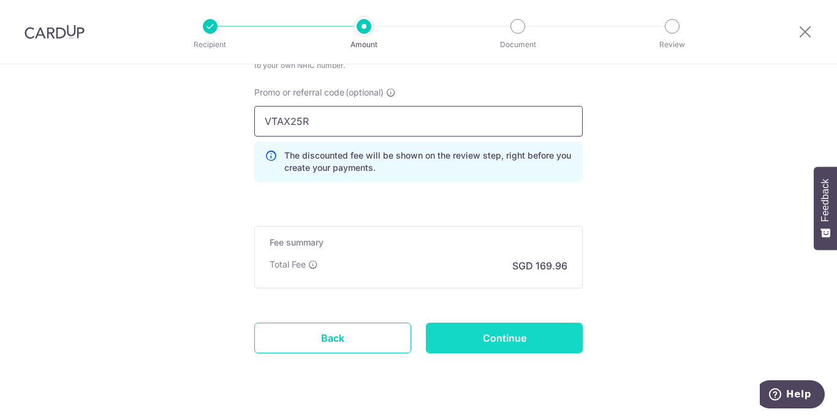
type input "VTAX25R"
click at [504, 341] on input "Continue" at bounding box center [504, 338] width 157 height 31
type input "Create Schedule"
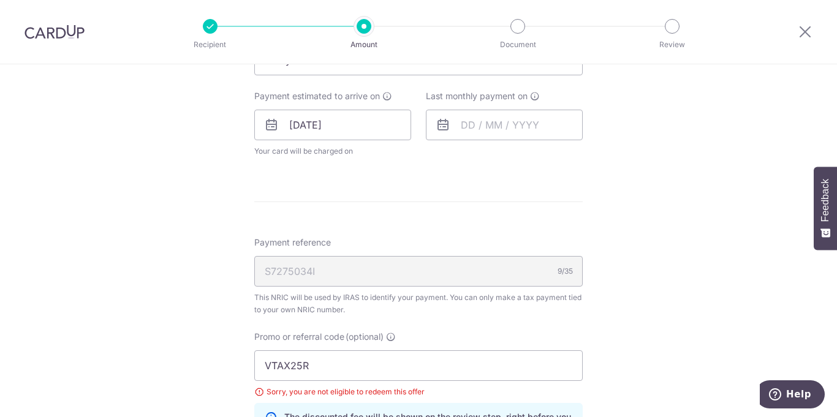
scroll to position [539, 0]
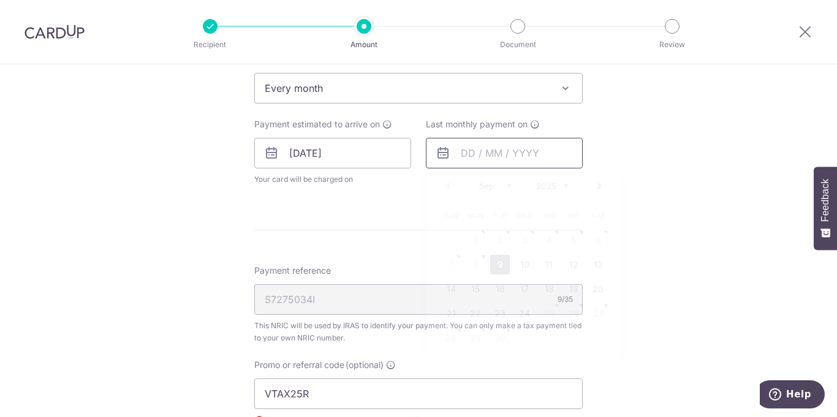
click at [476, 158] on input "text" at bounding box center [504, 153] width 157 height 31
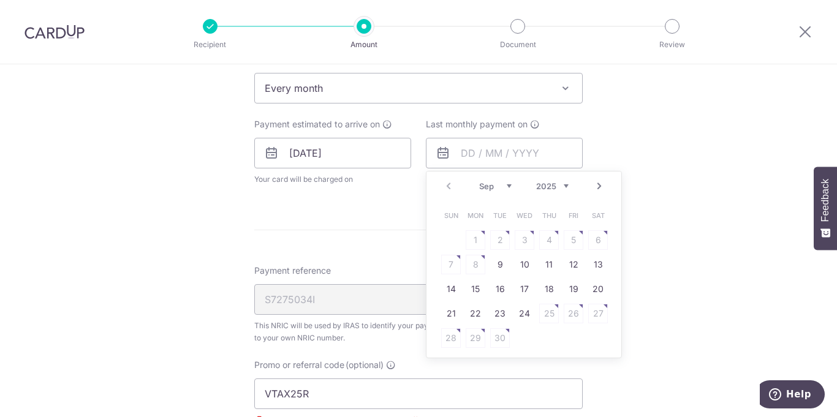
click at [510, 185] on select "Sep Oct Nov Dec" at bounding box center [495, 186] width 32 height 10
click at [451, 342] on link "23" at bounding box center [451, 338] width 20 height 20
type input "23/11/2025"
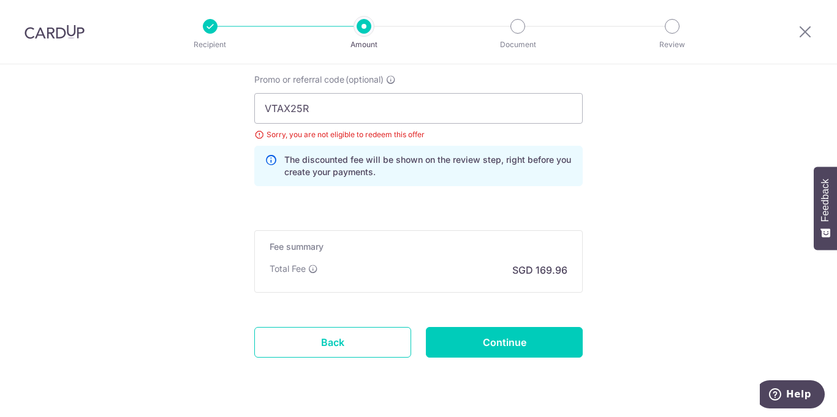
scroll to position [883, 0]
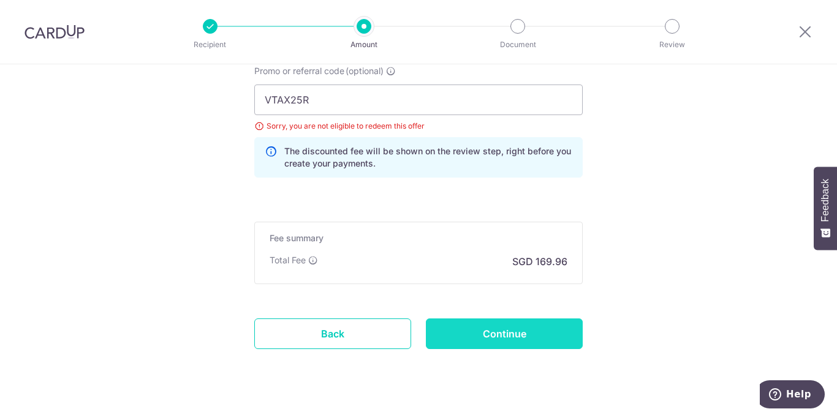
click at [503, 333] on input "Continue" at bounding box center [504, 334] width 157 height 31
type input "Update Schedule"
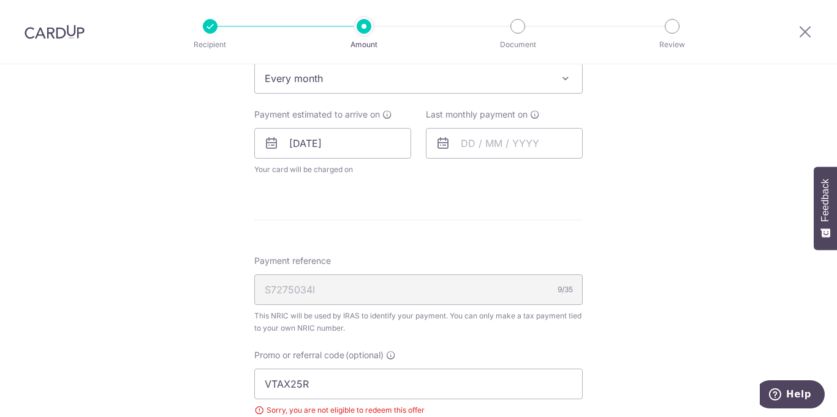
scroll to position [538, 0]
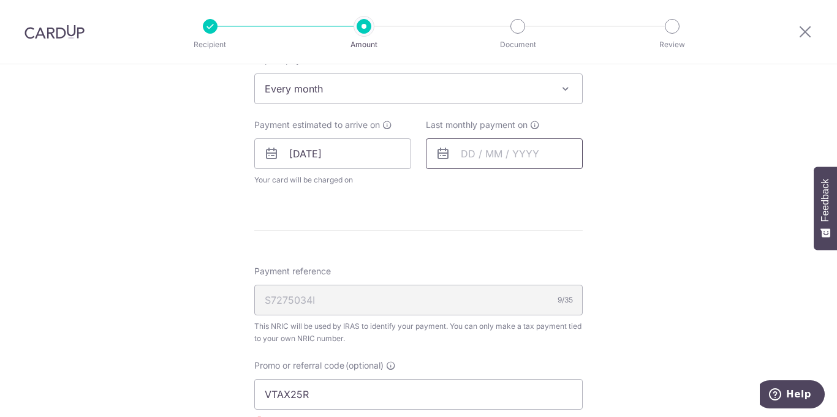
click at [469, 153] on input "text" at bounding box center [504, 153] width 157 height 31
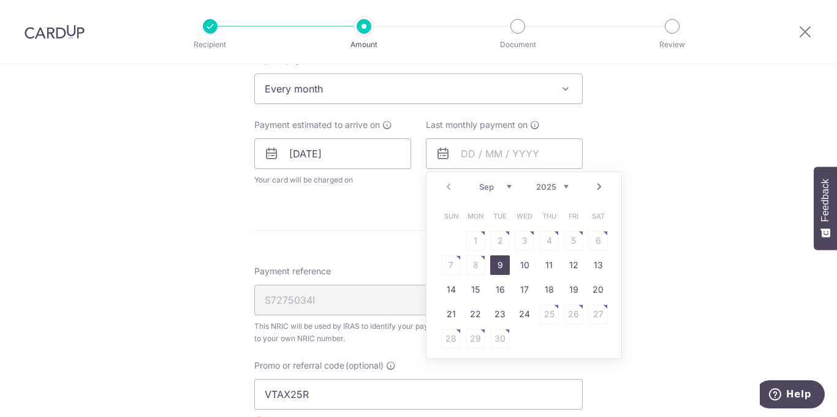
click at [568, 184] on select "2025 2026" at bounding box center [552, 187] width 32 height 10
click at [510, 187] on select "Jan Feb Mar Apr May Jun [DATE] Aug Sep Oct" at bounding box center [495, 187] width 32 height 10
click at [526, 315] on link "25" at bounding box center [525, 314] width 20 height 20
type input "[DATE]"
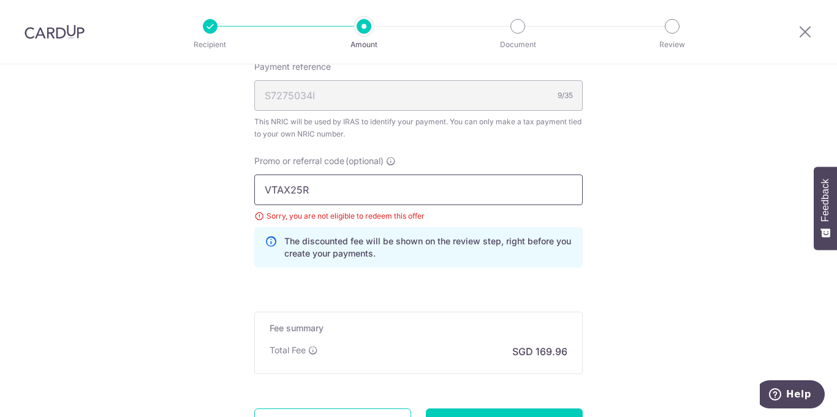
scroll to position [839, 0]
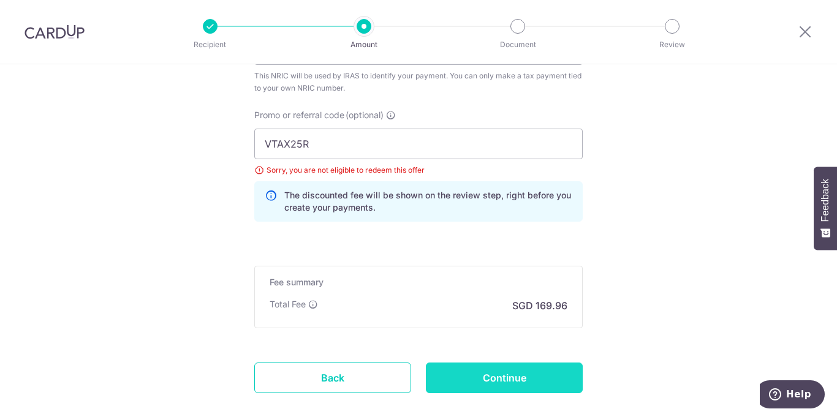
click at [497, 377] on input "Continue" at bounding box center [504, 378] width 157 height 31
type input "Update Schedule"
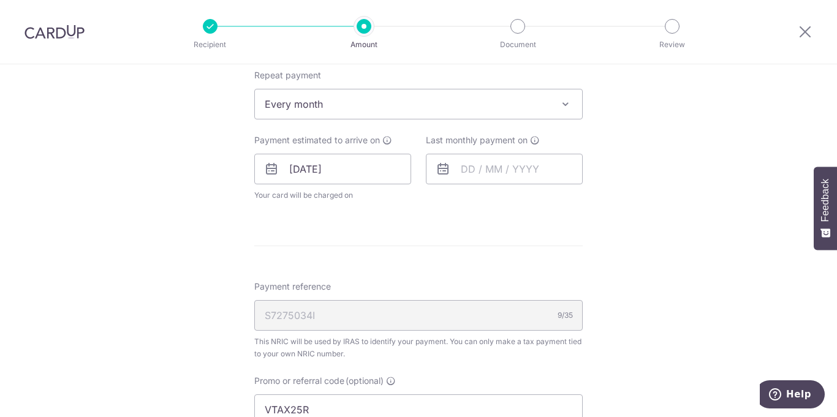
scroll to position [513, 0]
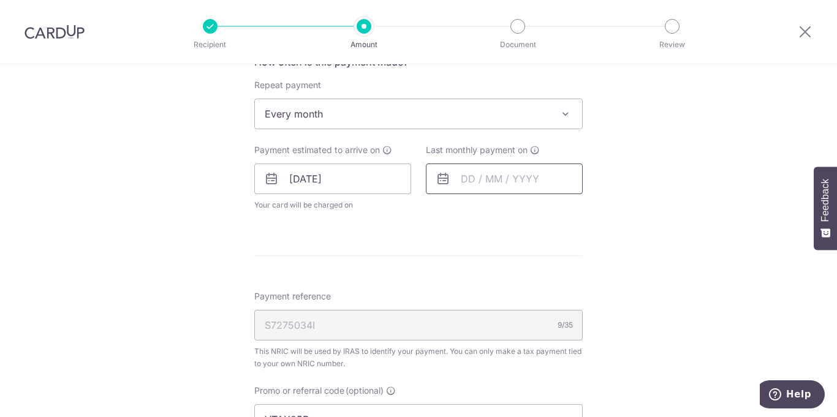
click at [466, 179] on input "text" at bounding box center [504, 179] width 157 height 31
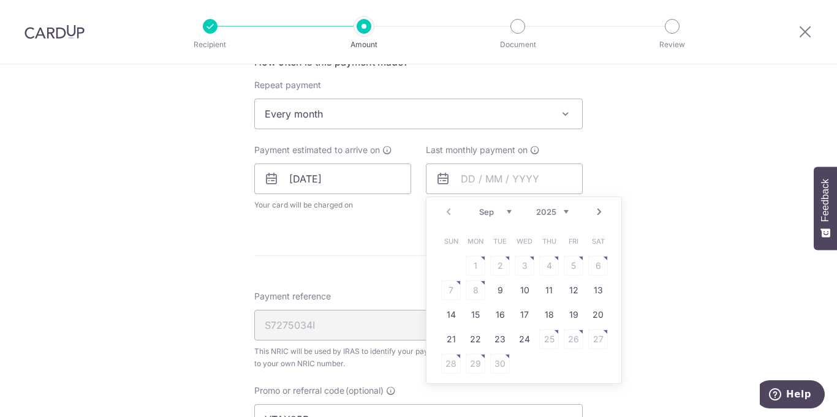
click at [508, 214] on select "Sep Oct Nov Dec" at bounding box center [495, 212] width 32 height 10
click at [568, 210] on select "2025 2026" at bounding box center [552, 212] width 32 height 10
click at [511, 210] on div "Jan Feb Mar Apr May Jun [DATE] Aug Sep [DATE] 2026" at bounding box center [523, 212] width 89 height 10
click at [509, 211] on select "Jan Feb Mar Apr May Jun [DATE] Aug Sep Oct" at bounding box center [495, 212] width 32 height 10
click at [479, 339] on link "23" at bounding box center [476, 340] width 20 height 20
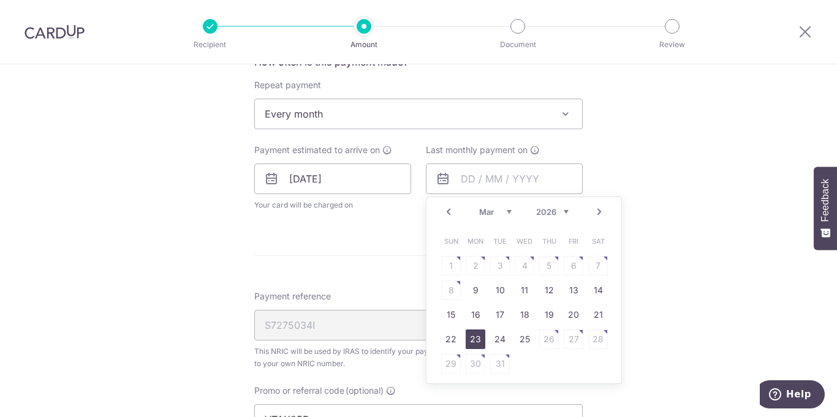
type input "[DATE]"
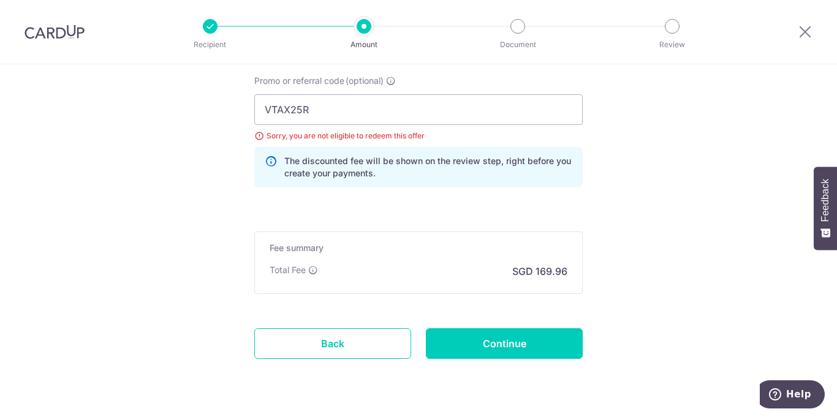
scroll to position [907, 0]
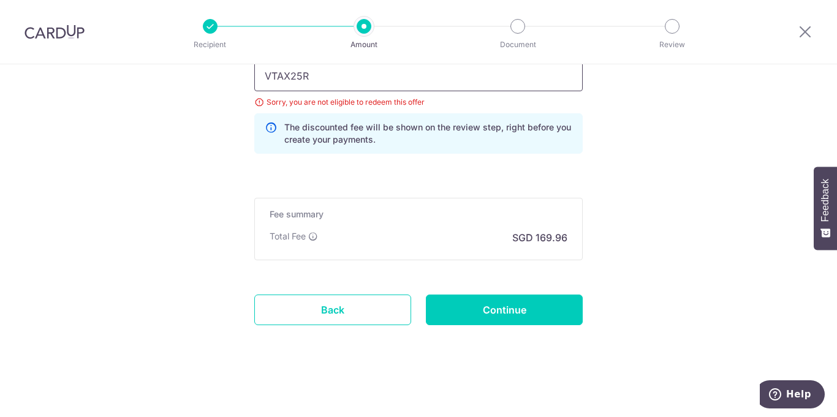
click at [381, 80] on input "VTAX25R" at bounding box center [418, 76] width 328 height 31
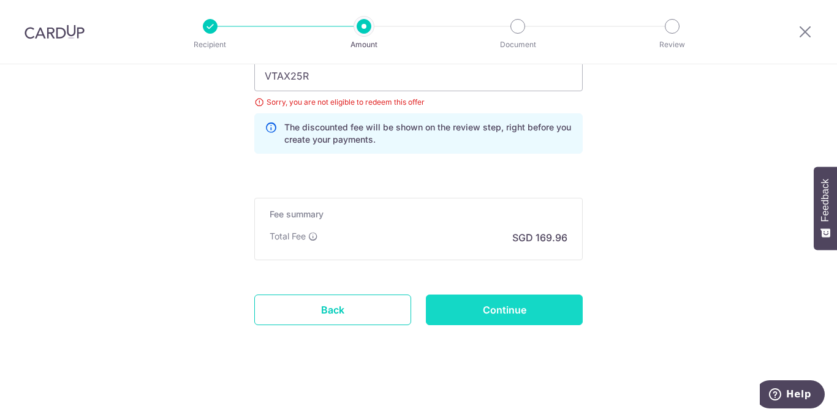
click at [486, 312] on input "Continue" at bounding box center [504, 310] width 157 height 31
type input "Update Schedule"
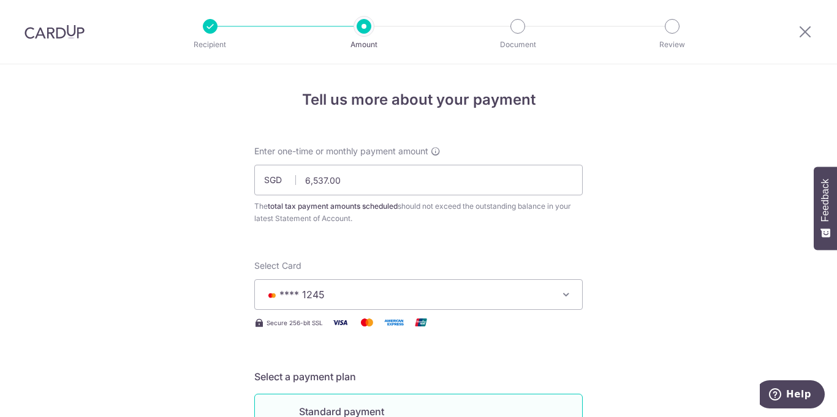
click at [57, 34] on img at bounding box center [55, 32] width 60 height 15
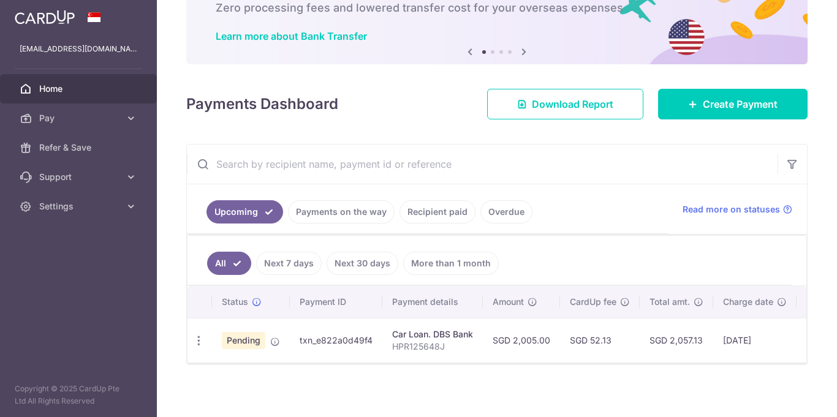
scroll to position [83, 0]
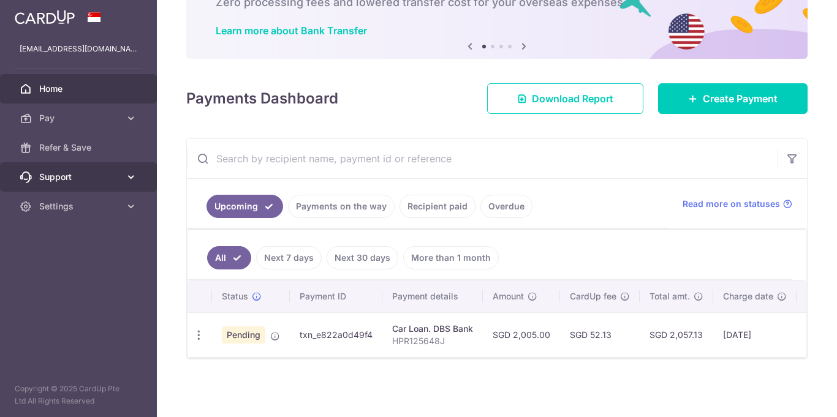
click at [130, 178] on icon at bounding box center [131, 177] width 12 height 12
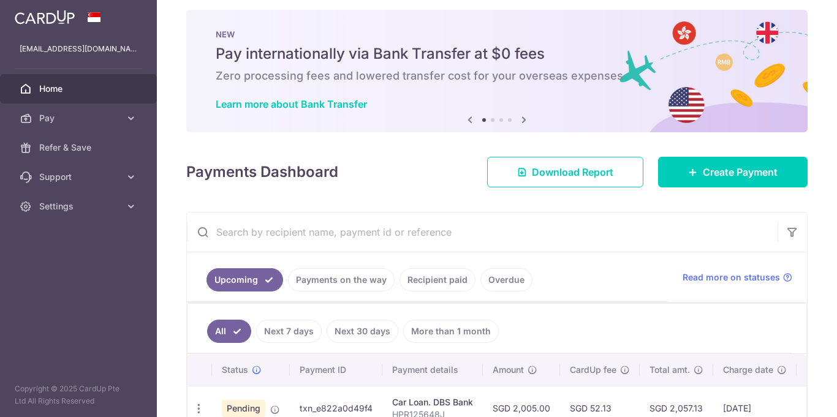
scroll to position [0, 0]
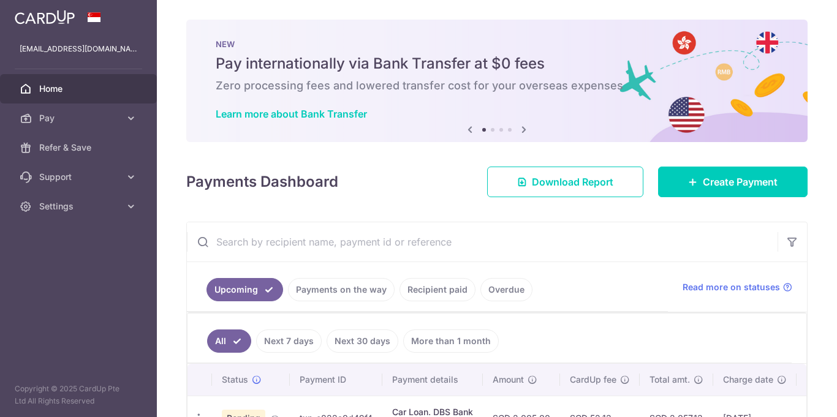
click at [520, 130] on icon at bounding box center [523, 129] width 15 height 15
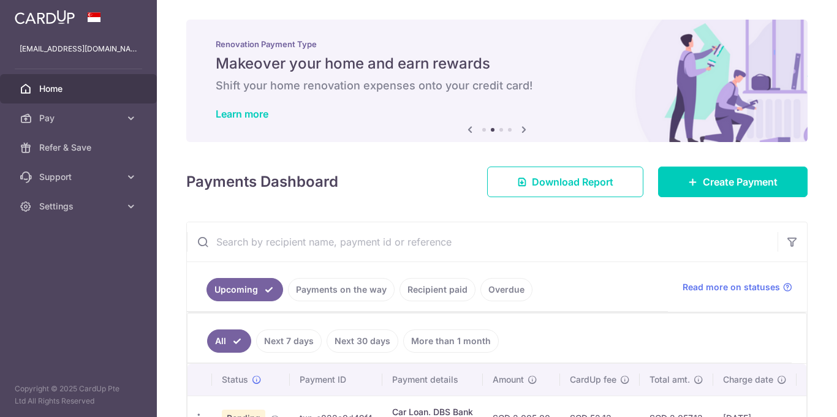
click at [520, 130] on icon at bounding box center [523, 129] width 15 height 15
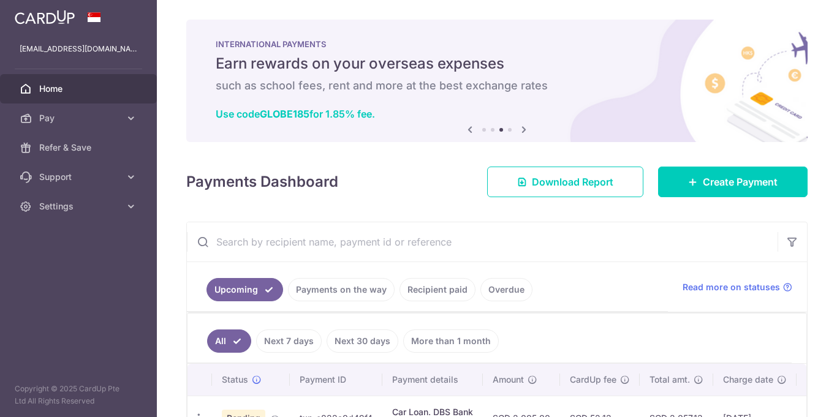
click at [523, 130] on icon at bounding box center [523, 129] width 15 height 15
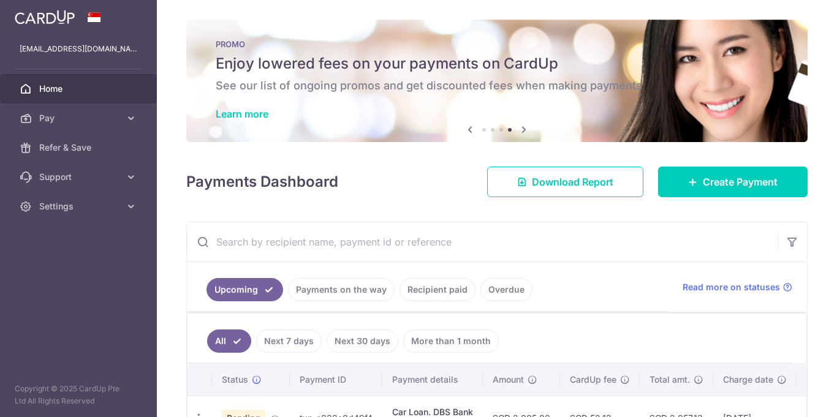
click at [523, 130] on icon at bounding box center [523, 129] width 15 height 15
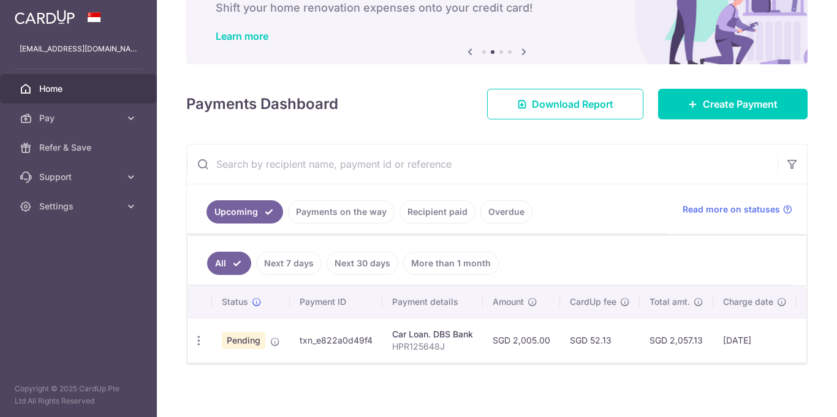
scroll to position [83, 0]
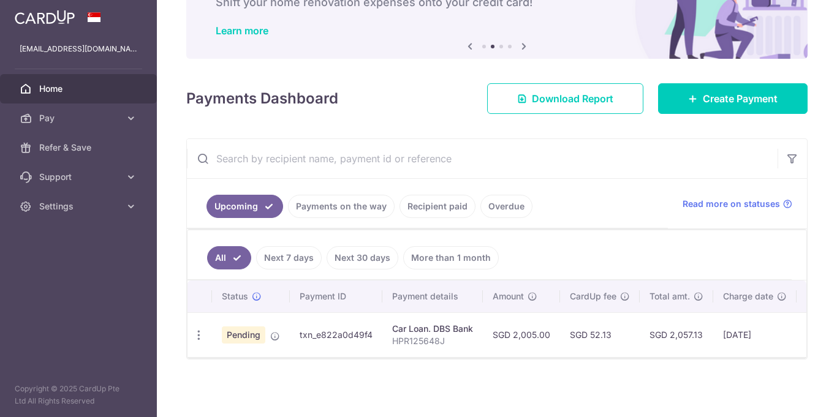
click at [429, 201] on link "Recipient paid" at bounding box center [437, 206] width 76 height 23
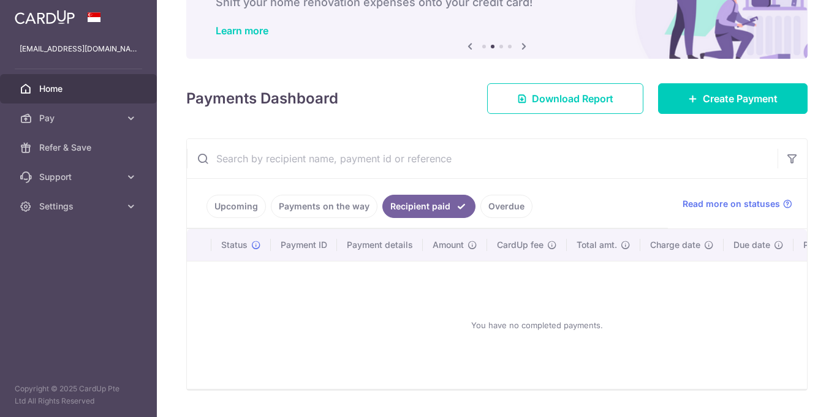
click at [229, 206] on link "Upcoming" at bounding box center [235, 206] width 59 height 23
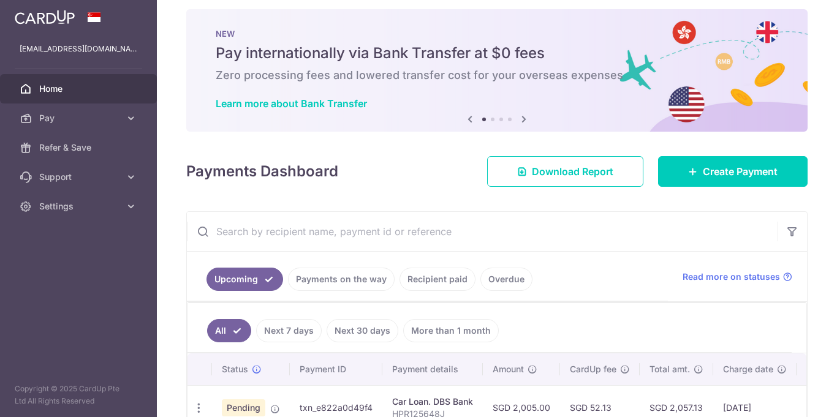
scroll to position [0, 0]
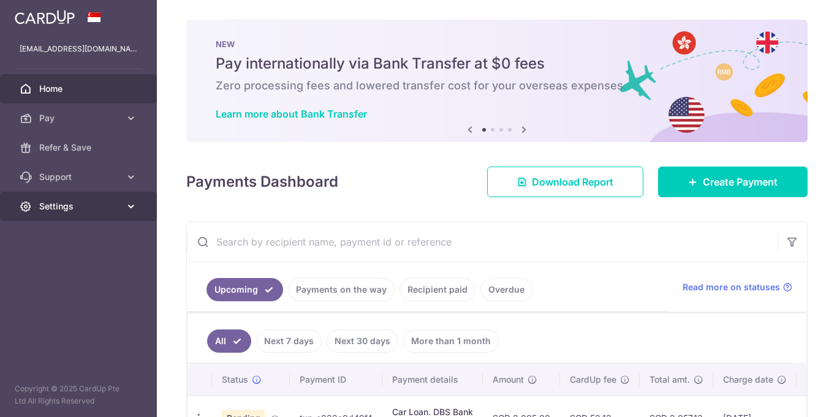
click at [129, 208] on icon at bounding box center [131, 206] width 12 height 12
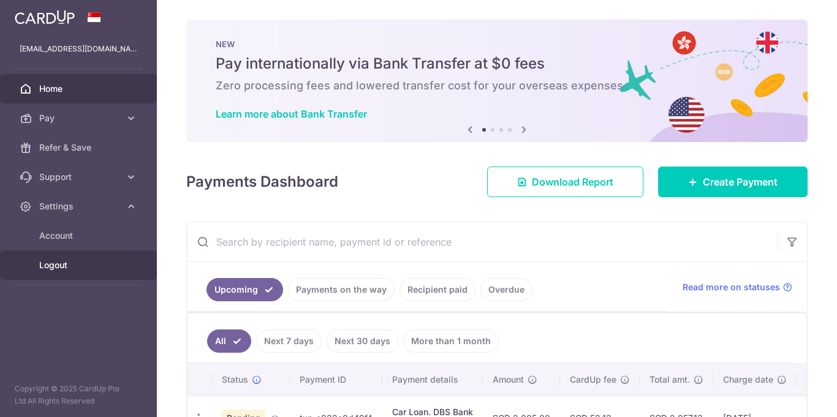
click at [55, 263] on span "Logout" at bounding box center [79, 265] width 81 height 12
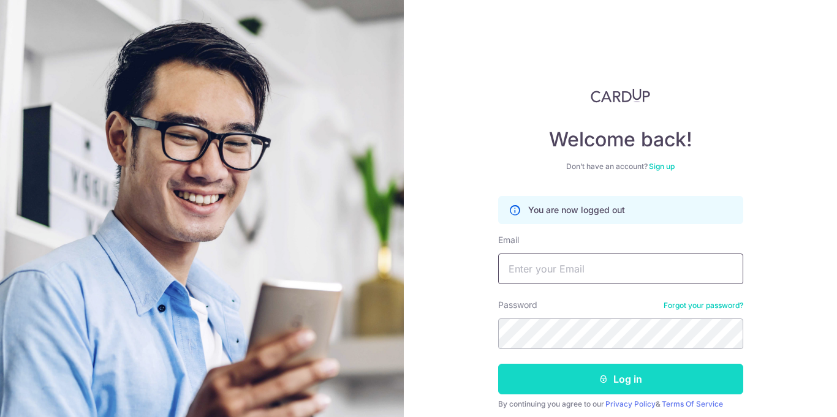
type input "[EMAIL_ADDRESS][DOMAIN_NAME]"
click at [630, 386] on button "Log in" at bounding box center [620, 379] width 245 height 31
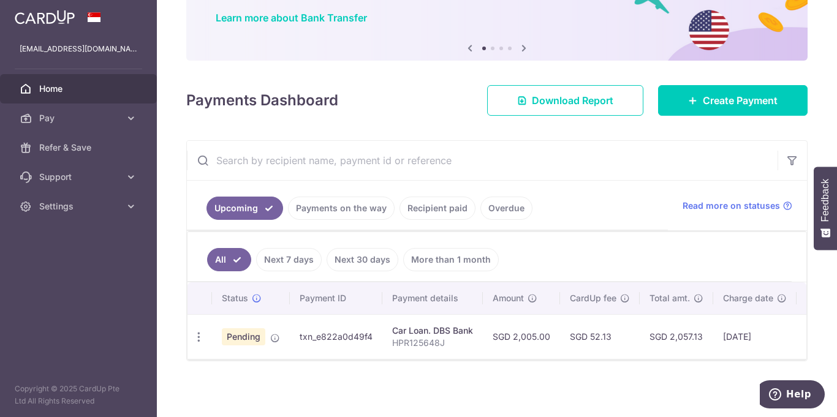
scroll to position [98, 0]
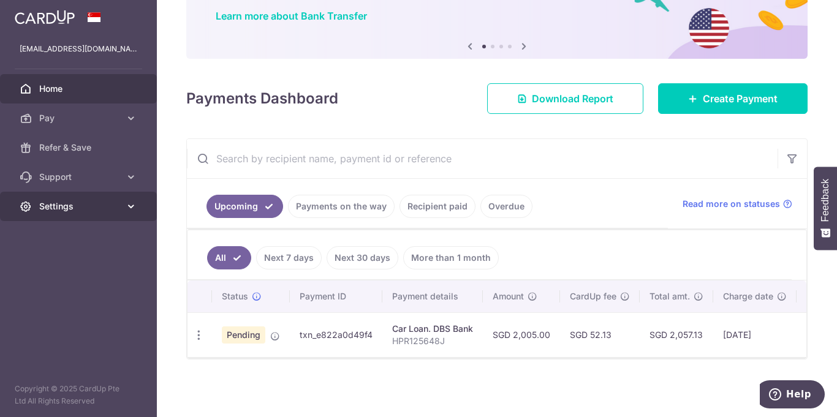
click at [45, 202] on span "Settings" at bounding box center [79, 206] width 81 height 12
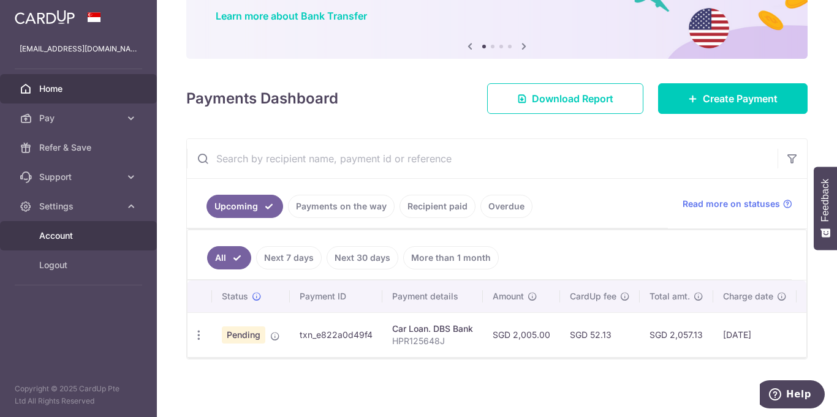
click at [62, 235] on span "Account" at bounding box center [79, 236] width 81 height 12
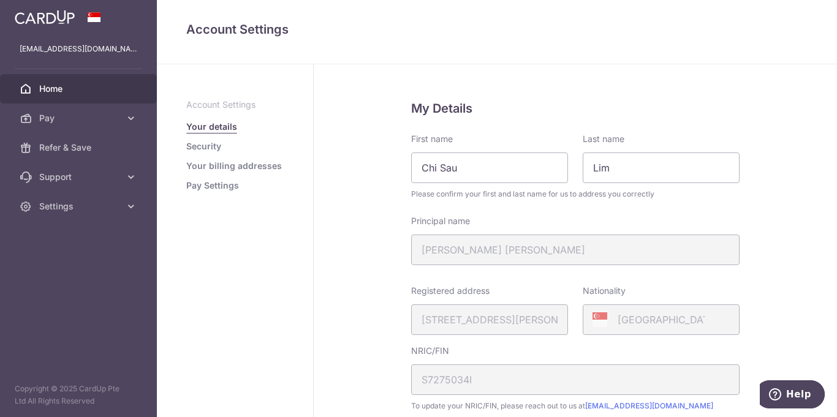
click at [55, 88] on span "Home" at bounding box center [79, 89] width 81 height 12
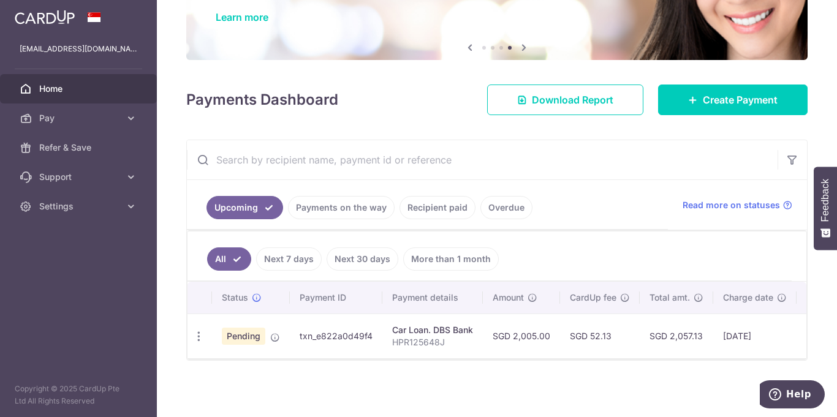
scroll to position [98, 0]
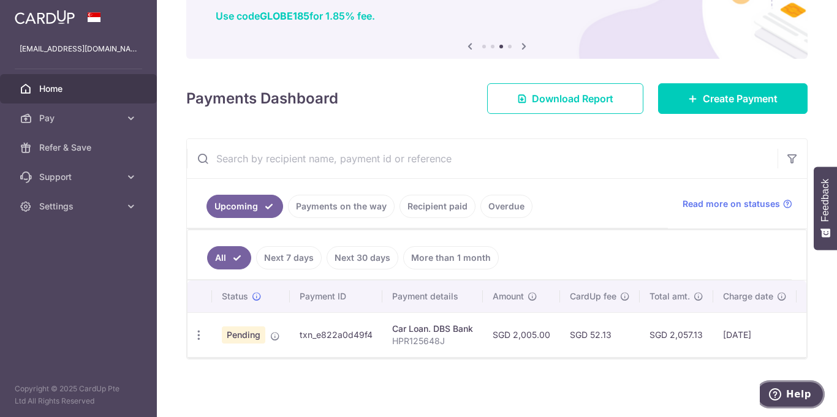
click at [805, 396] on span "Help" at bounding box center [798, 394] width 25 height 11
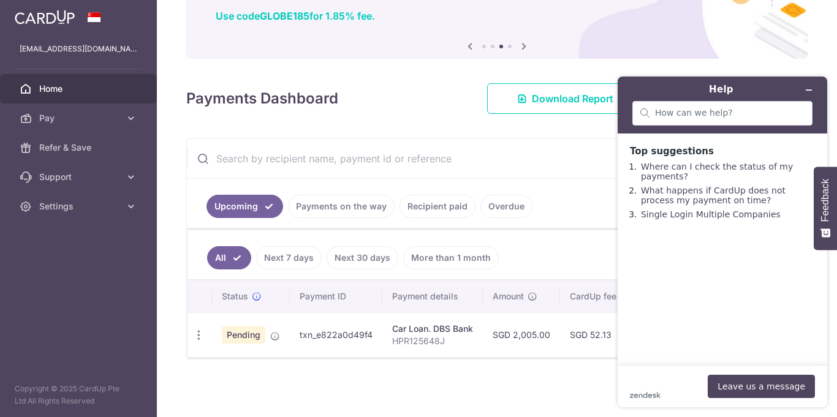
scroll to position [0, 0]
click at [125, 178] on icon at bounding box center [131, 177] width 12 height 12
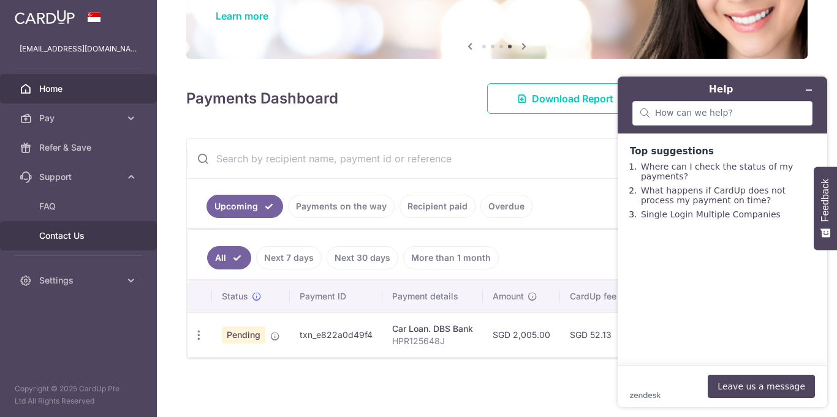
click at [78, 238] on span "Contact Us" at bounding box center [79, 236] width 81 height 12
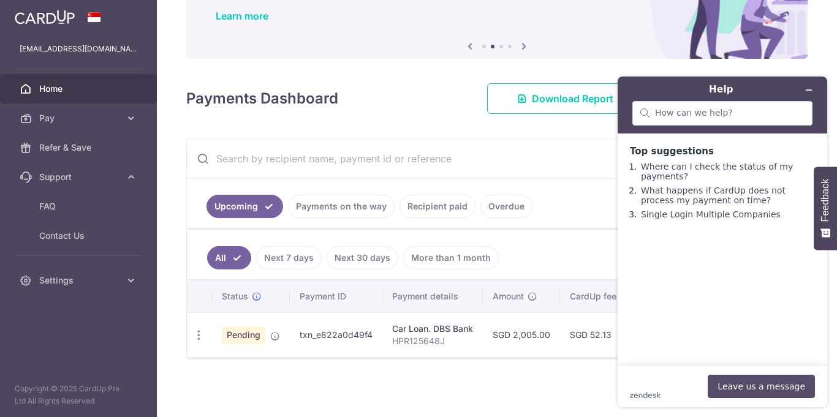
click at [753, 385] on button "Leave us a message" at bounding box center [760, 386] width 107 height 23
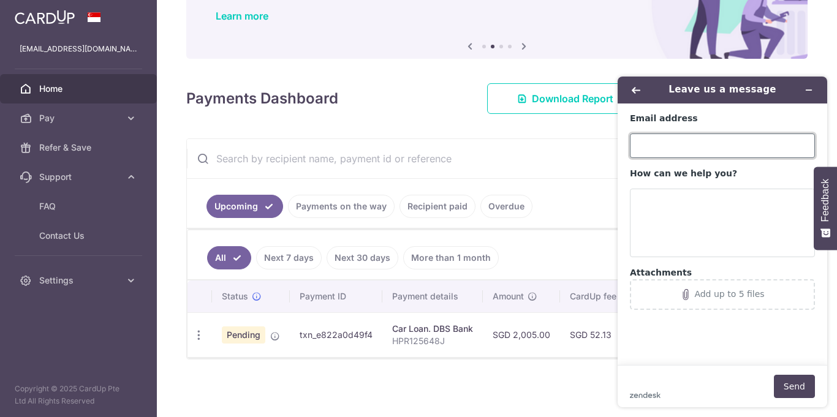
click at [691, 149] on input "Email address" at bounding box center [722, 146] width 185 height 25
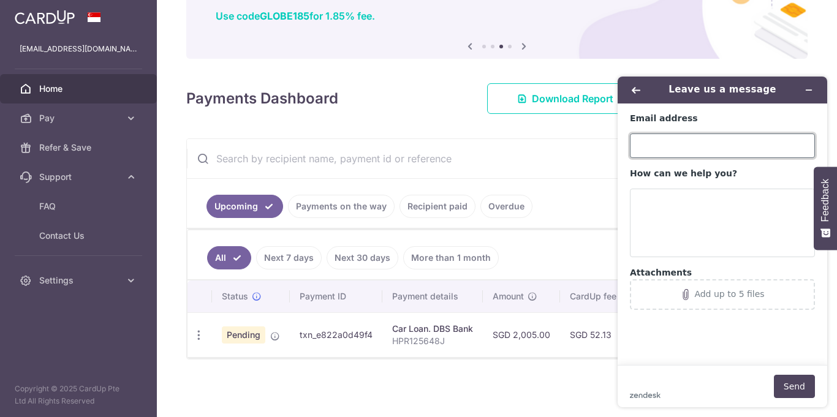
type input "chisaulim@yahoo.com.sg"
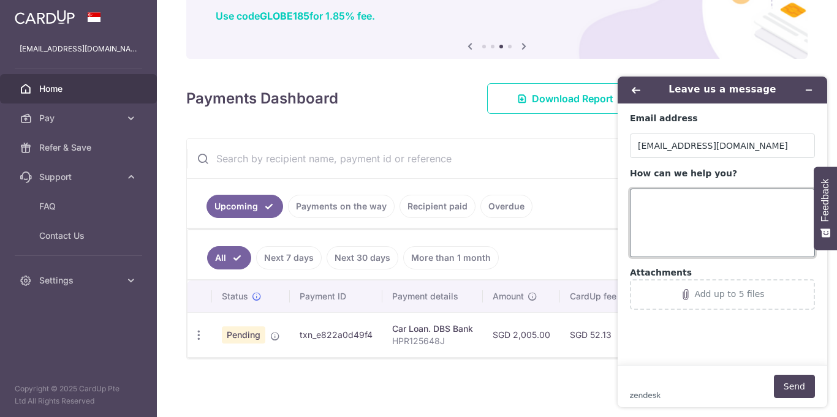
click at [665, 202] on textarea "How can we help you?" at bounding box center [722, 223] width 185 height 69
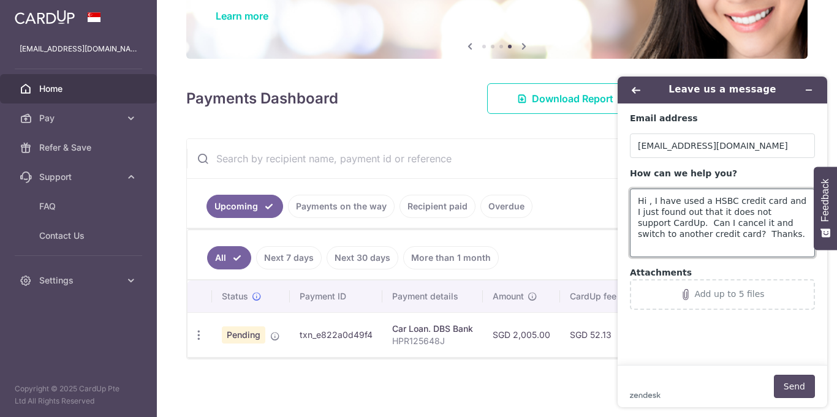
type textarea "Hi , I have used a HSBC credit card and I just found out that it does not suppo…"
click at [794, 386] on button "Send" at bounding box center [794, 386] width 41 height 23
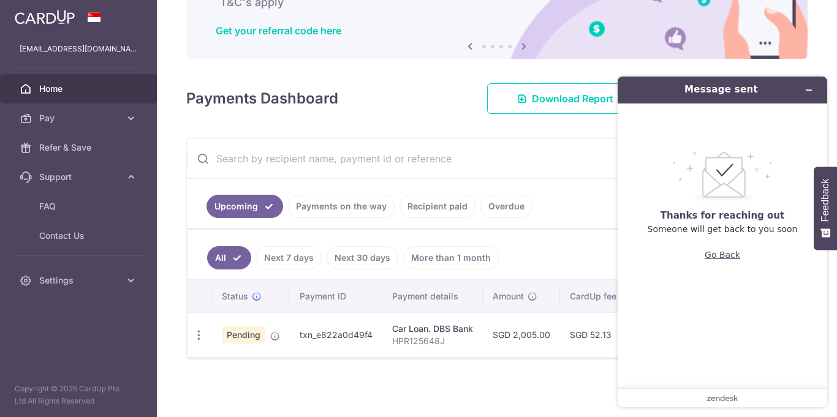
click at [723, 257] on button "Go Back" at bounding box center [722, 254] width 36 height 23
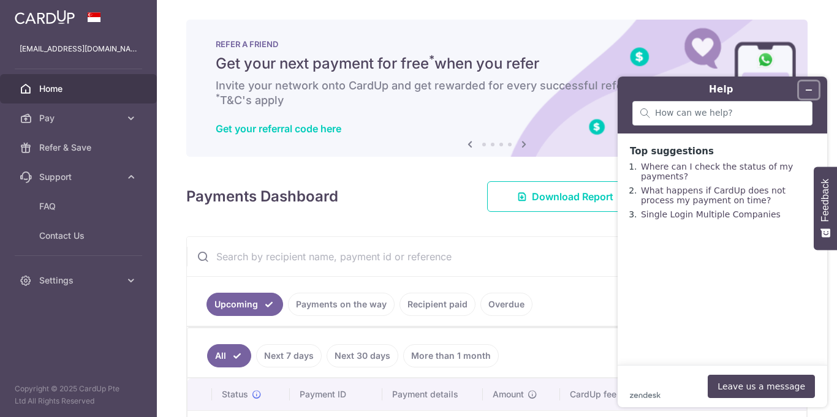
click at [808, 89] on icon "Minimise widget" at bounding box center [808, 90] width 9 height 9
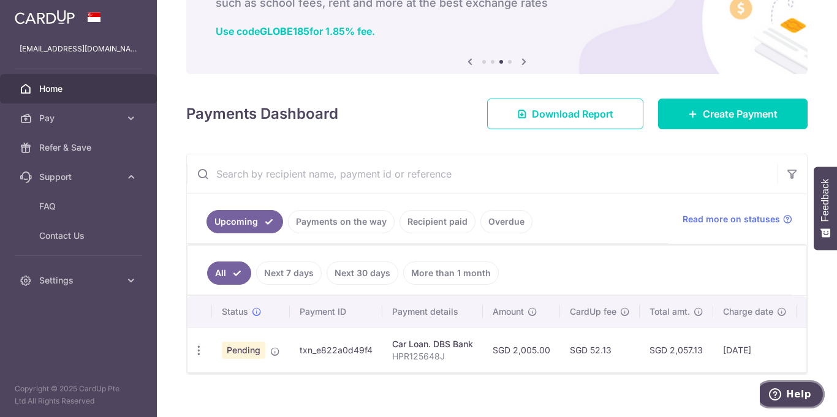
scroll to position [96, 0]
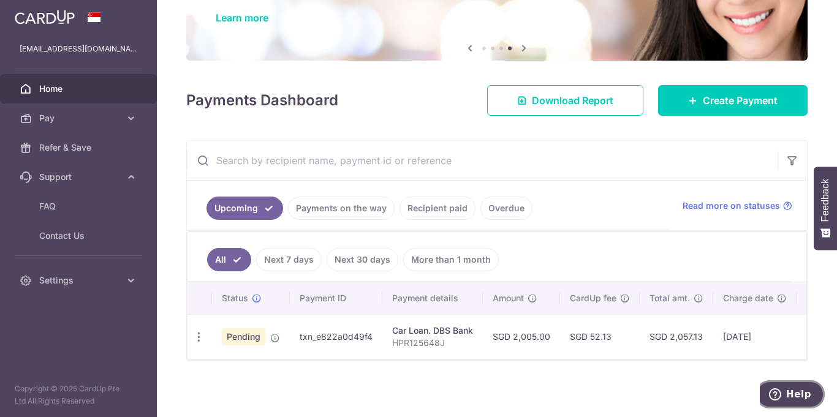
click at [802, 392] on span "Help" at bounding box center [798, 394] width 25 height 11
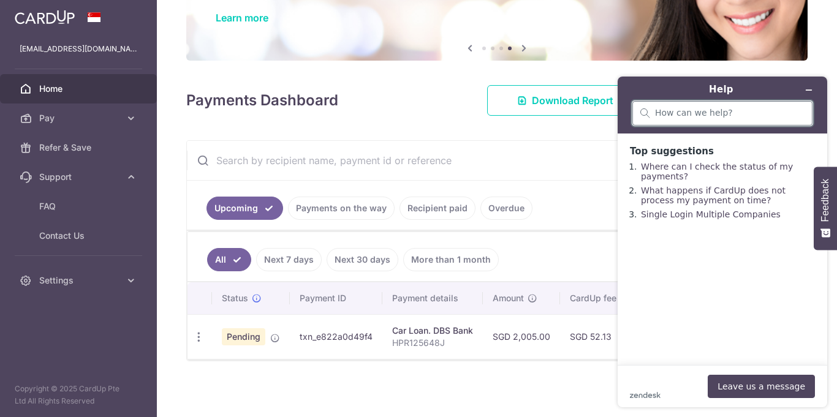
click at [716, 116] on input "search" at bounding box center [729, 113] width 149 height 11
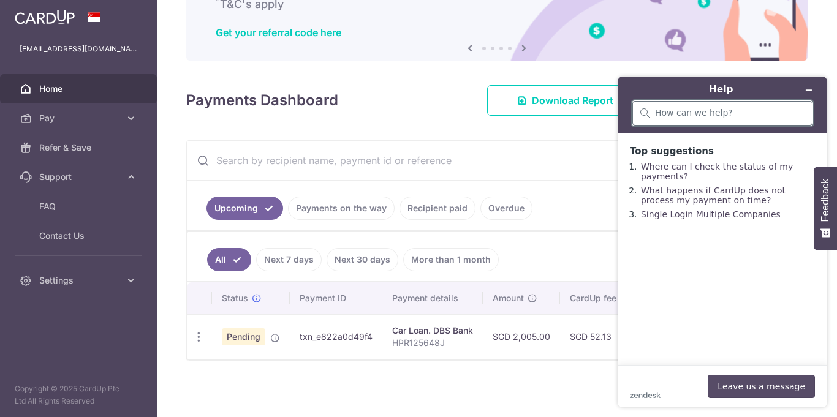
click at [747, 387] on button "Leave us a message" at bounding box center [760, 386] width 107 height 23
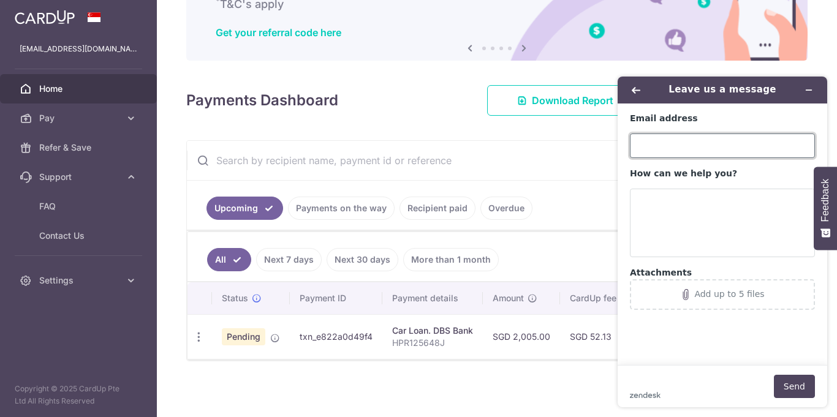
click at [692, 146] on input "Email address" at bounding box center [722, 146] width 185 height 25
type input "chisaulim@yahoo.com.sg"
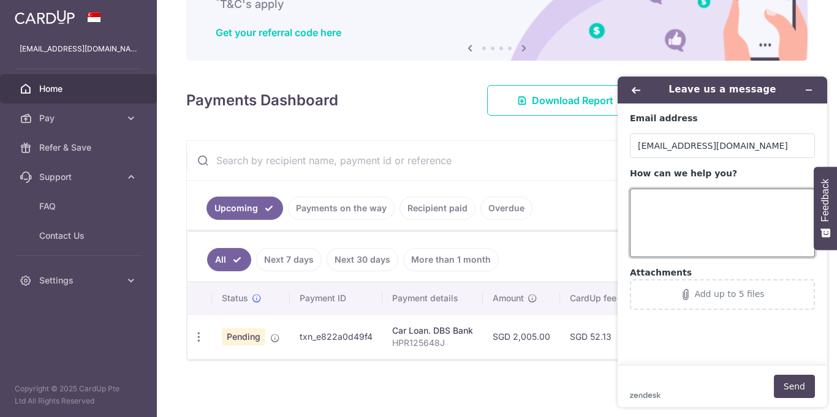
click at [689, 200] on textarea "How can we help you?" at bounding box center [722, 223] width 185 height 69
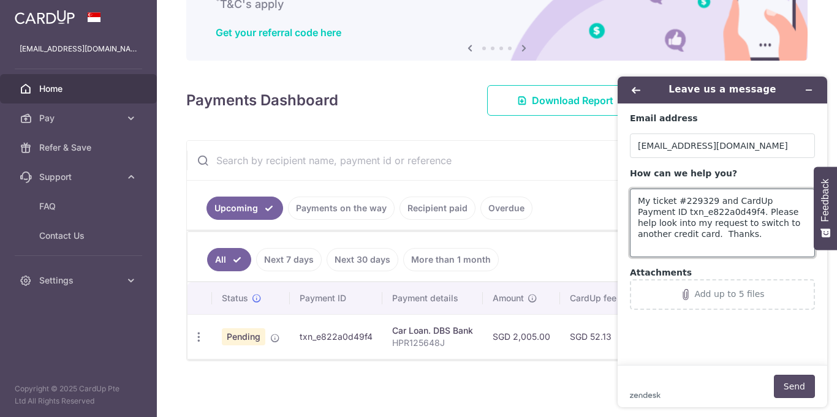
type textarea "My ticket #229329 and CardUp Payment ID txn_e822a0d49f4. Please help look into …"
click at [790, 387] on button "Send" at bounding box center [794, 386] width 41 height 23
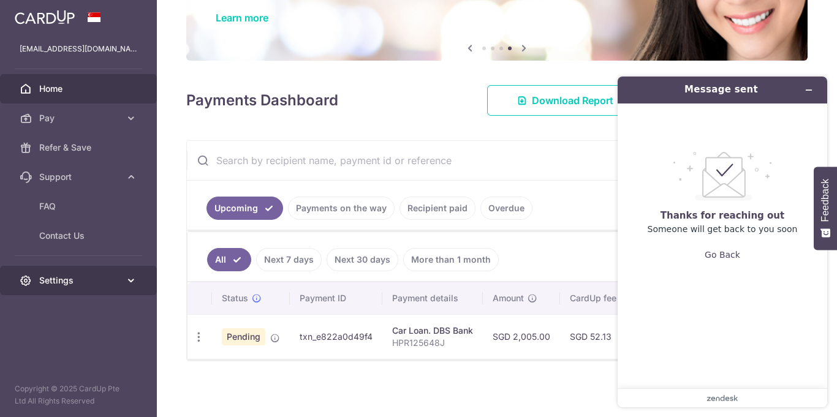
click at [54, 284] on span "Settings" at bounding box center [79, 280] width 81 height 12
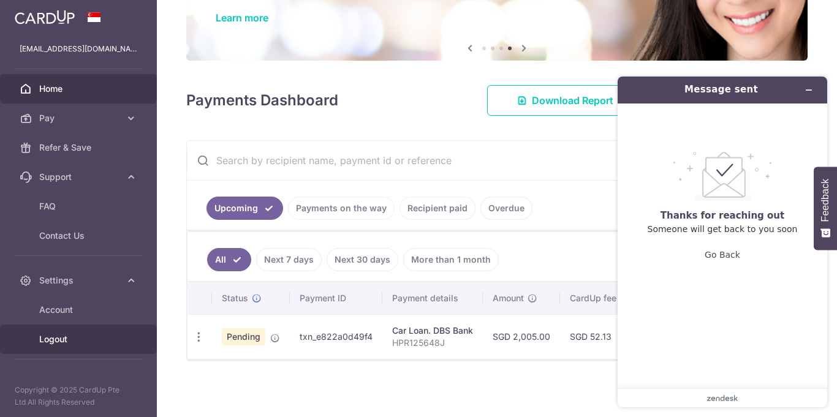
click at [72, 339] on span "Logout" at bounding box center [79, 339] width 81 height 12
